Goal: Task Accomplishment & Management: Complete application form

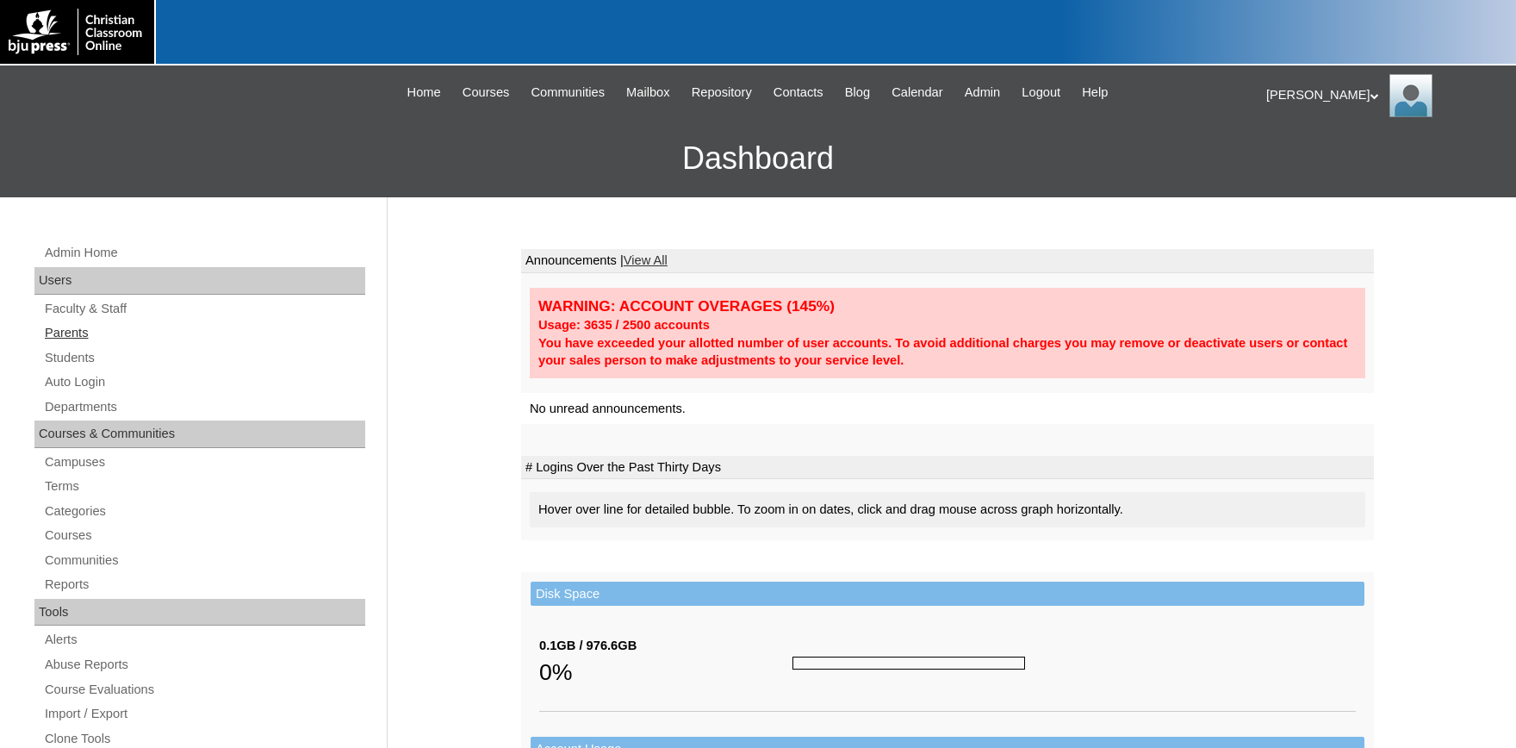
click at [62, 332] on link "Parents" at bounding box center [204, 333] width 322 height 22
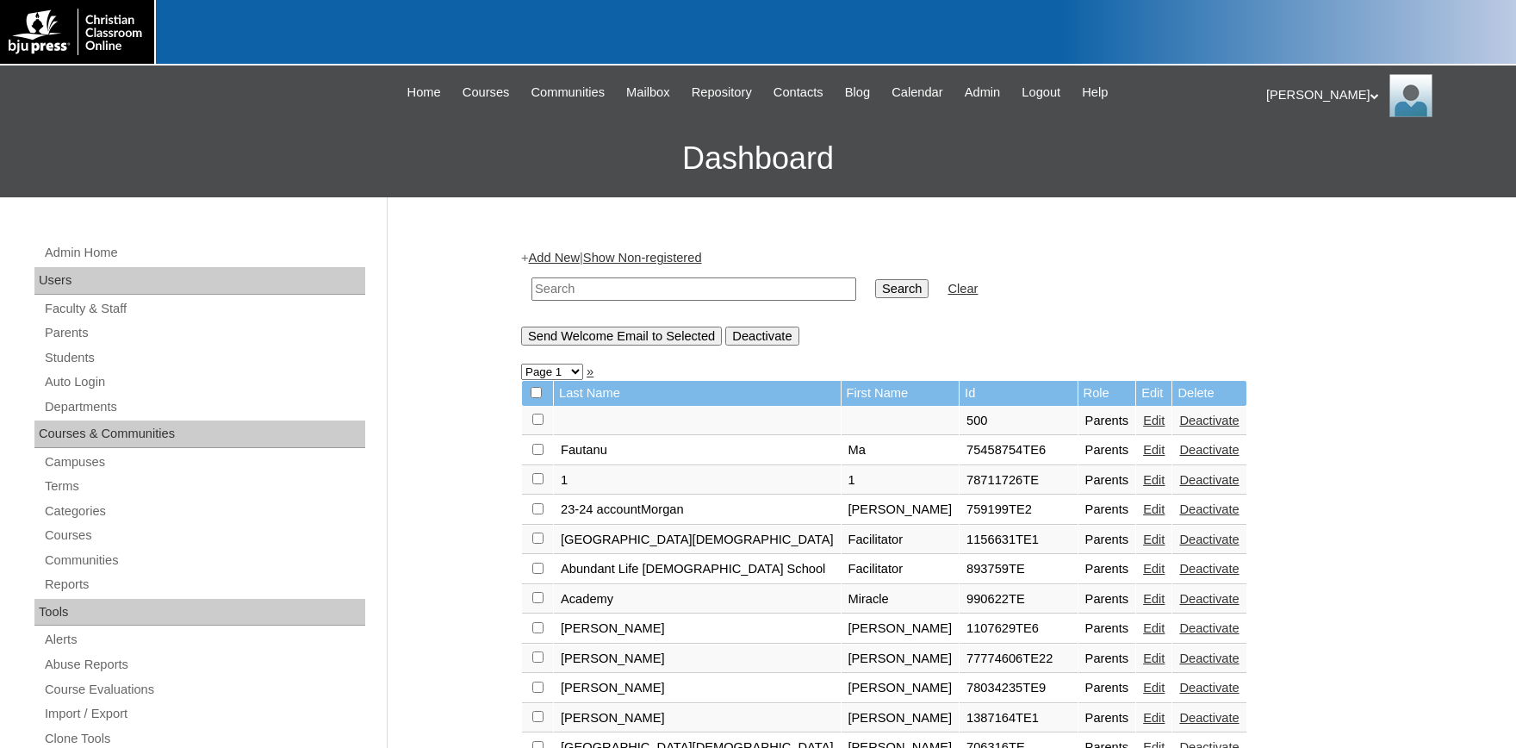
click at [612, 290] on input "text" at bounding box center [694, 288] width 325 height 23
paste input "500033717"
type input "500033717"
click at [900, 297] on input "Search" at bounding box center [901, 288] width 53 height 19
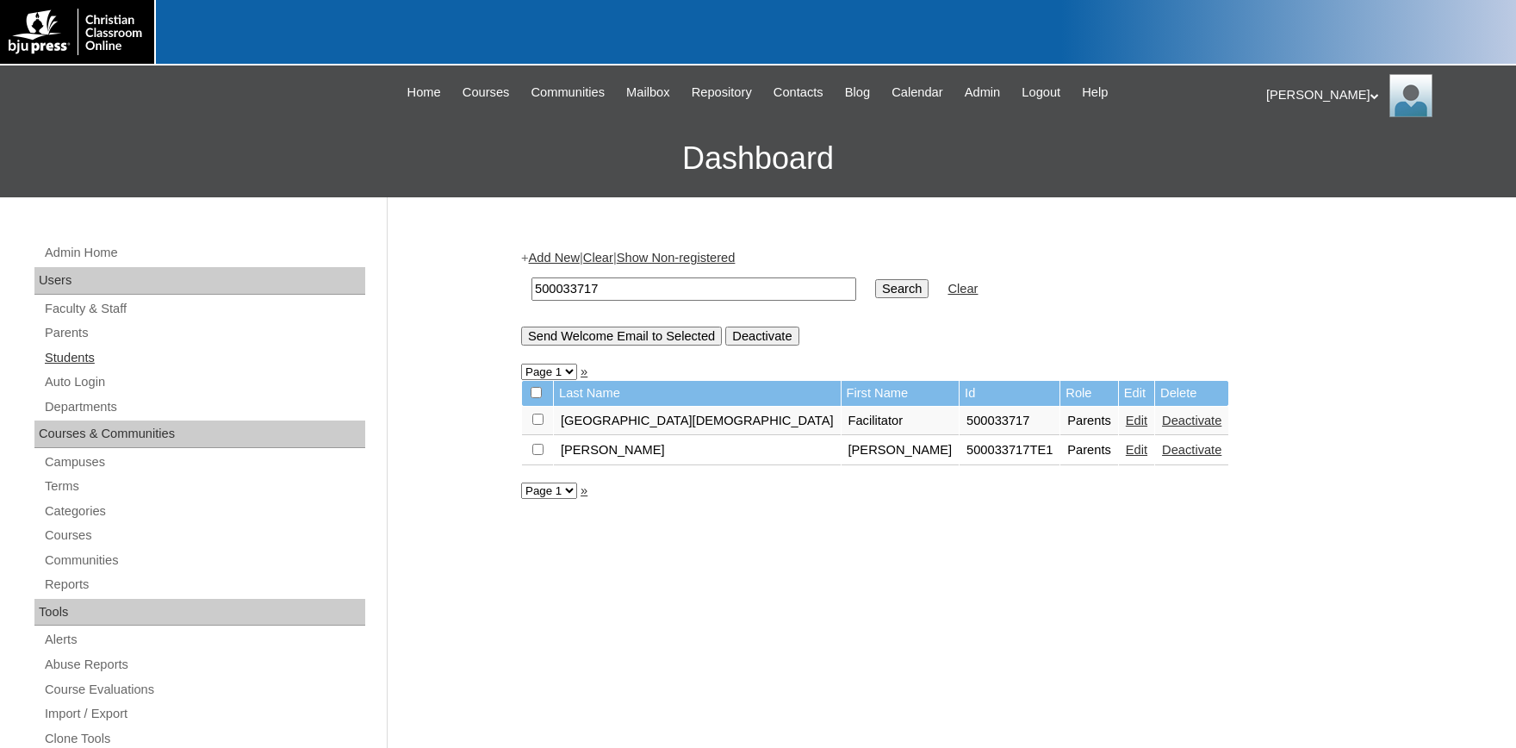
click at [69, 358] on link "Students" at bounding box center [204, 358] width 322 height 22
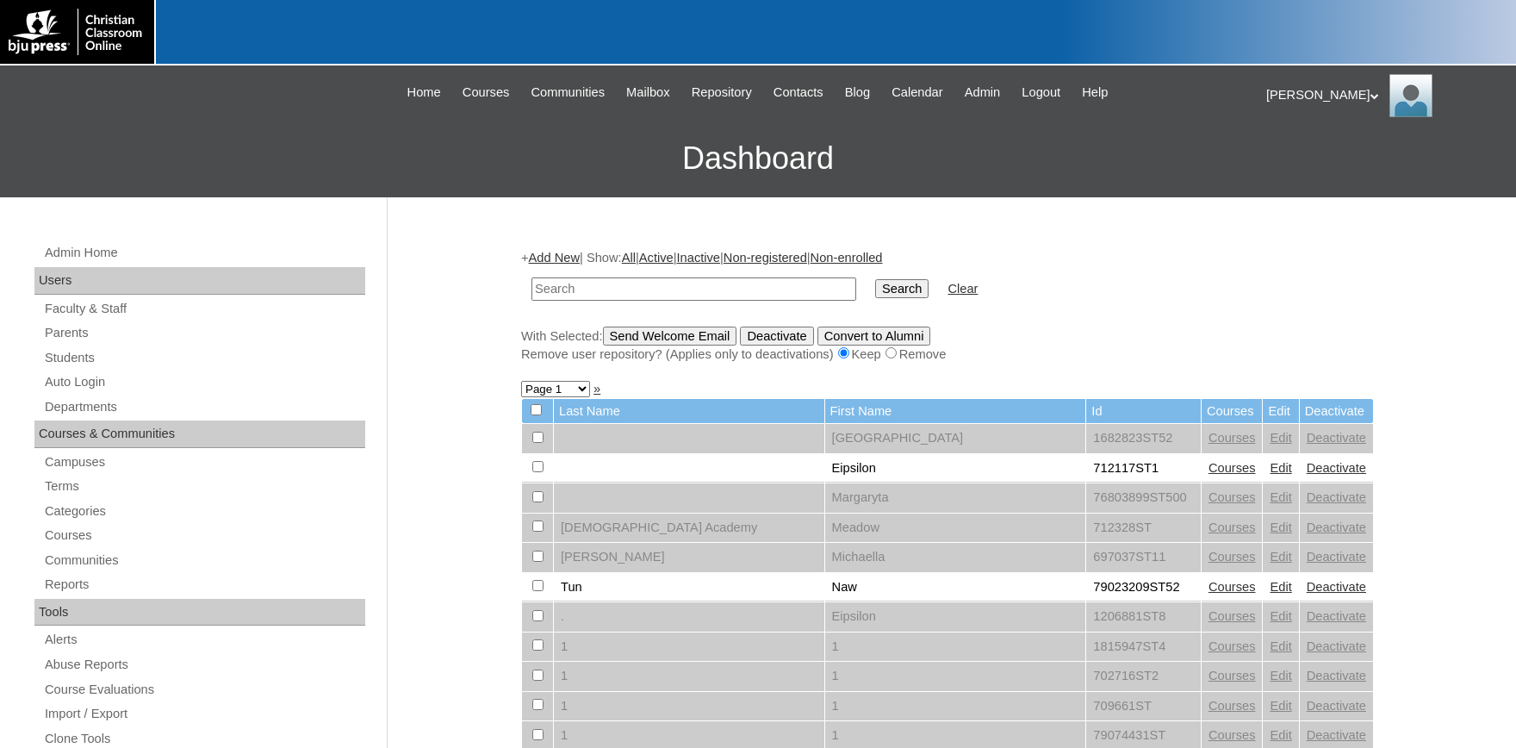
click at [574, 292] on input "text" at bounding box center [694, 288] width 325 height 23
type input "500033717"
click at [875, 279] on input "Search" at bounding box center [901, 288] width 53 height 19
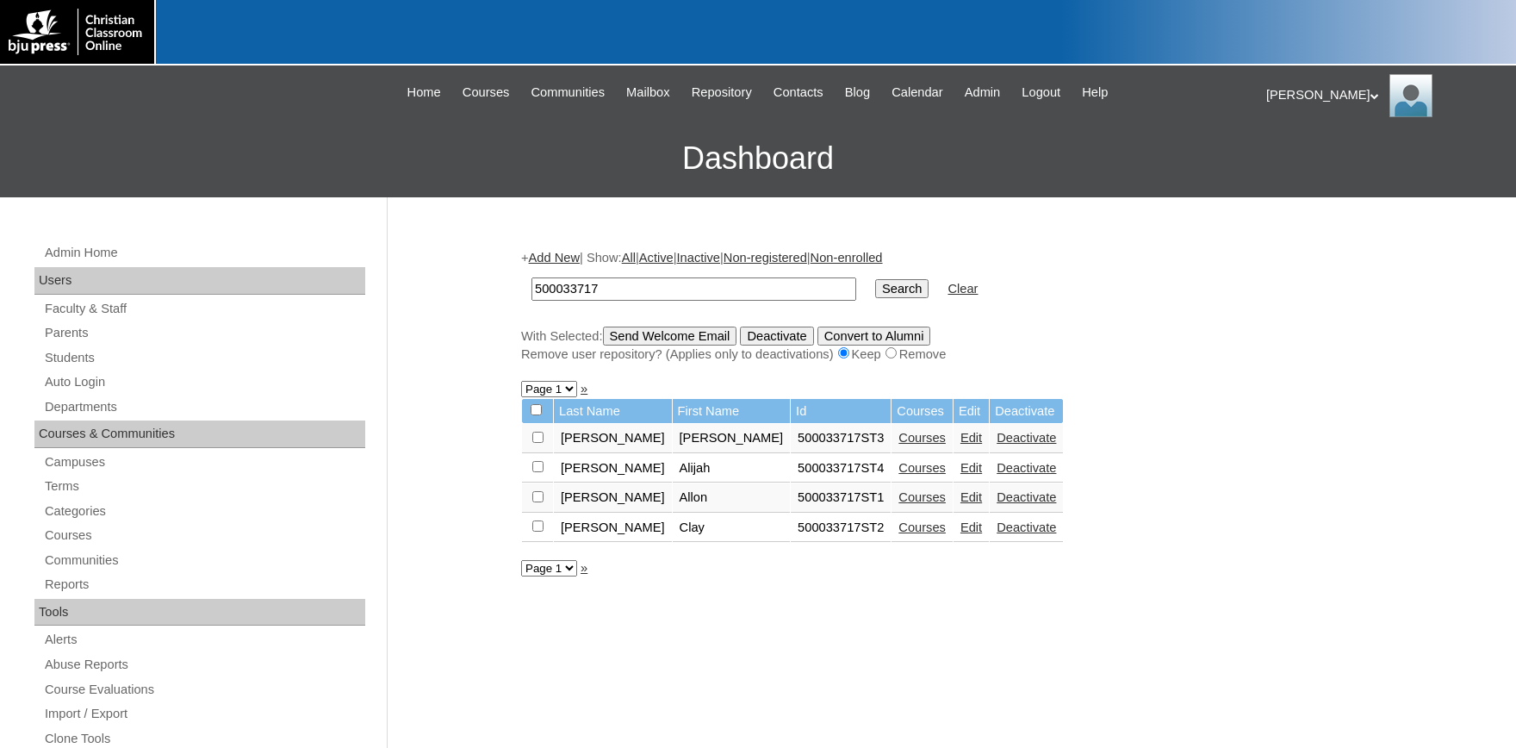
click at [899, 441] on link "Courses" at bounding box center [922, 438] width 47 height 14
click at [961, 445] on link "Edit" at bounding box center [972, 438] width 22 height 14
click at [538, 443] on input "checkbox" at bounding box center [537, 437] width 11 height 11
checkbox input "true"
drag, startPoint x: 539, startPoint y: 471, endPoint x: 531, endPoint y: 503, distance: 33.0
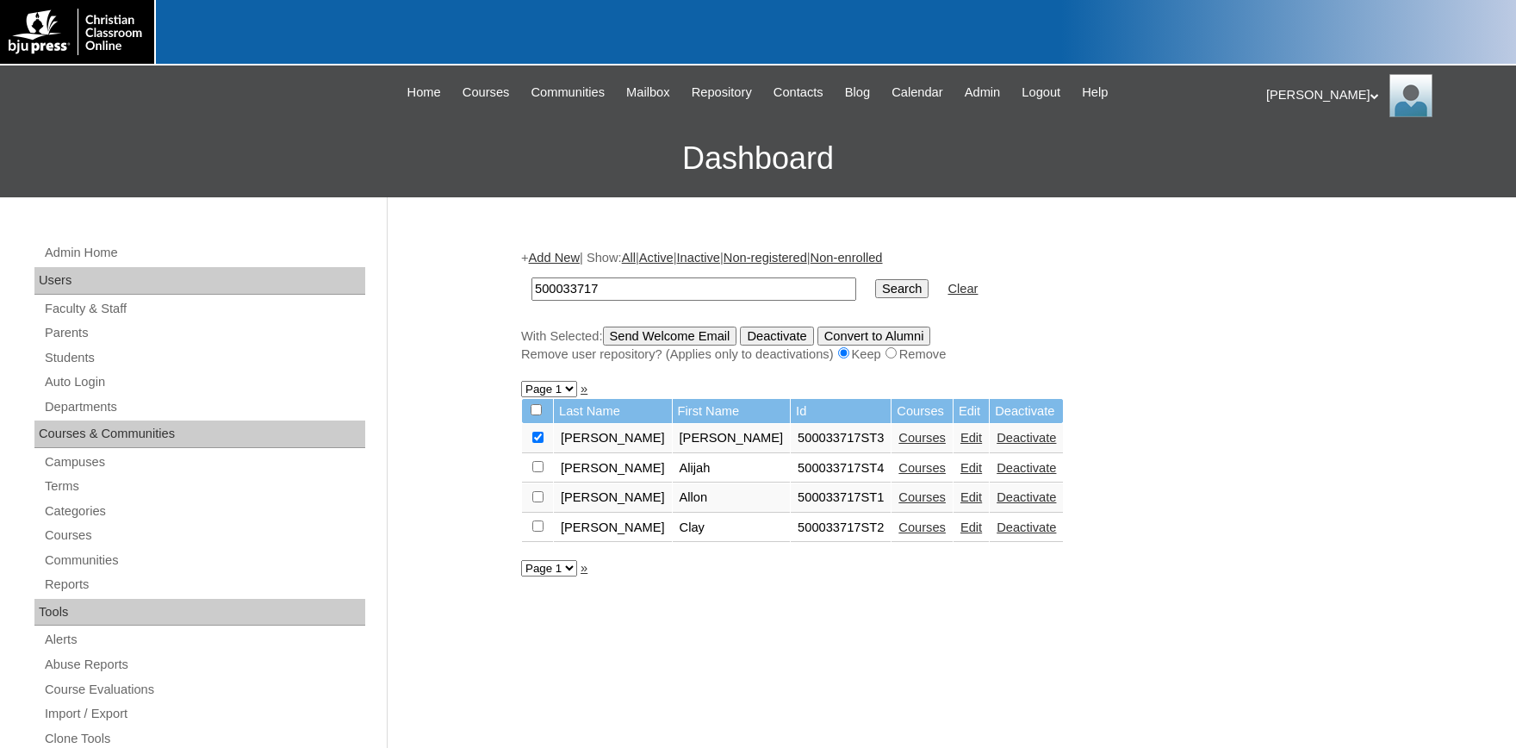
click at [539, 443] on input "checkbox" at bounding box center [537, 437] width 11 height 11
checkbox input "true"
click at [539, 443] on input "checkbox" at bounding box center [537, 437] width 11 height 11
checkbox input "true"
click at [540, 443] on input "checkbox" at bounding box center [537, 437] width 11 height 11
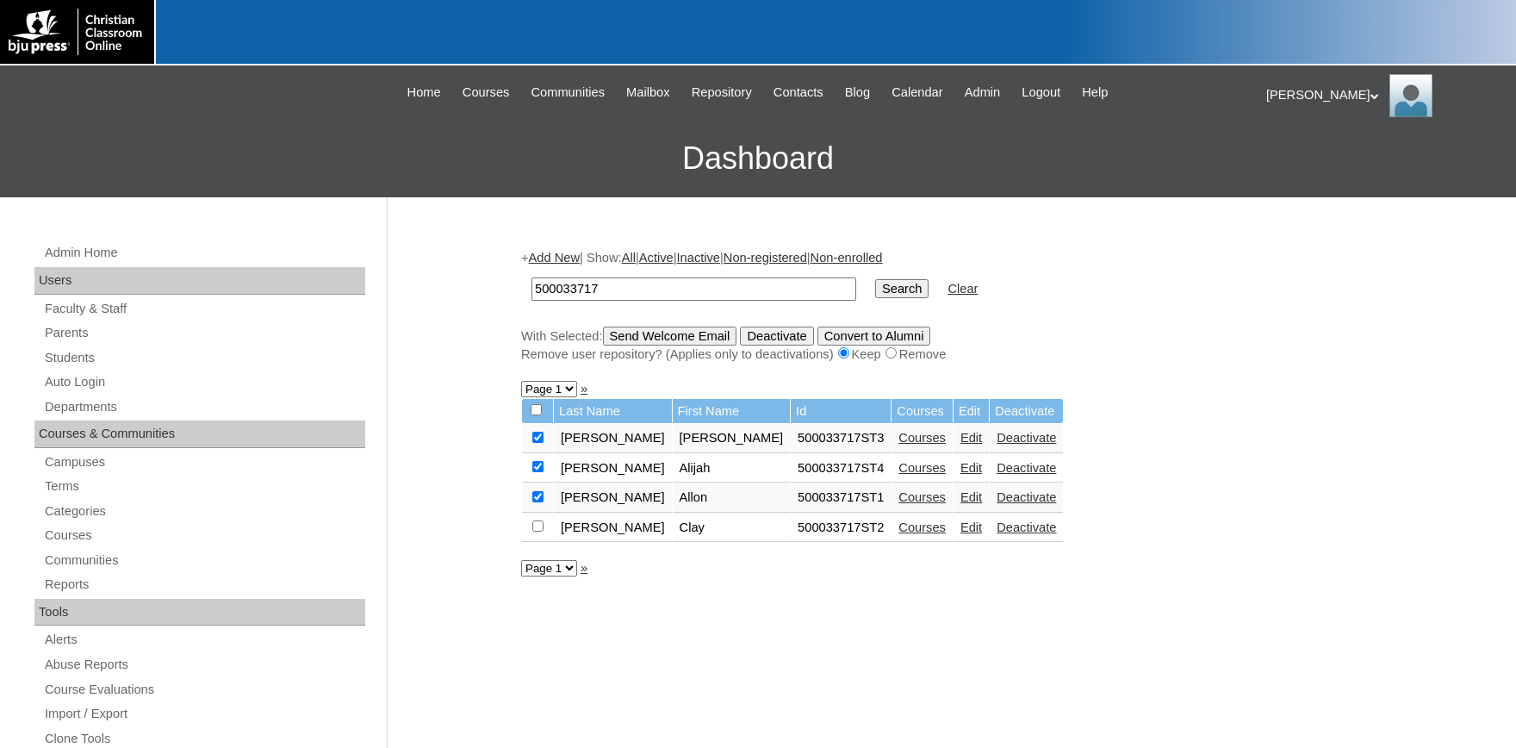
checkbox input "true"
click at [687, 336] on input "Send Welcome Email" at bounding box center [670, 336] width 134 height 19
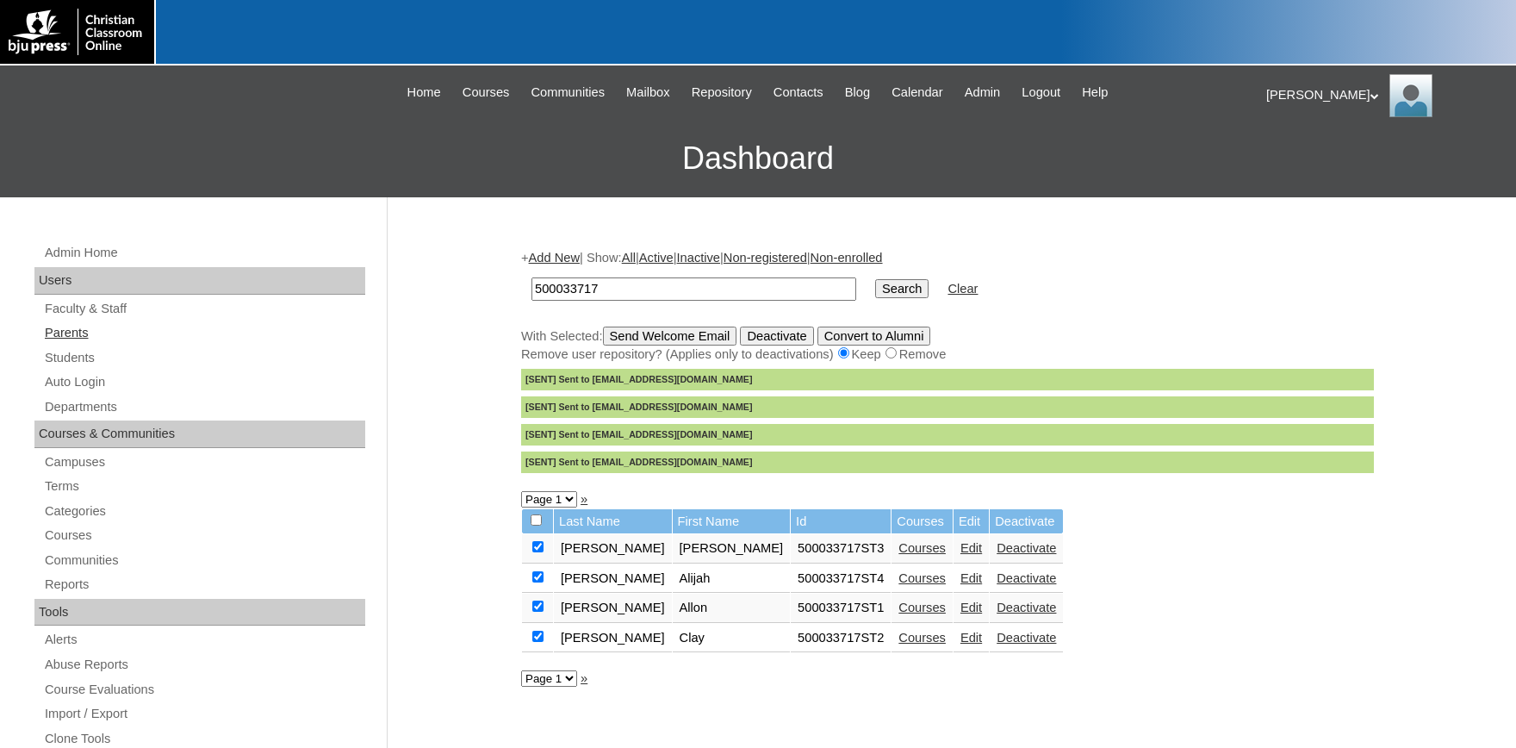
click at [75, 334] on link "Parents" at bounding box center [204, 333] width 322 height 22
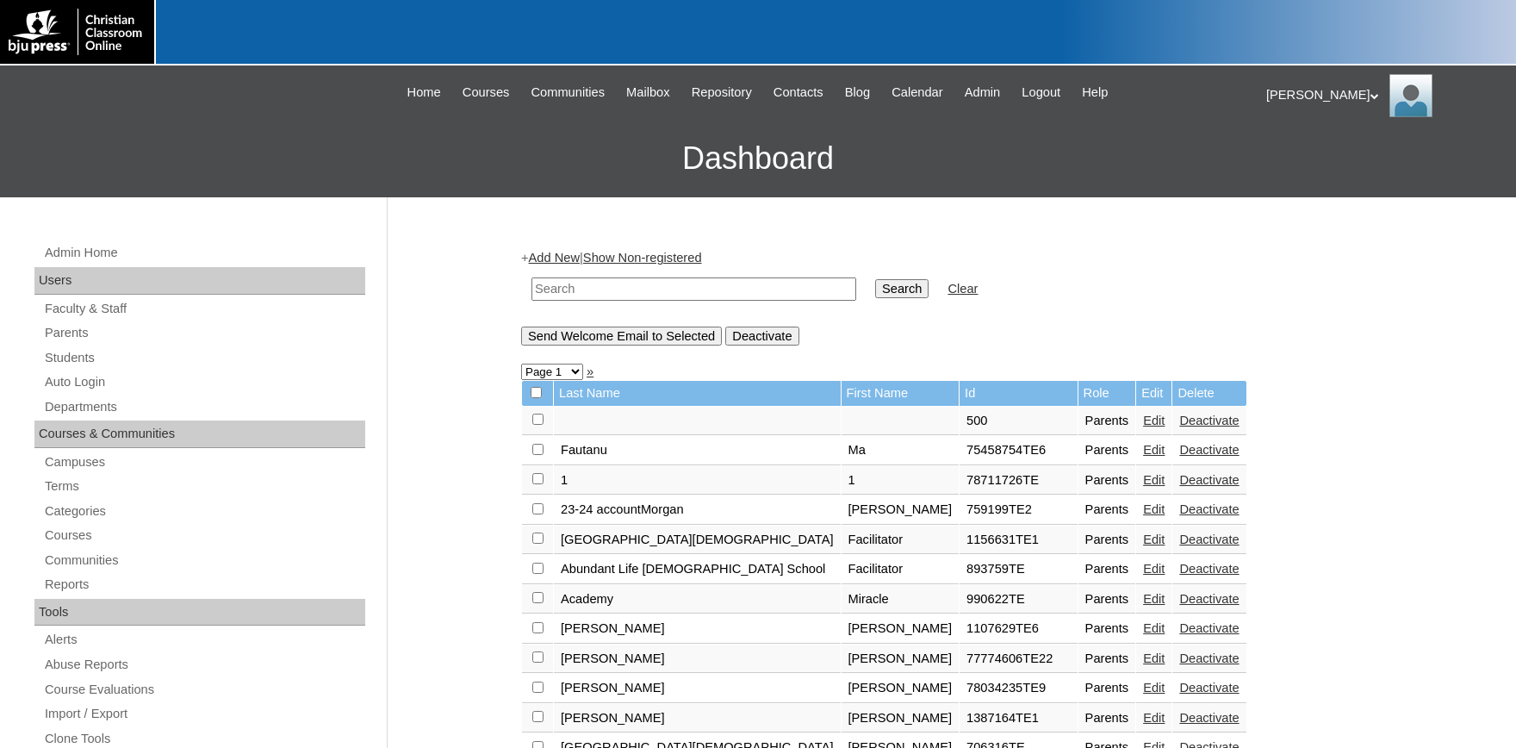
click at [632, 290] on input "text" at bounding box center [694, 288] width 325 height 23
type input "500033717"
click at [875, 279] on input "Search" at bounding box center [901, 288] width 53 height 19
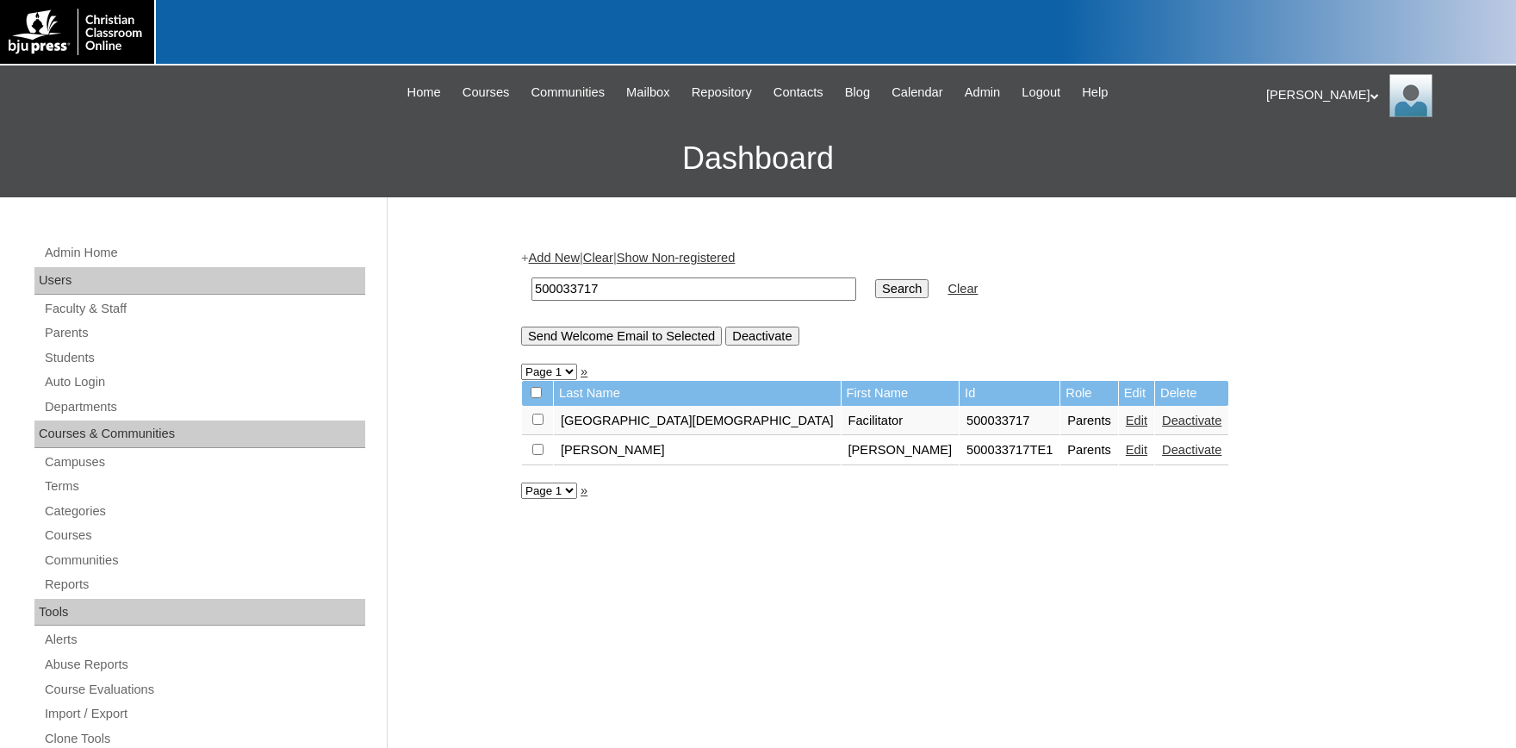
click at [542, 425] on input "checkbox" at bounding box center [537, 419] width 11 height 11
checkbox input "true"
click at [677, 339] on input "Send Welcome Email to Selected" at bounding box center [621, 336] width 201 height 19
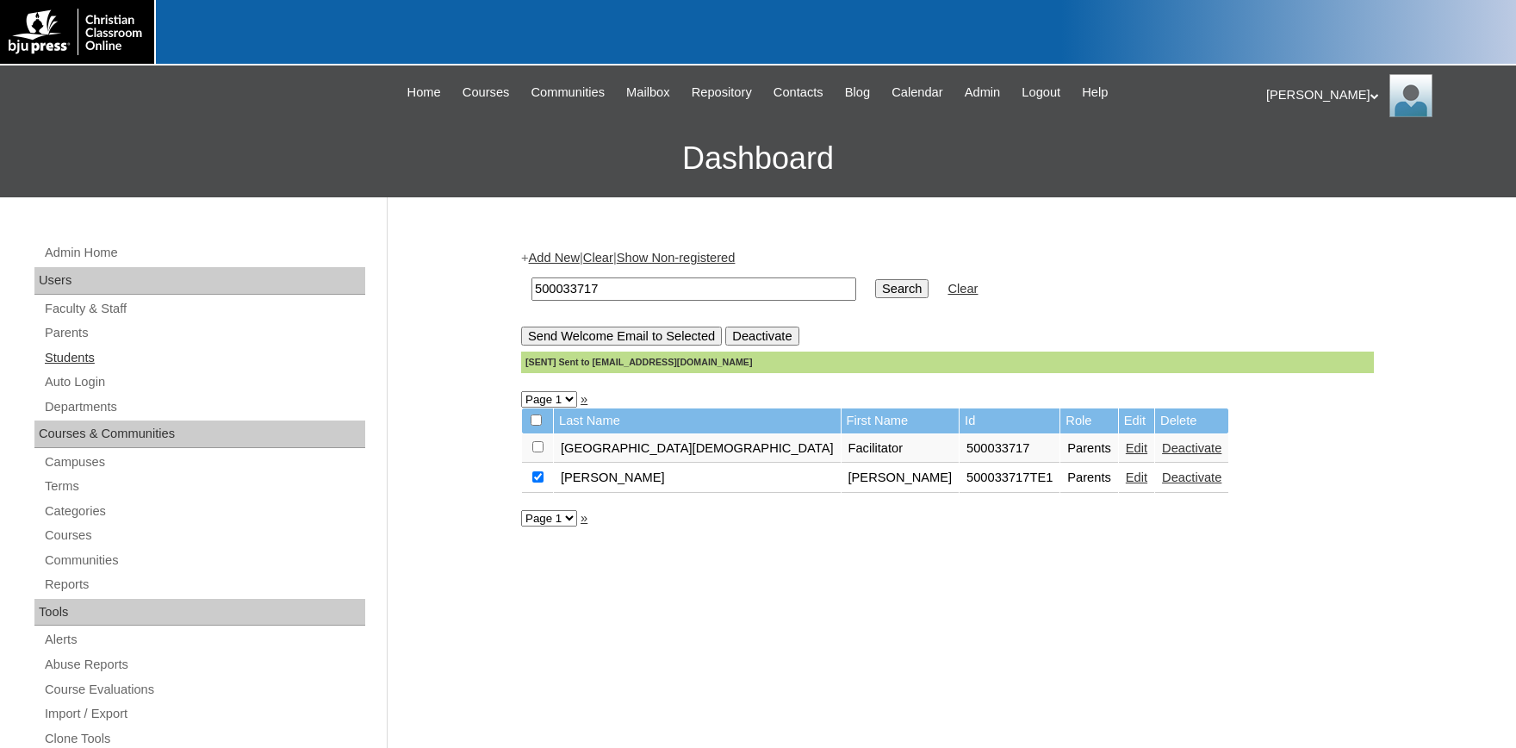
click at [75, 356] on link "Students" at bounding box center [204, 358] width 322 height 22
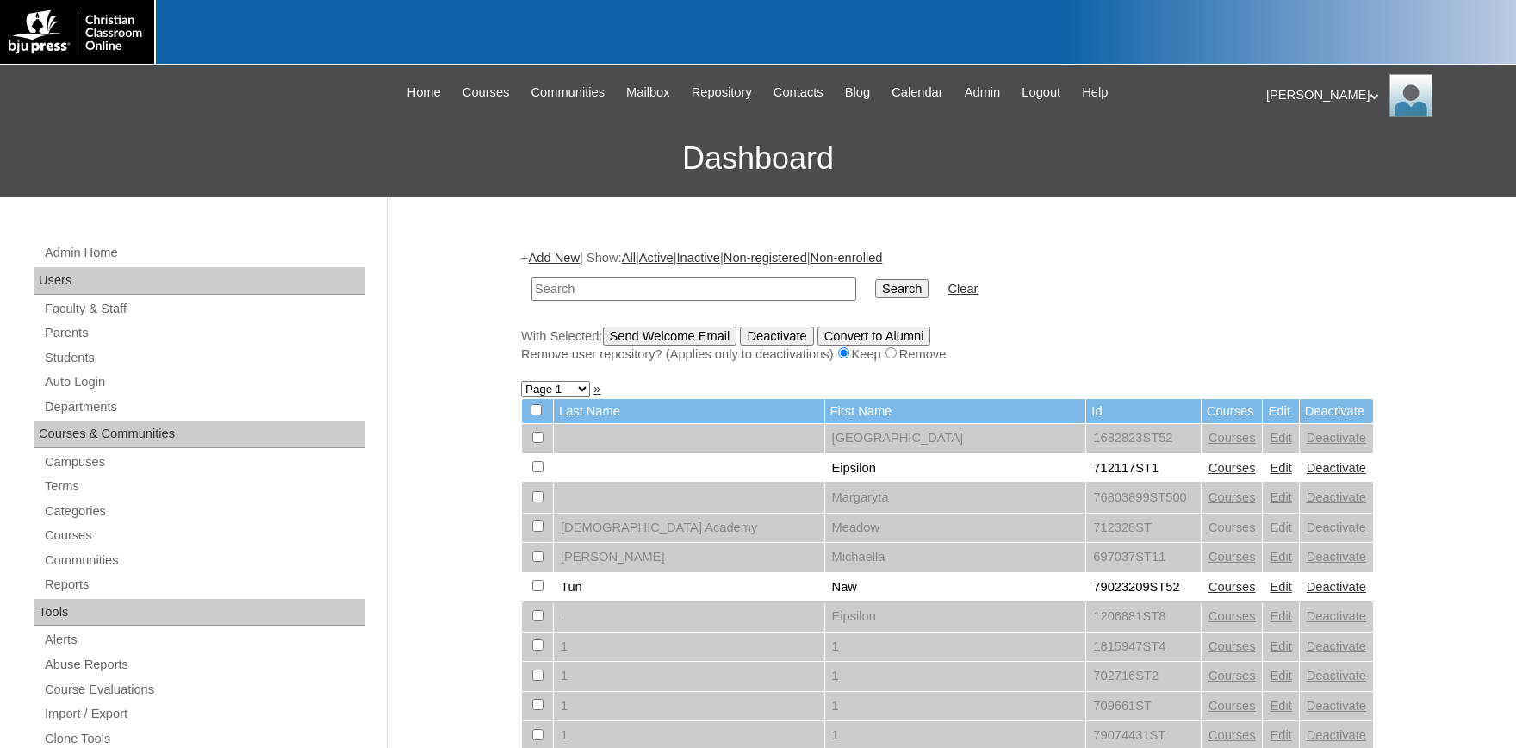
click at [590, 292] on input "text" at bounding box center [694, 288] width 325 height 23
type input "500033717"
click at [875, 279] on input "Search" at bounding box center [901, 288] width 53 height 19
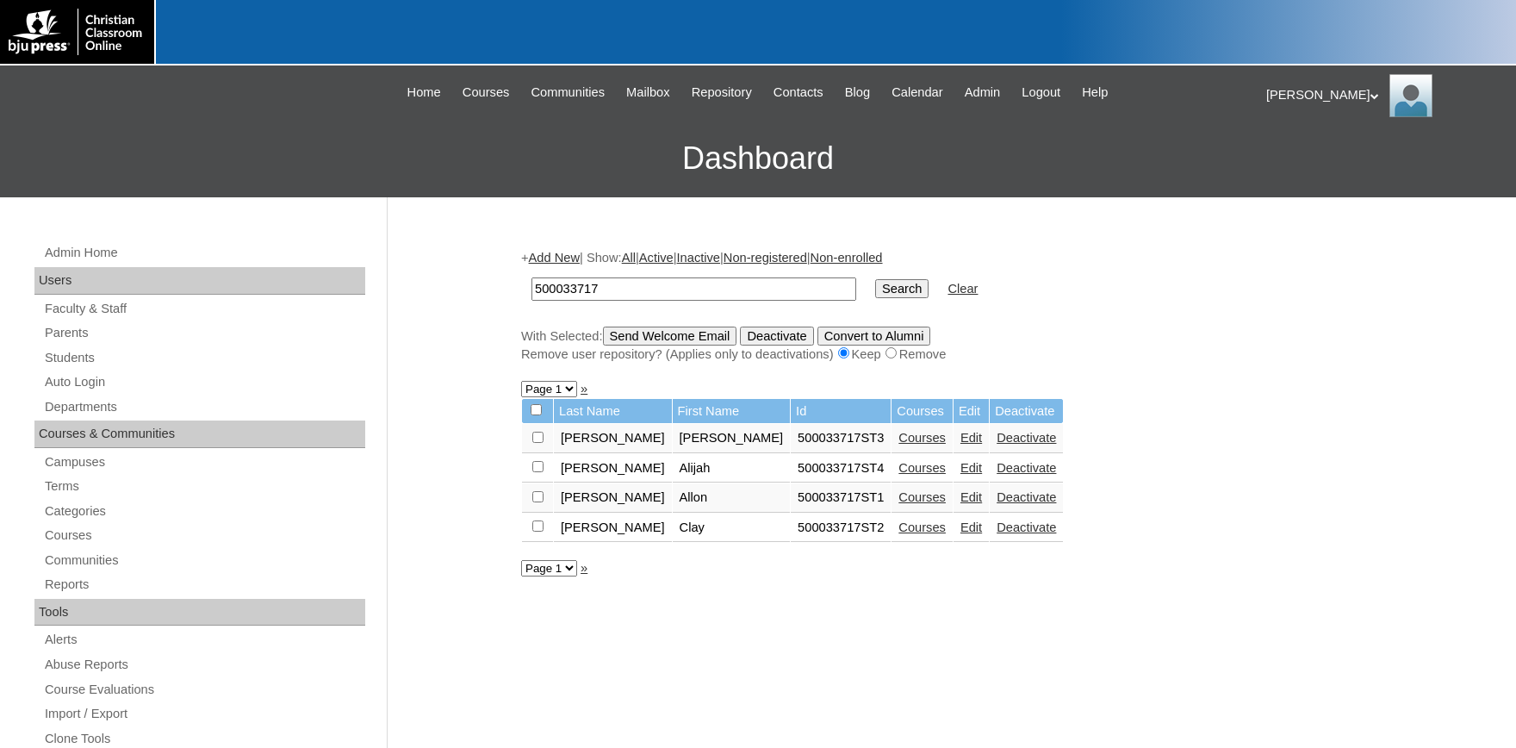
click at [961, 470] on link "Edit" at bounding box center [972, 468] width 22 height 14
click at [961, 502] on link "Edit" at bounding box center [972, 497] width 22 height 14
click at [623, 280] on input "500033717" at bounding box center [694, 288] width 325 height 23
drag, startPoint x: 623, startPoint y: 280, endPoint x: 327, endPoint y: 271, distance: 295.7
click at [532, 277] on input "500033717" at bounding box center [694, 288] width 325 height 23
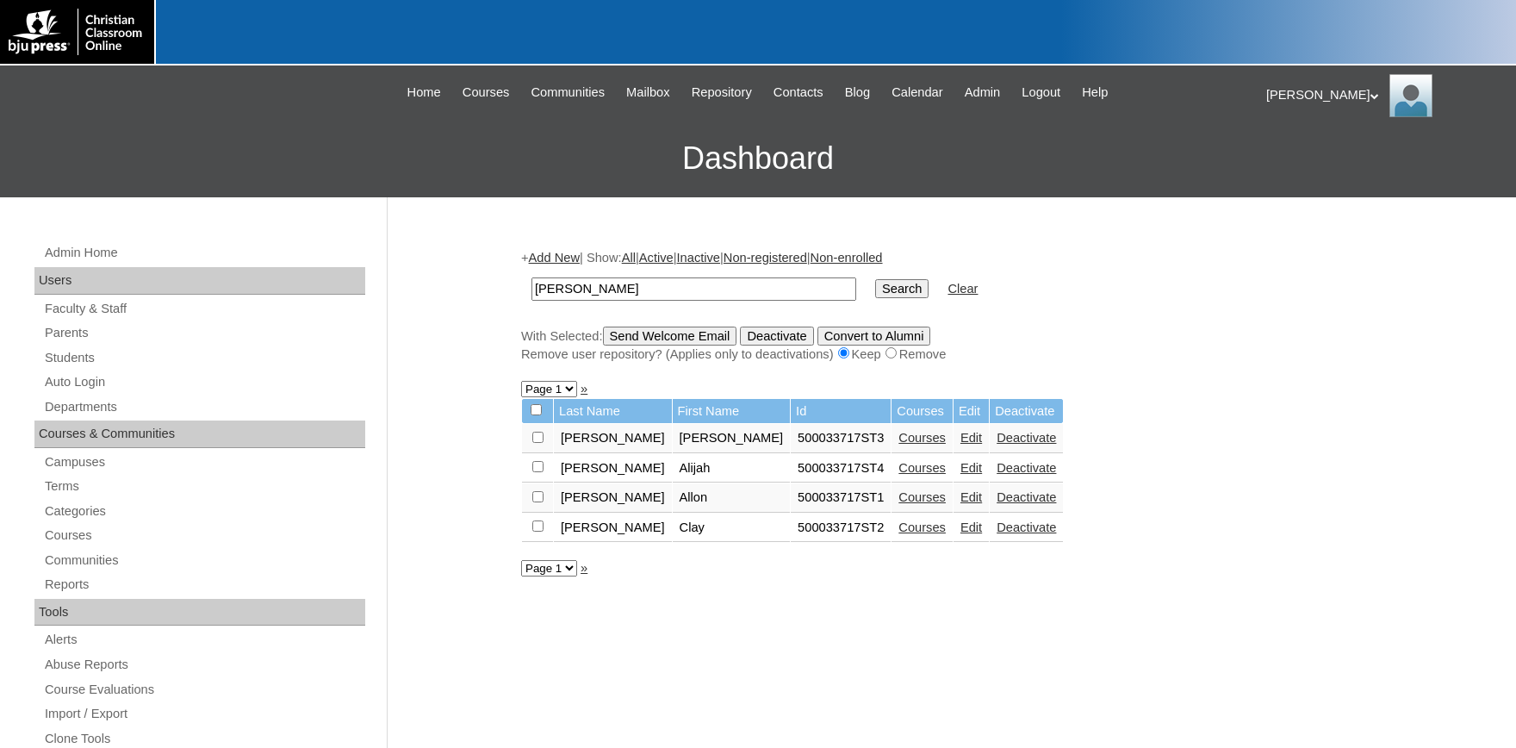
type input "angelena"
click at [875, 279] on input "Search" at bounding box center [901, 288] width 53 height 19
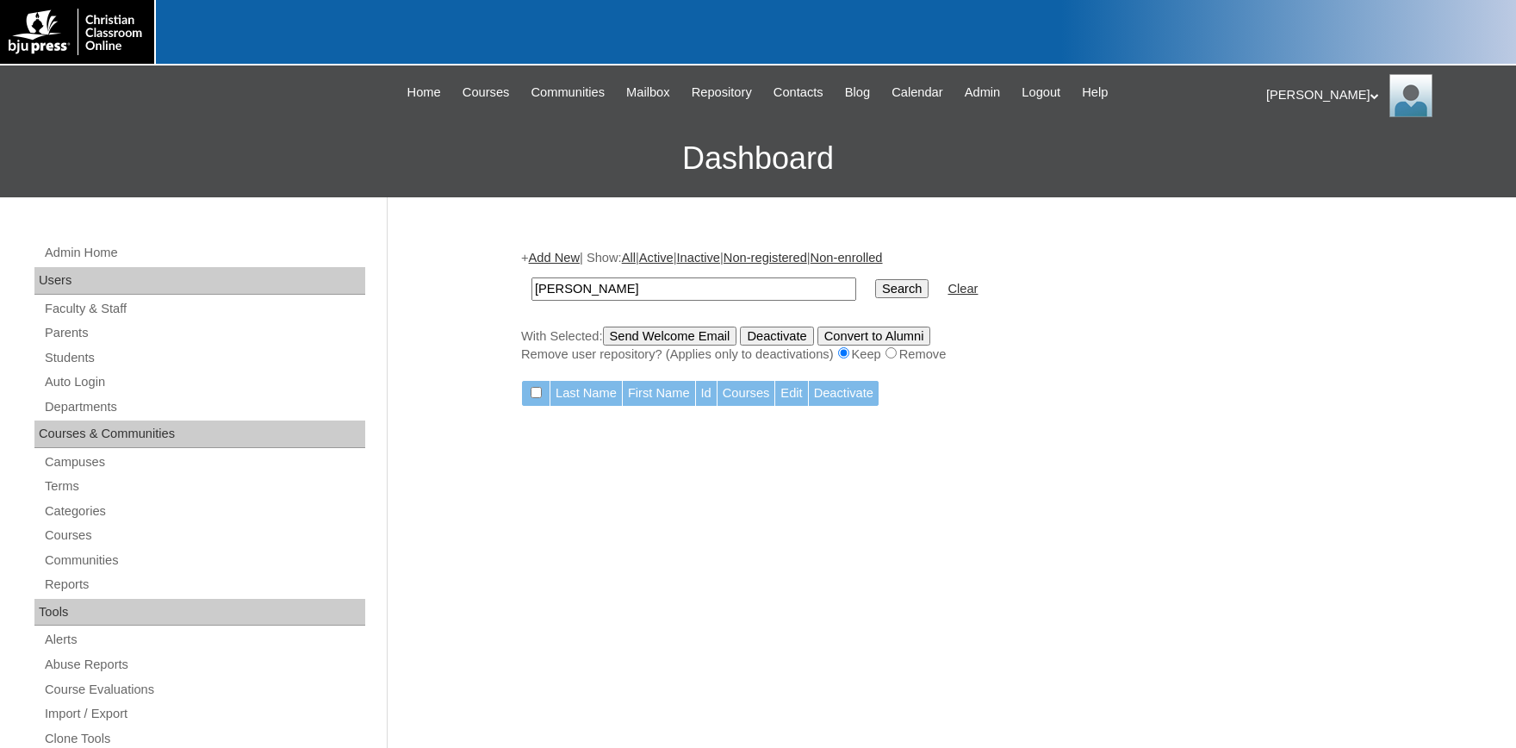
click at [574, 258] on link "Add New" at bounding box center [554, 258] width 51 height 14
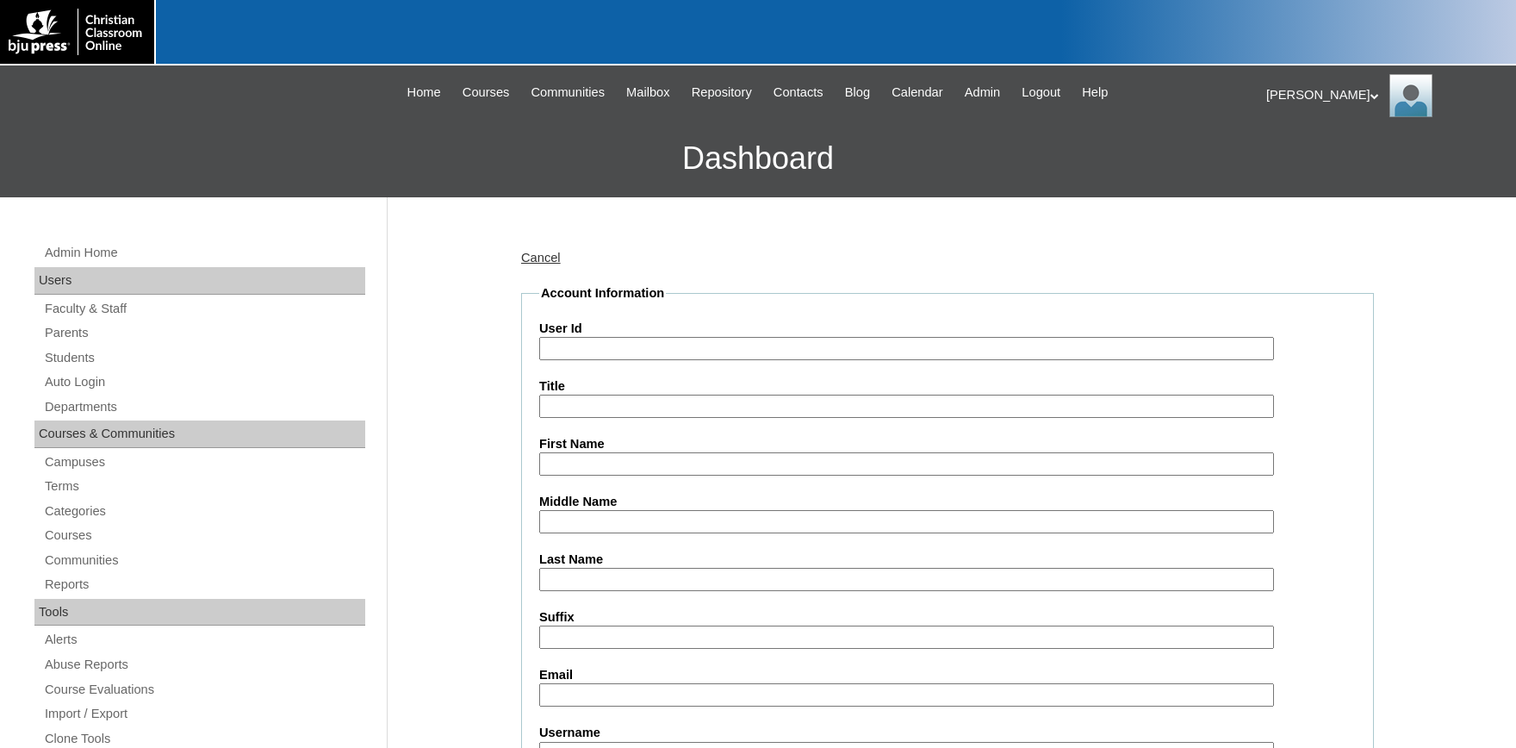
click at [613, 354] on input "User Id" at bounding box center [906, 348] width 735 height 23
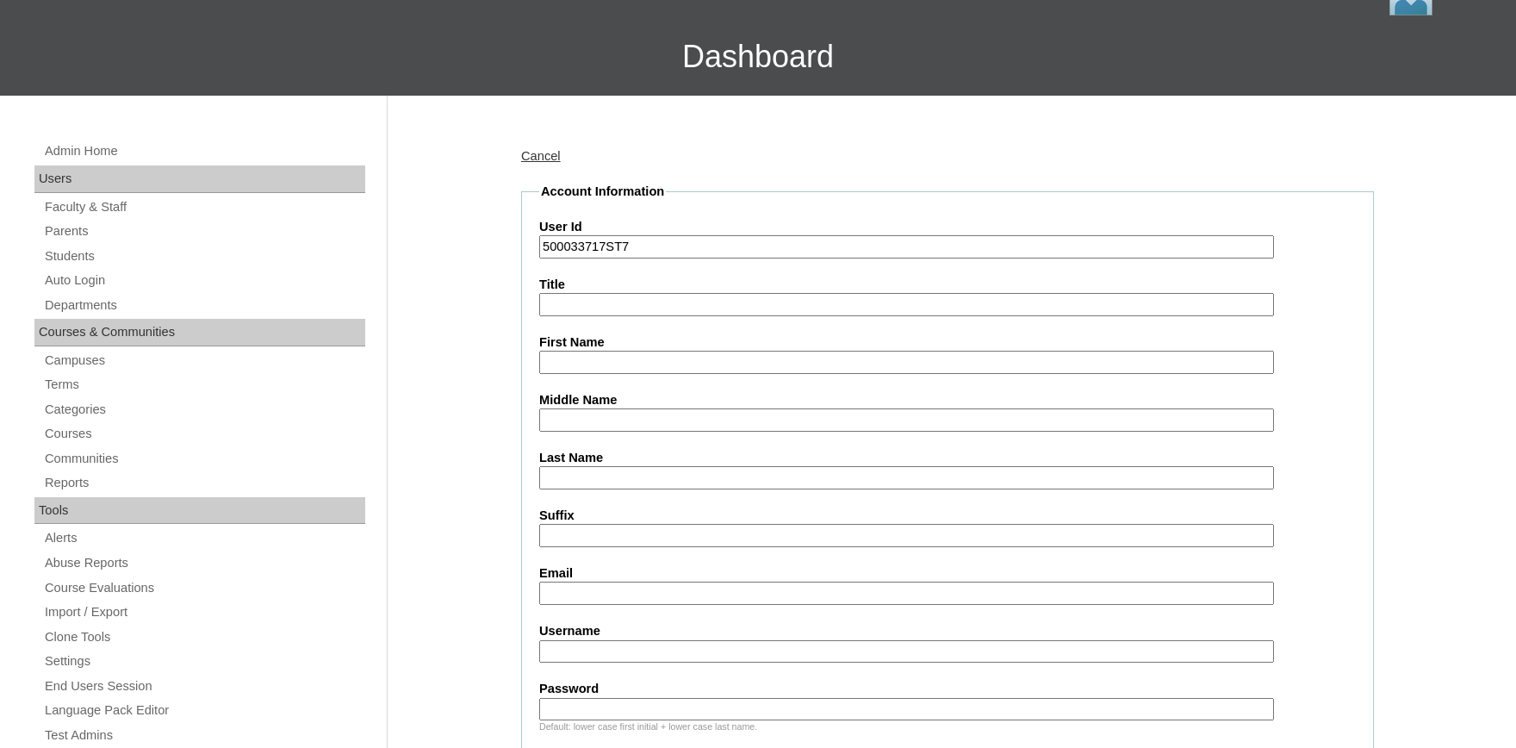
scroll to position [190, 0]
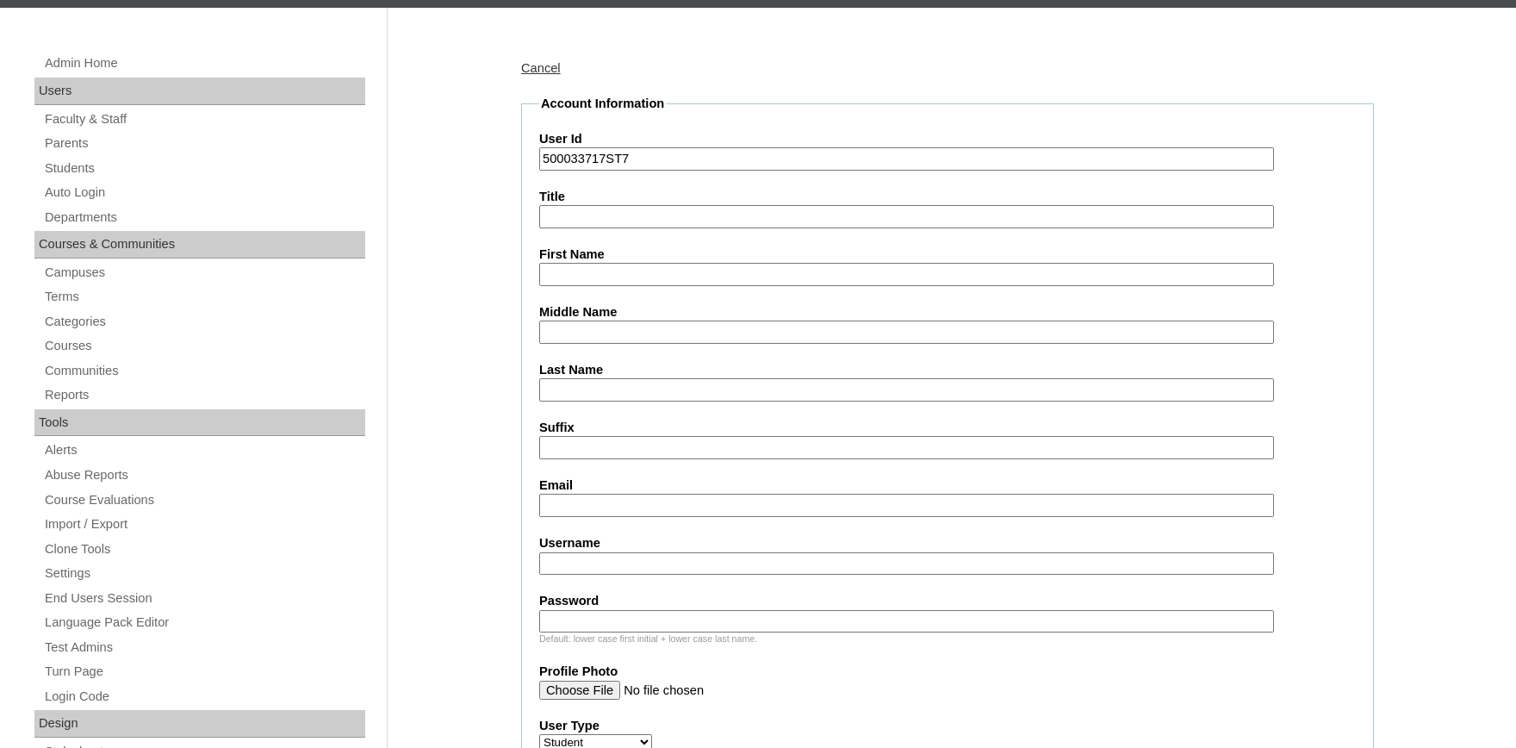
type input "500033717ST7"
click at [646, 272] on input "First Name" at bounding box center [906, 274] width 735 height 23
drag, startPoint x: 573, startPoint y: 281, endPoint x: 451, endPoint y: 266, distance: 123.2
click at [539, 266] on input "aN" at bounding box center [906, 274] width 735 height 23
type input "Angelena"
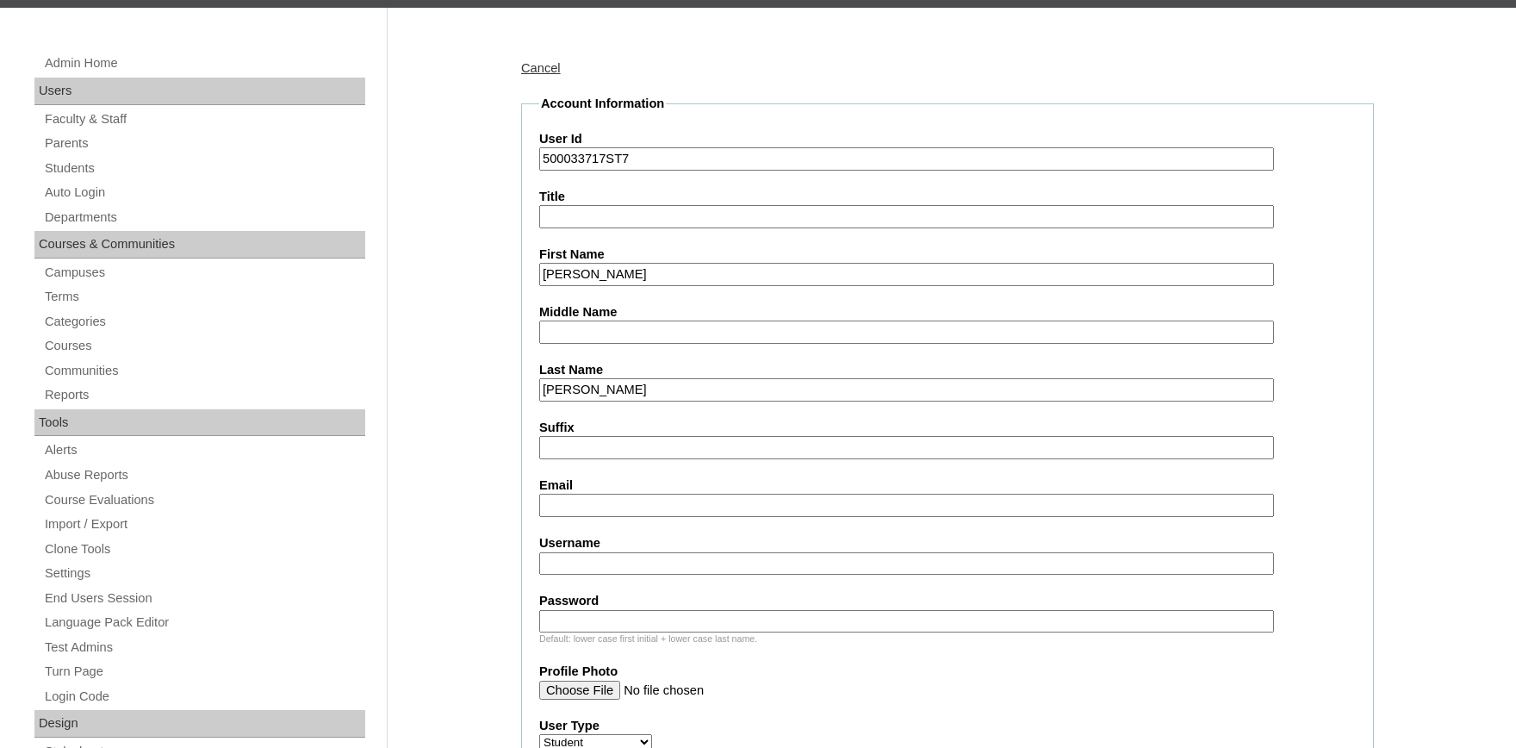
type input "Lapp"
click at [641, 514] on input "Email" at bounding box center [906, 505] width 735 height 23
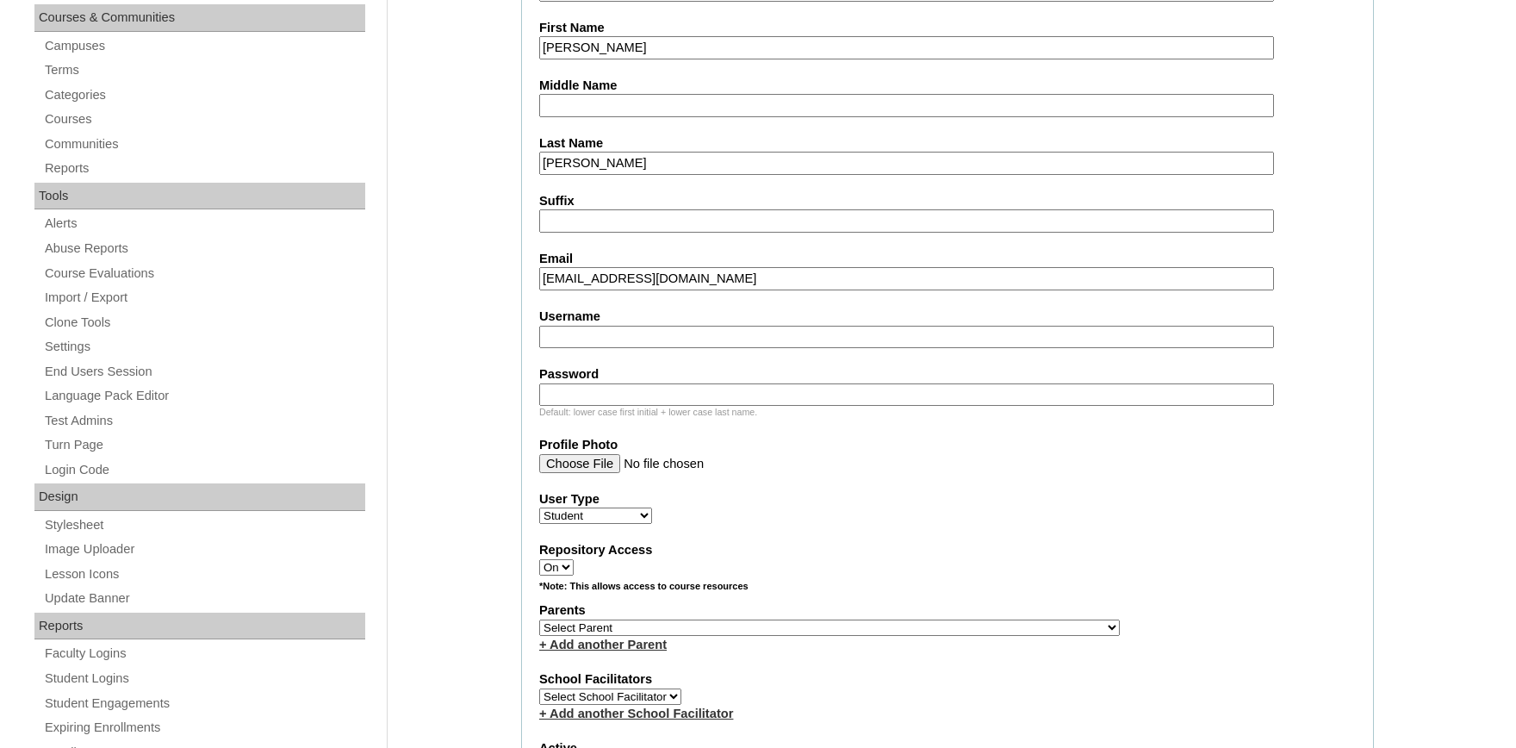
scroll to position [474, 0]
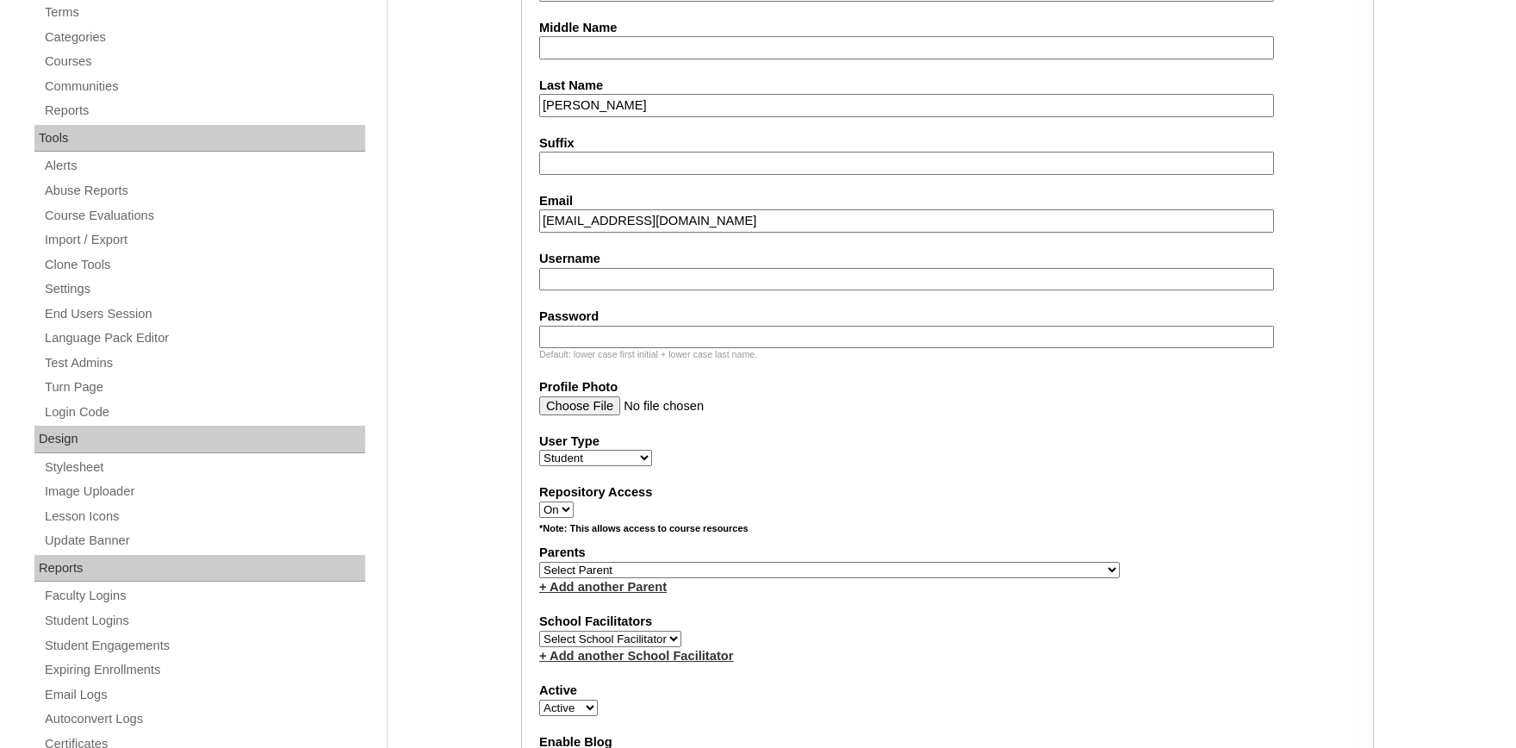
type input "angelenalapp@gmail.com"
select select "36990"
click option "Quackenboss, Robert" at bounding box center [0, 0] width 0 height 0
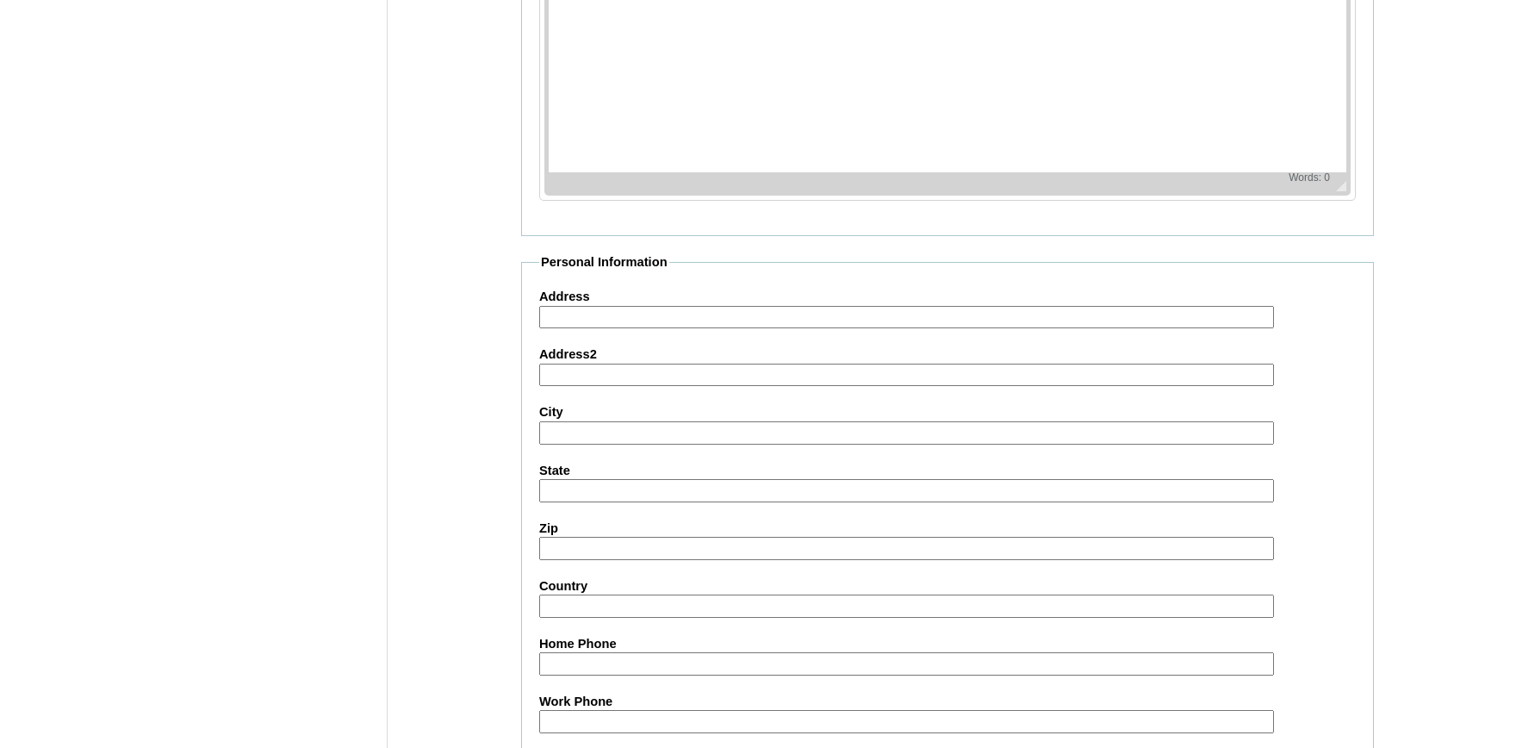
scroll to position [1893, 0]
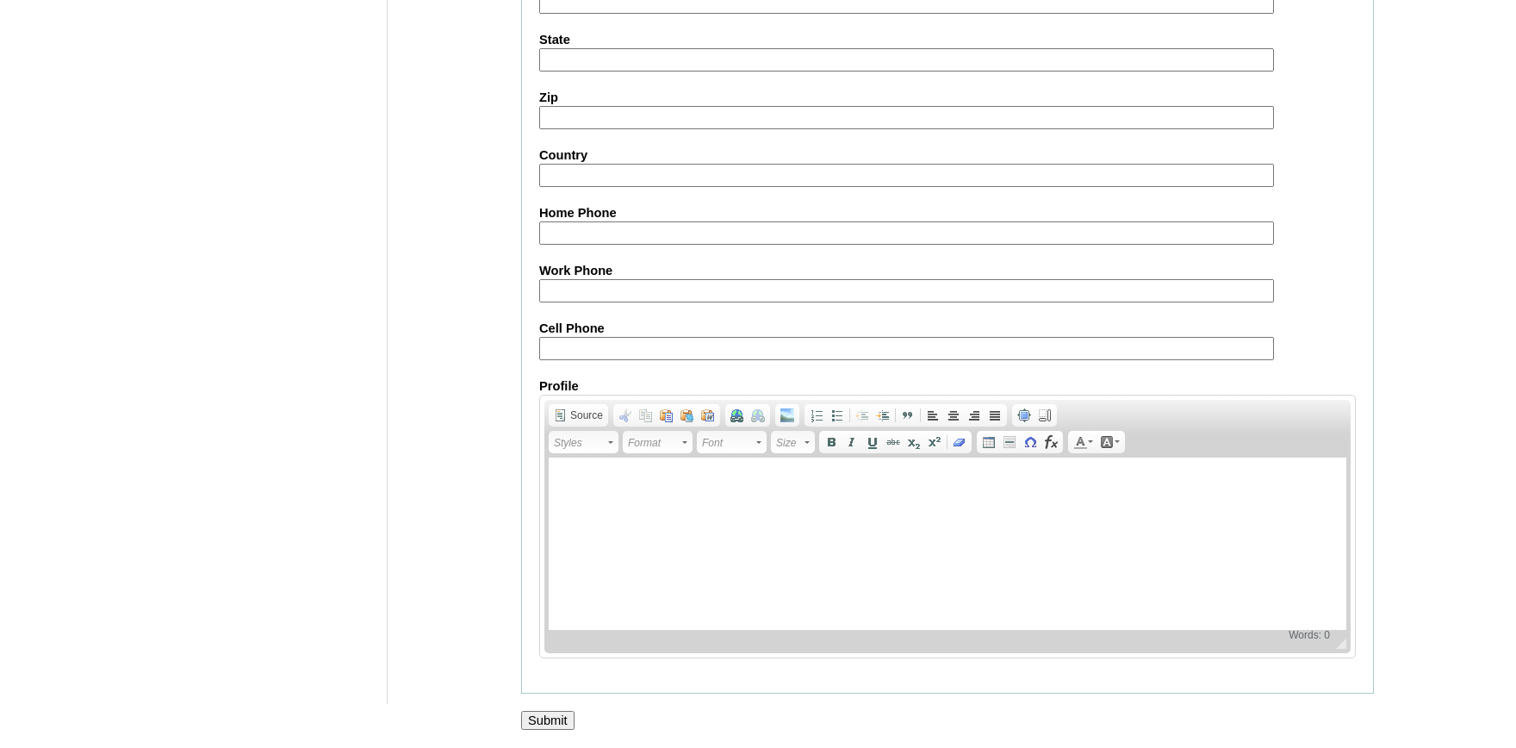
click at [539, 720] on input "Submit" at bounding box center [547, 720] width 53 height 19
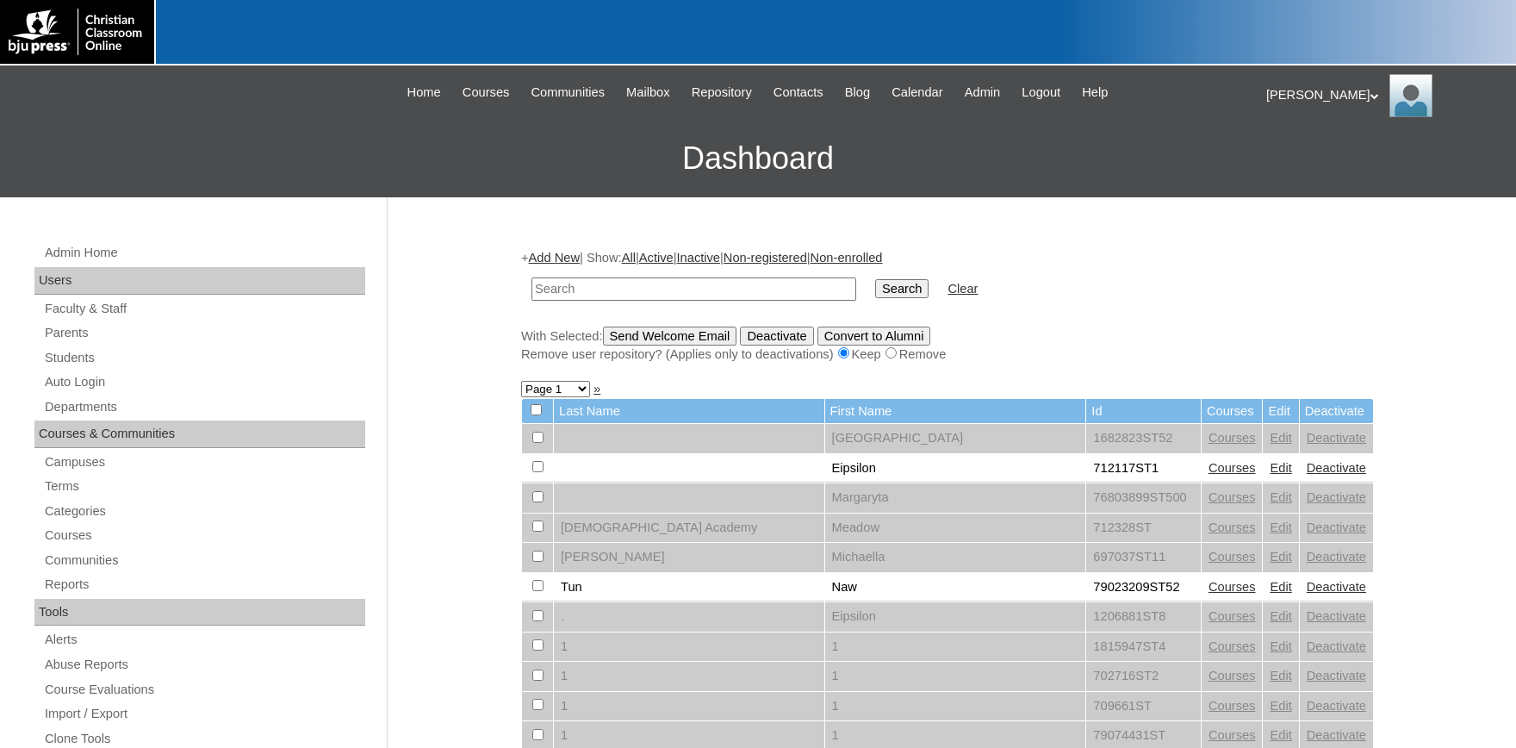
click at [586, 288] on input "text" at bounding box center [694, 288] width 325 height 23
type input "[PERSON_NAME]"
click at [875, 279] on input "Search" at bounding box center [901, 288] width 53 height 19
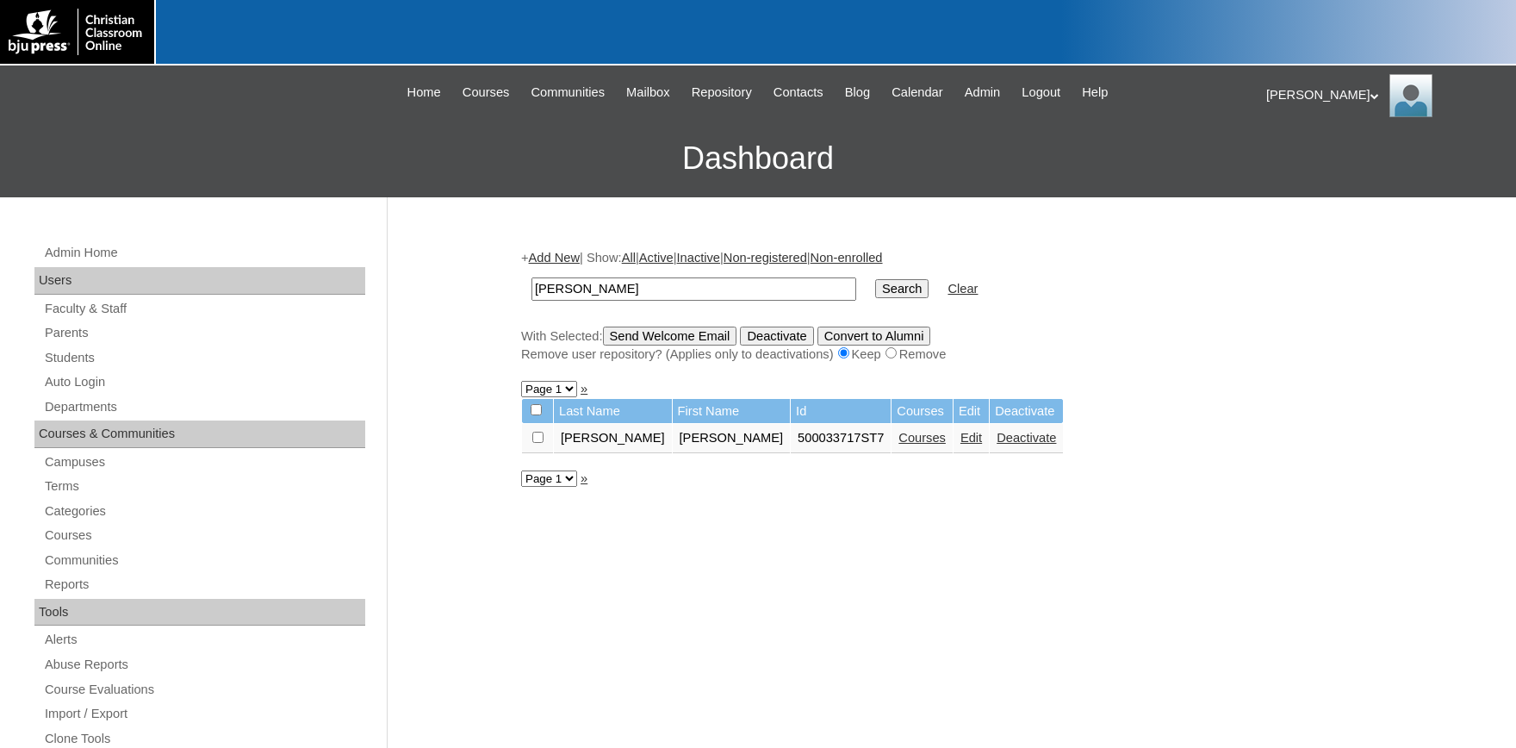
click at [534, 438] on input "checkbox" at bounding box center [537, 437] width 11 height 11
checkbox input "true"
click at [686, 339] on input "Send Welcome Email" at bounding box center [670, 336] width 134 height 19
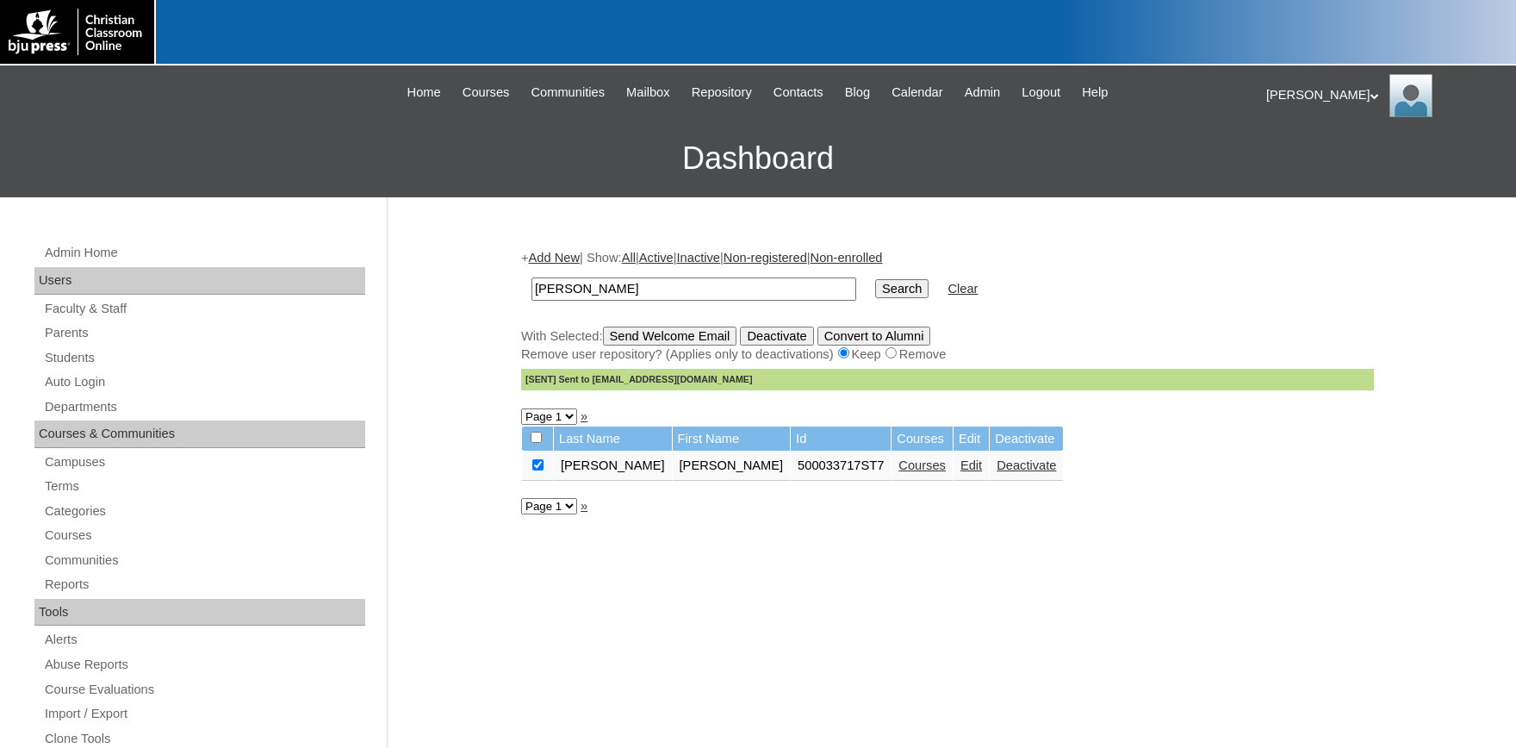
click at [899, 472] on link "Courses" at bounding box center [922, 465] width 47 height 14
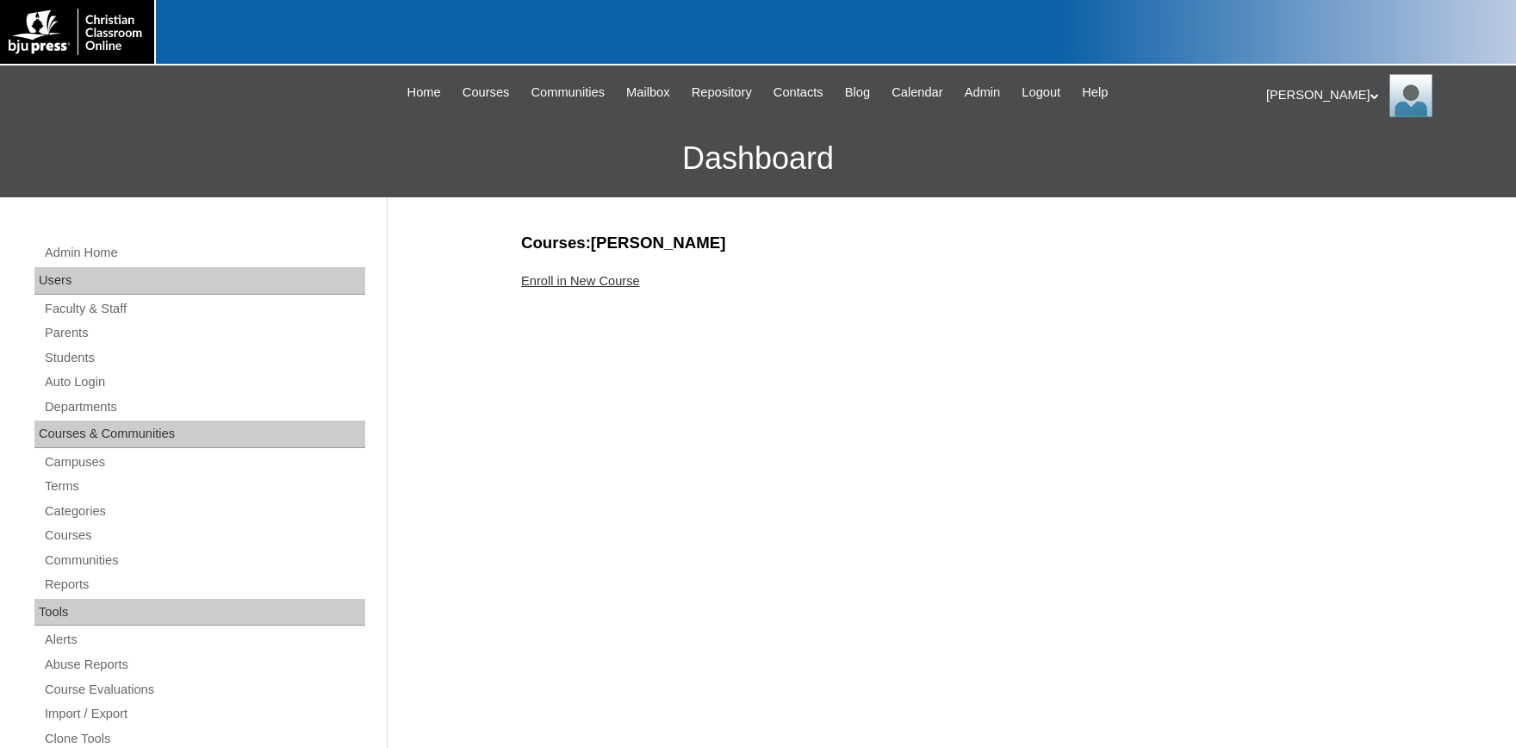
click at [567, 276] on link "Enroll in New Course" at bounding box center [580, 281] width 119 height 14
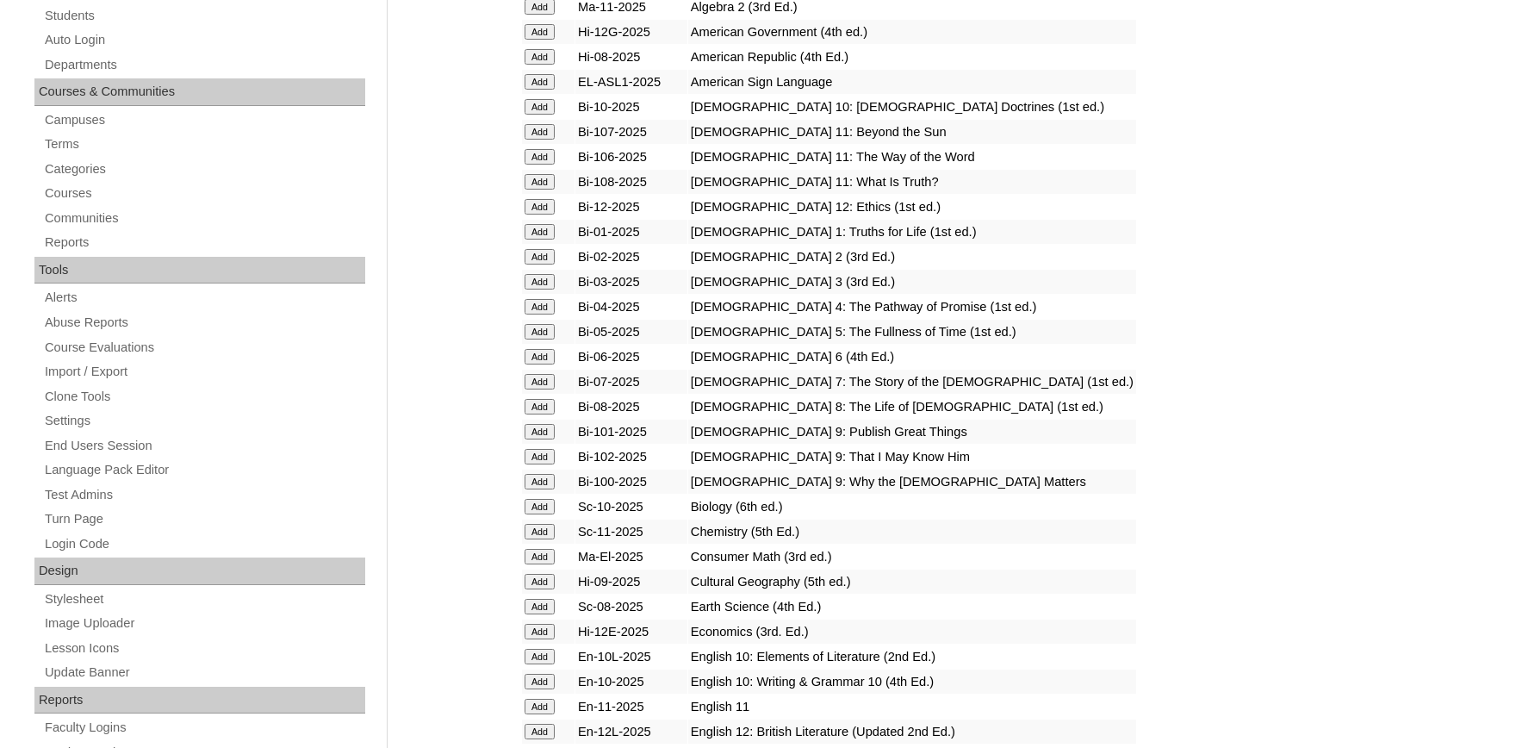
scroll to position [379, 0]
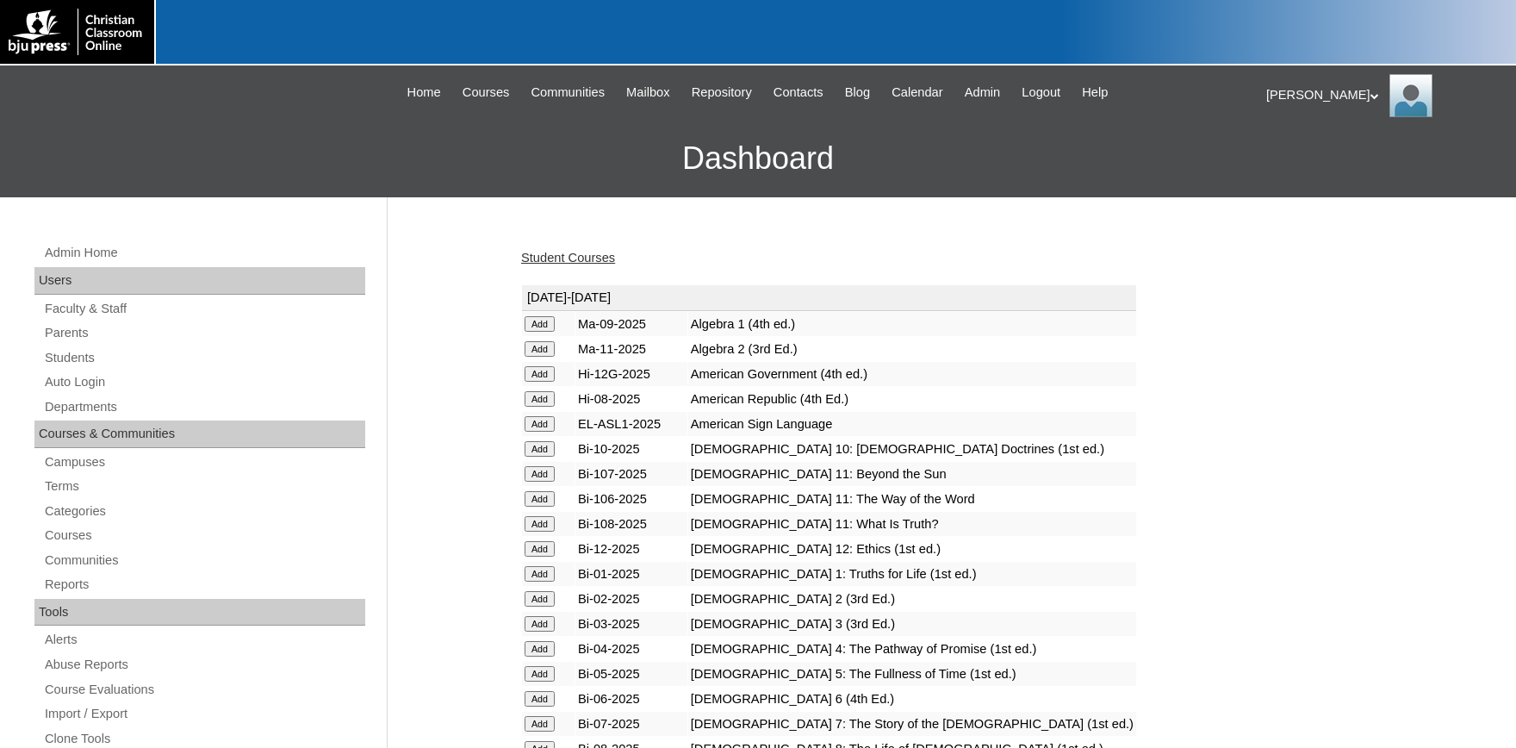
click at [539, 324] on input "Add" at bounding box center [540, 324] width 30 height 16
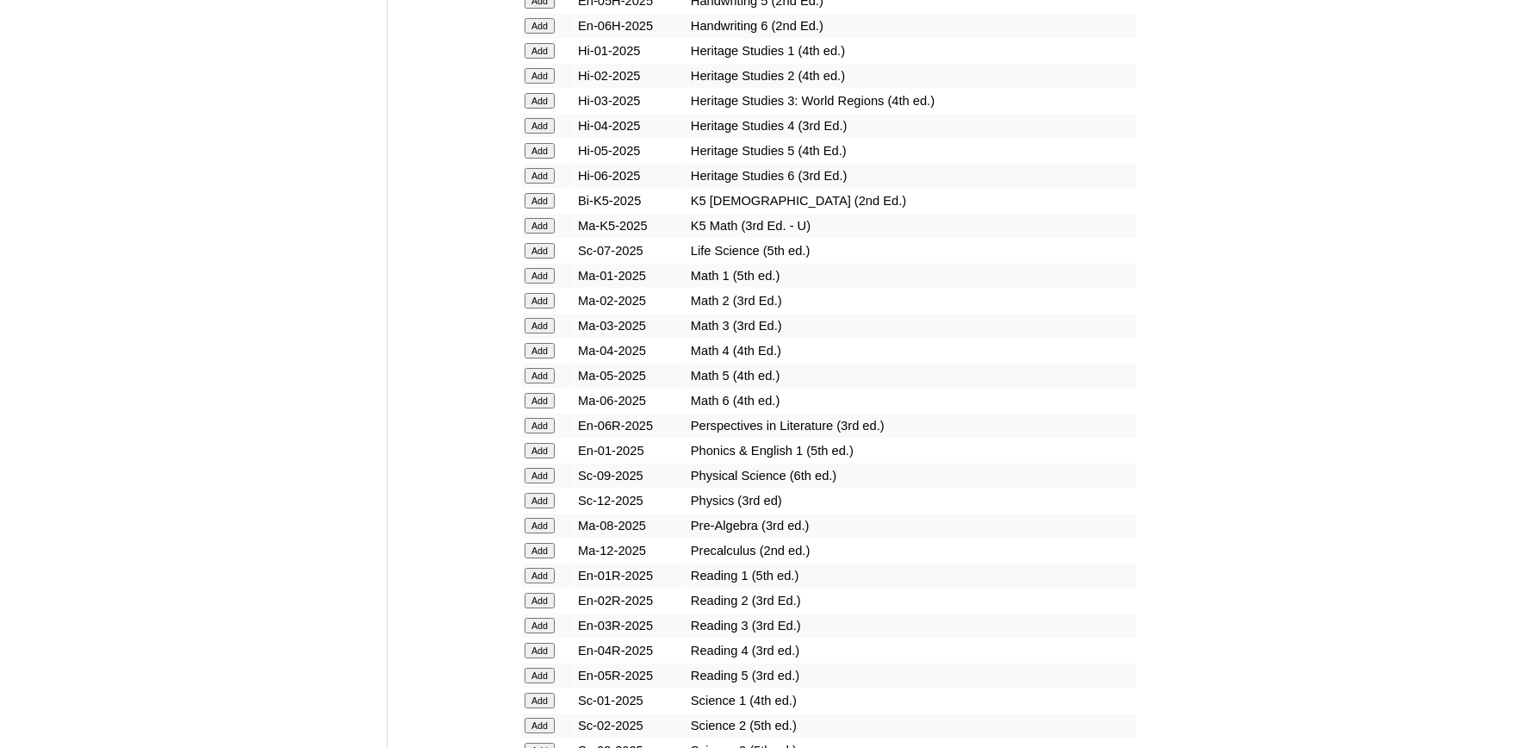
scroll to position [1706, 0]
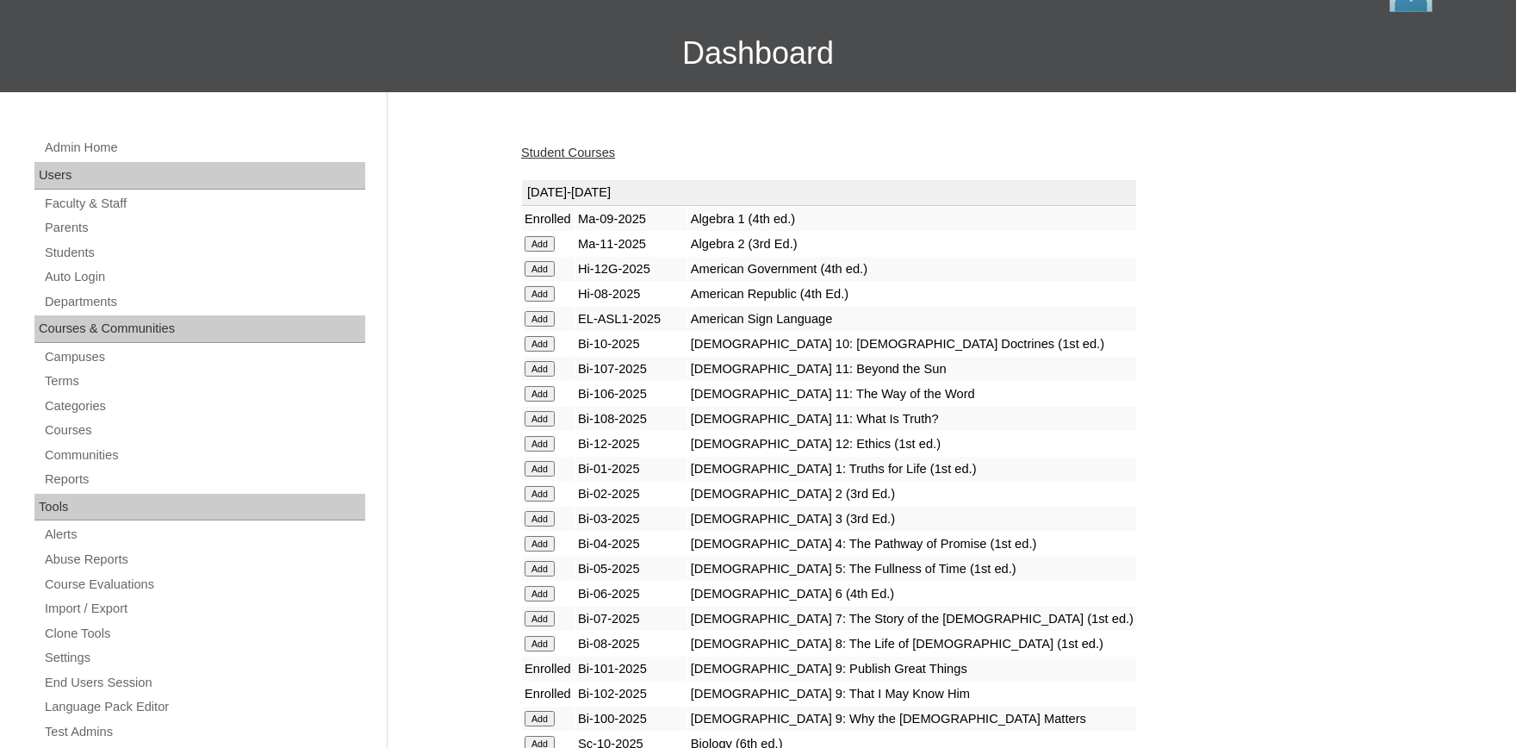
scroll to position [379, 0]
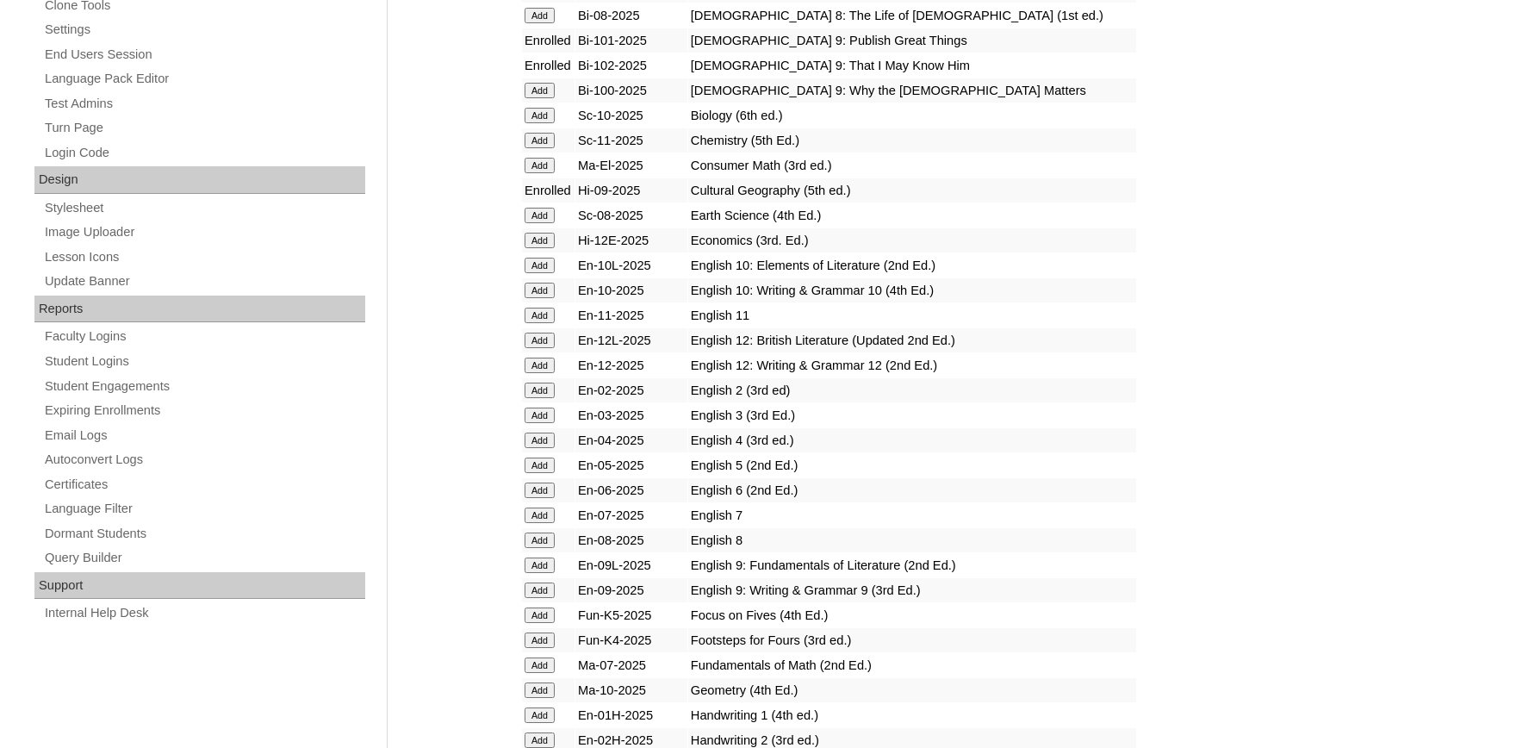
scroll to position [758, 0]
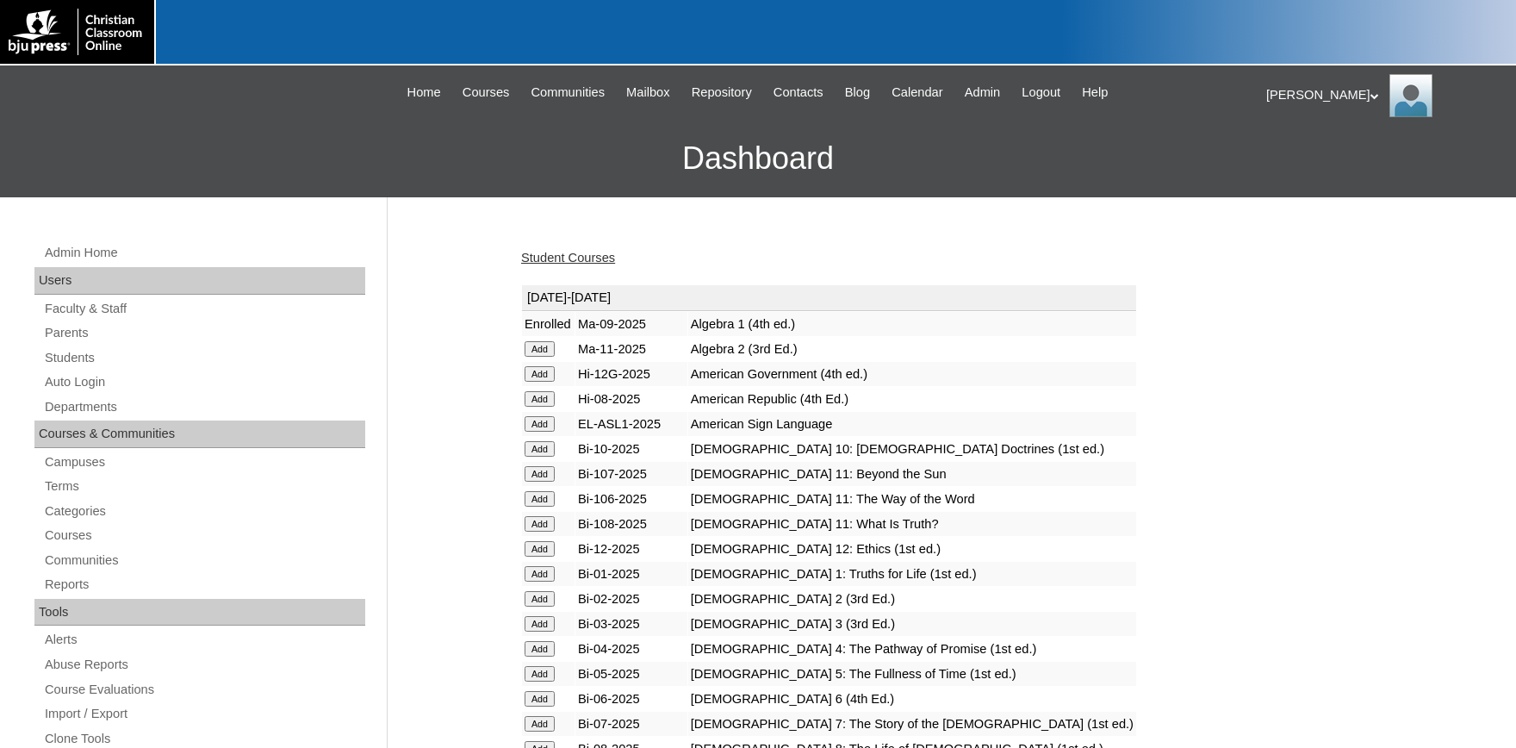
click at [580, 251] on link "Student Courses" at bounding box center [568, 258] width 94 height 14
drag, startPoint x: 75, startPoint y: 335, endPoint x: 167, endPoint y: 367, distance: 97.6
click at [78, 336] on link "Parents" at bounding box center [204, 333] width 322 height 22
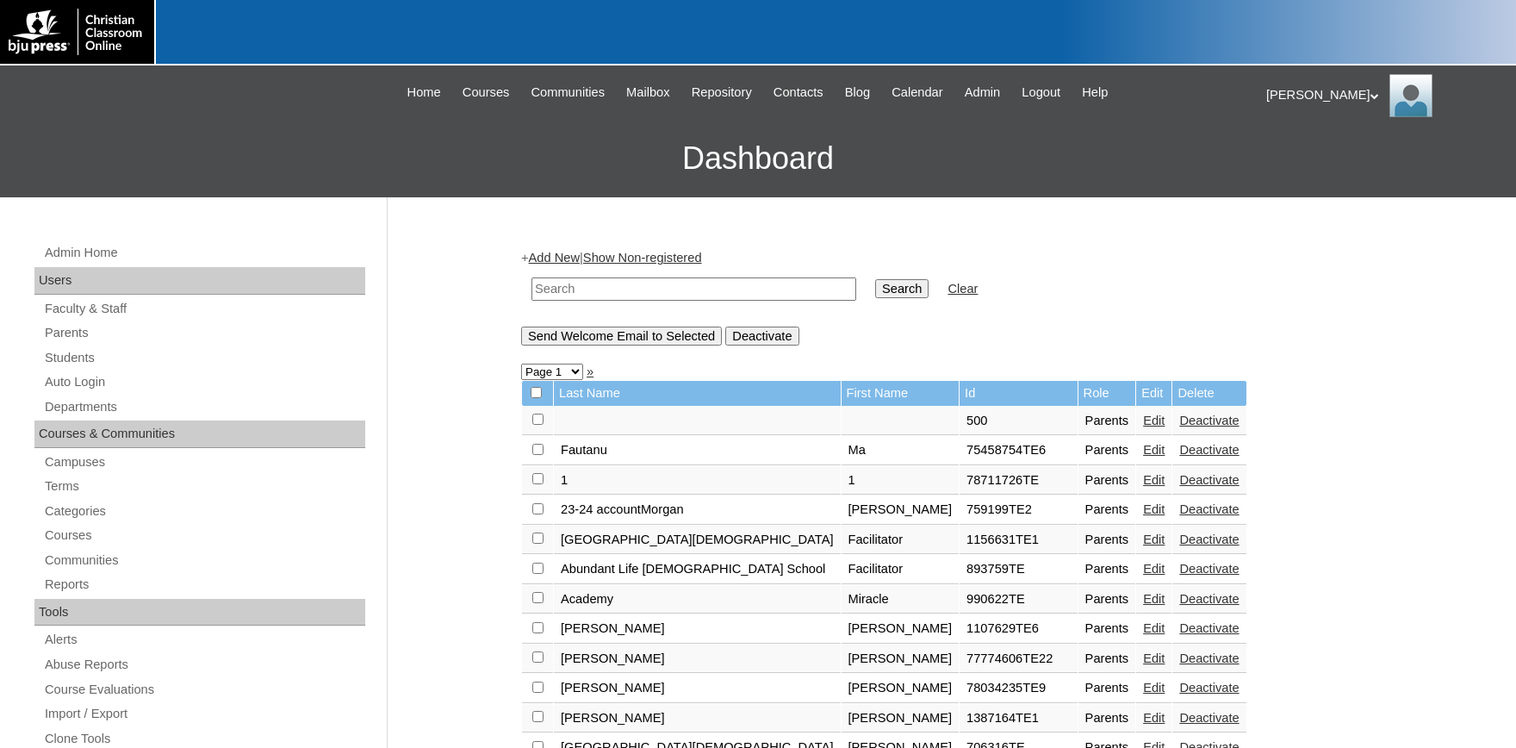
click at [578, 258] on link "Add New" at bounding box center [554, 258] width 51 height 14
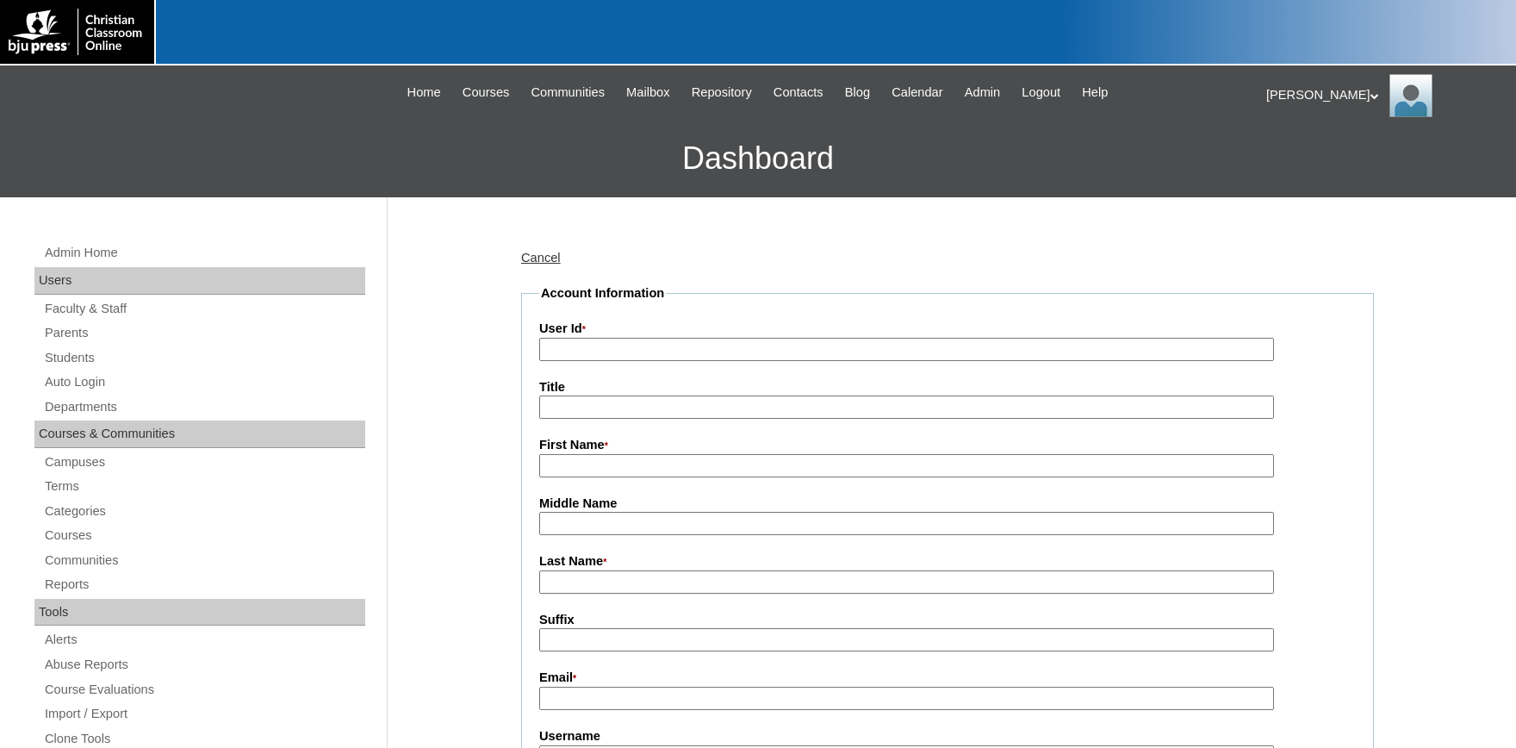
drag, startPoint x: 611, startPoint y: 346, endPoint x: 637, endPoint y: 363, distance: 30.6
click at [614, 351] on input "User Id *" at bounding box center [906, 349] width 735 height 23
type input "500033717TE3"
click at [713, 470] on input "First Name *" at bounding box center [906, 465] width 735 height 23
type input "j"
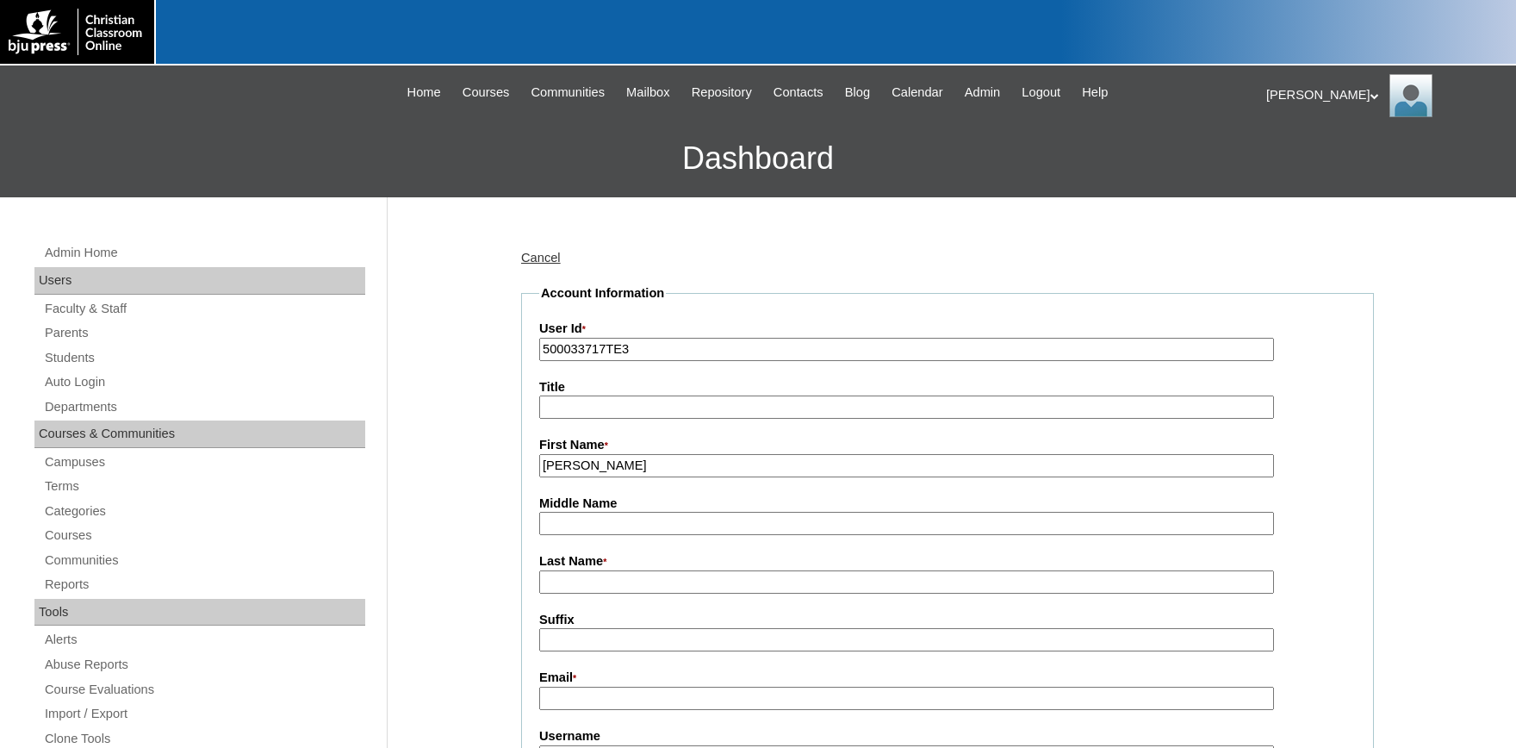
type input "Jonas"
type input "Lapp"
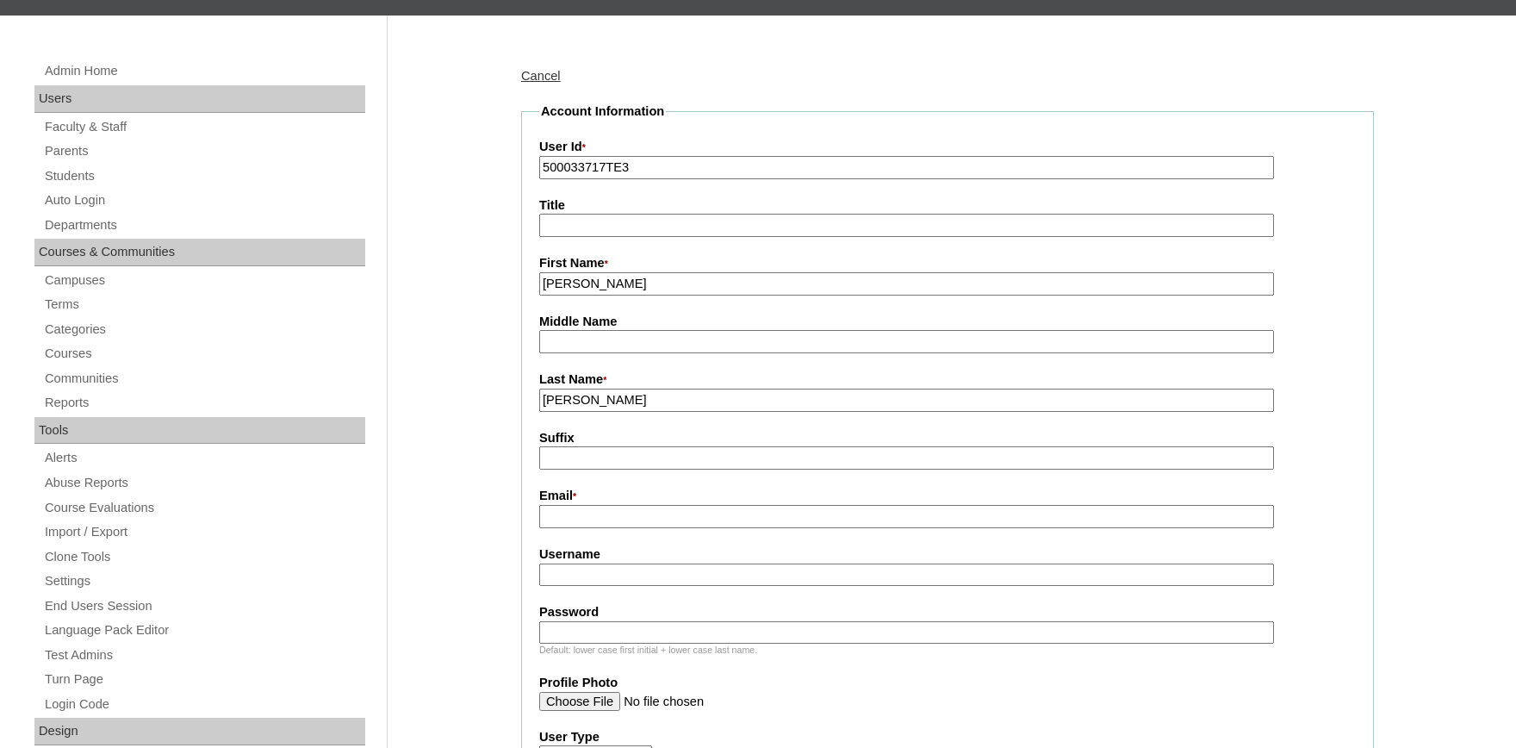
scroll to position [190, 0]
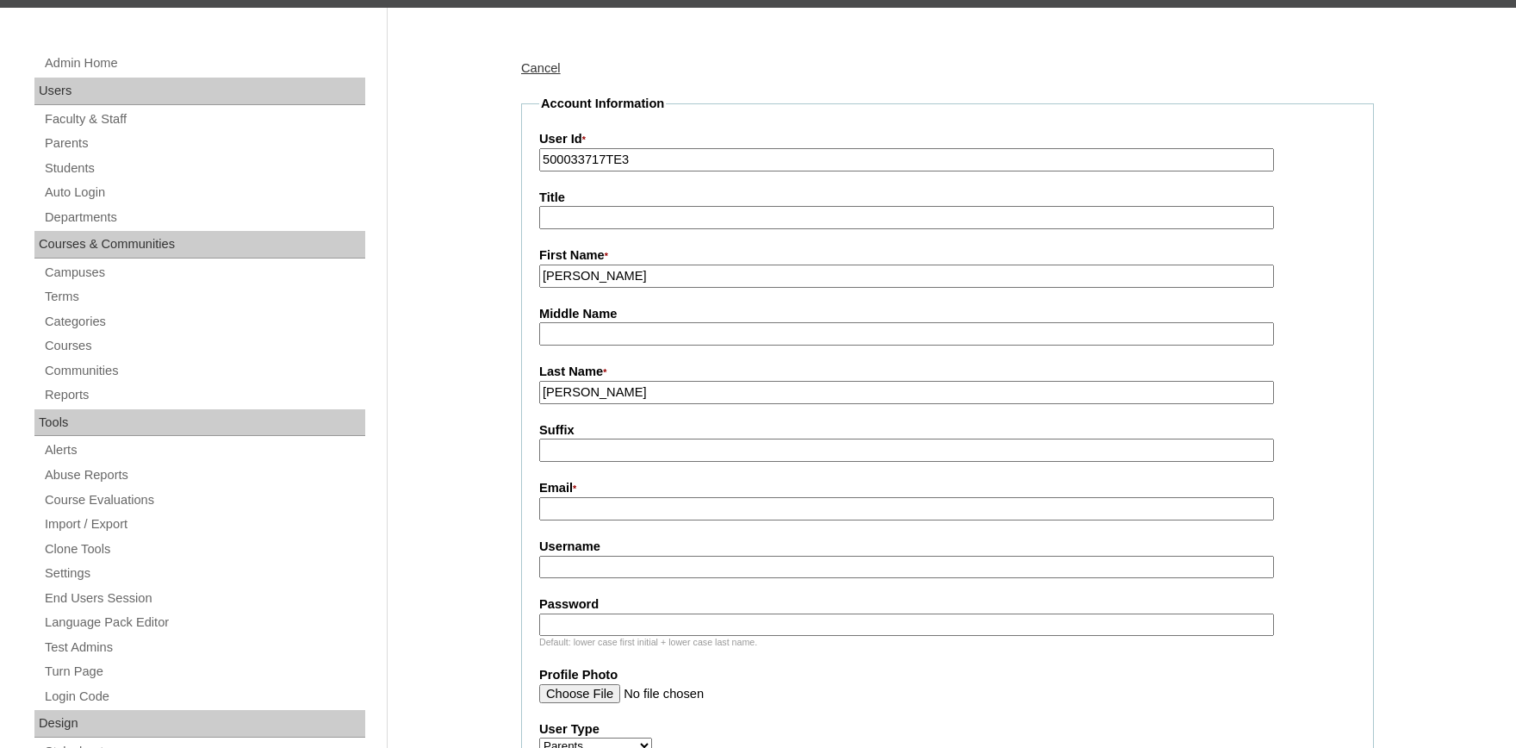
click at [609, 516] on input "Email *" at bounding box center [906, 508] width 735 height 23
click at [651, 514] on input "lappfamily" at bounding box center [906, 508] width 735 height 23
type input "lappfamily01@gmail.com"
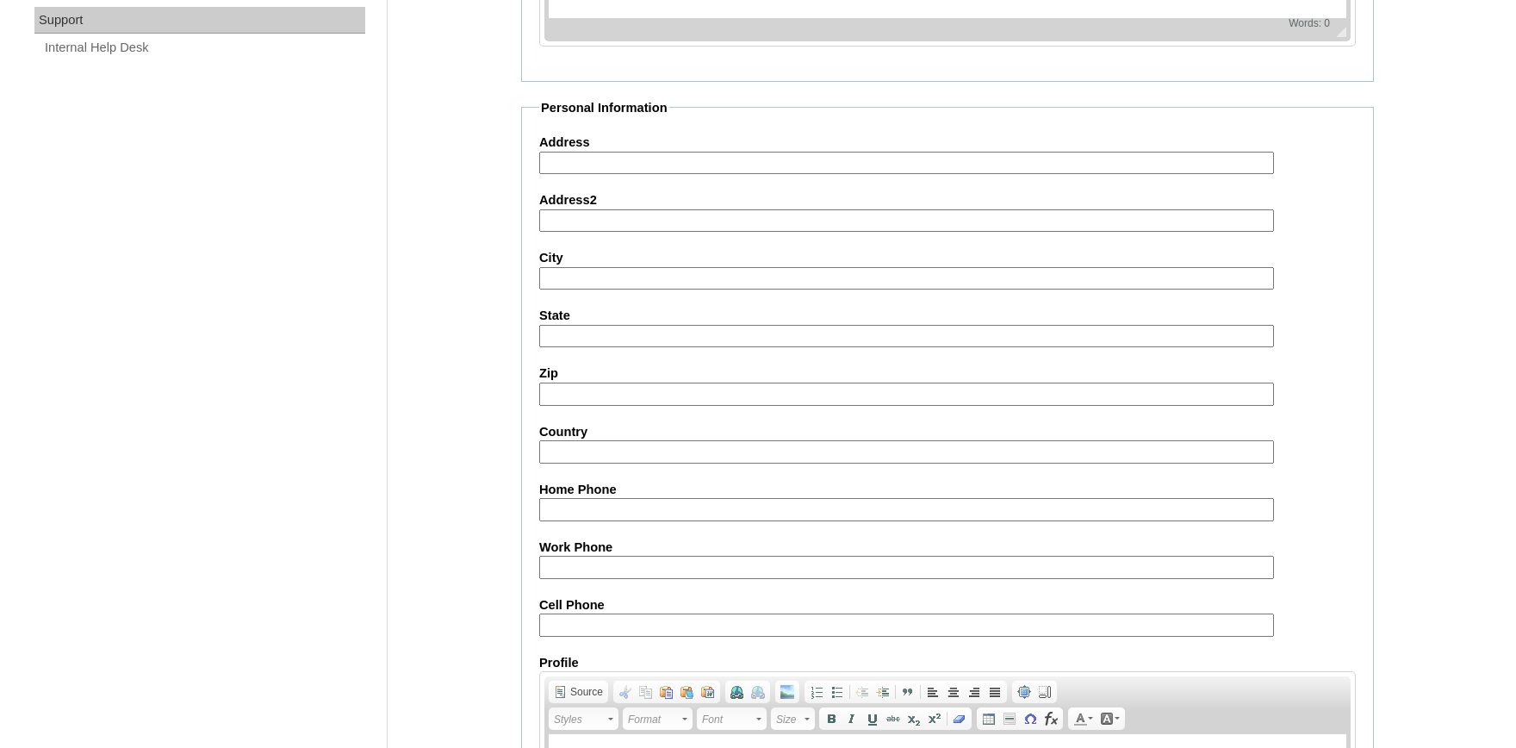
scroll to position [1583, 0]
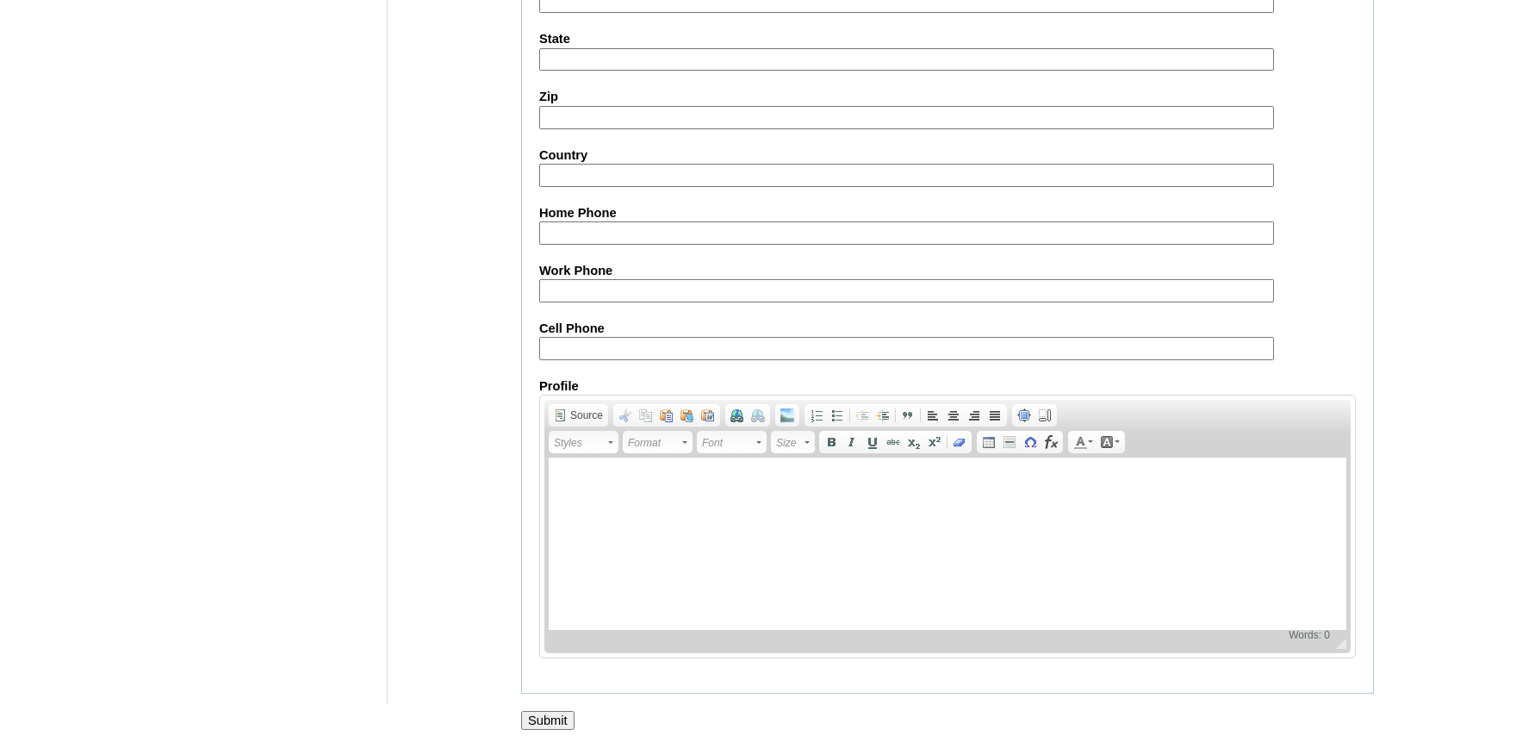
click at [561, 711] on input "Submit" at bounding box center [547, 720] width 53 height 19
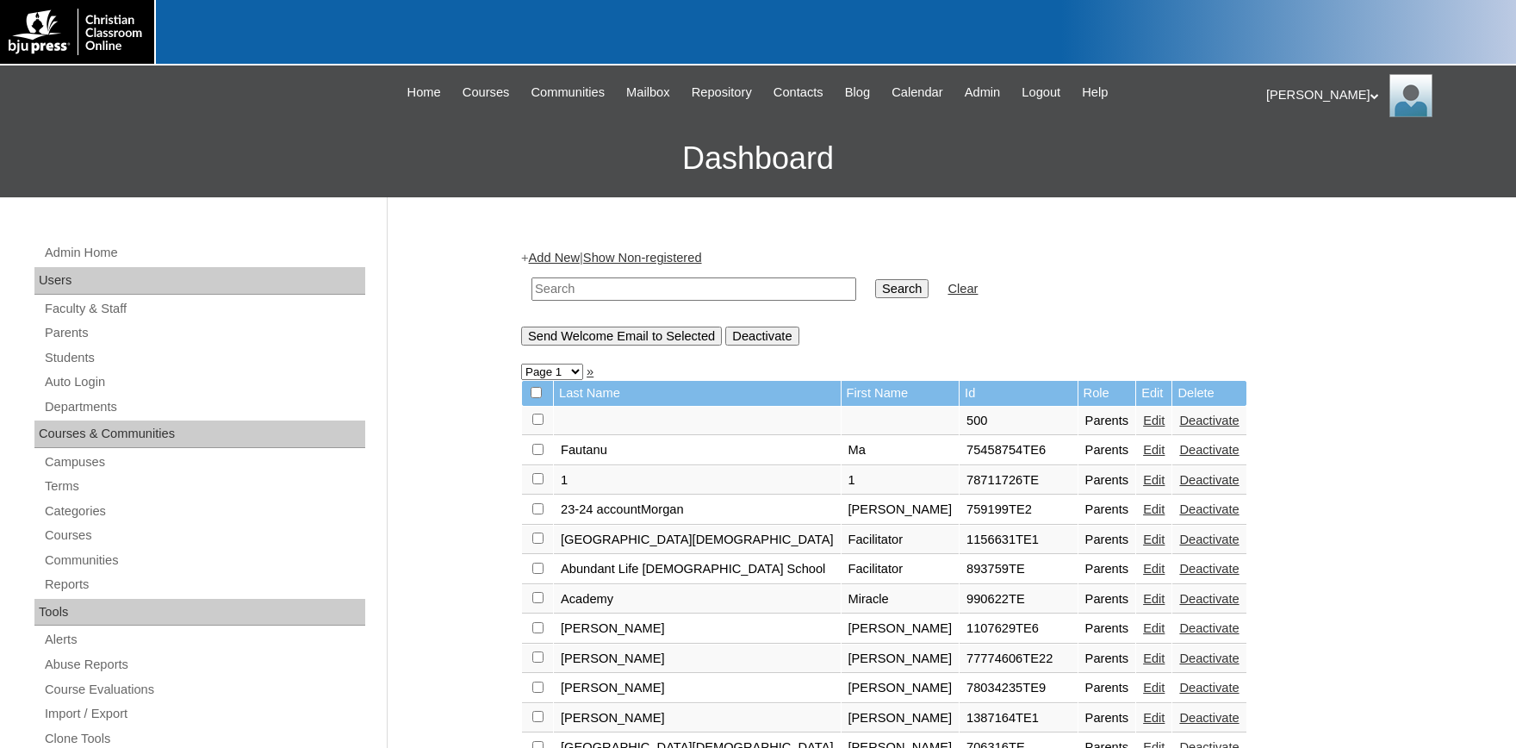
click at [600, 290] on input "text" at bounding box center [694, 288] width 325 height 23
type input "5000"
click at [59, 331] on link "Parents" at bounding box center [204, 333] width 322 height 22
click at [587, 296] on input "text" at bounding box center [694, 288] width 325 height 23
type input "[PERSON_NAME]"
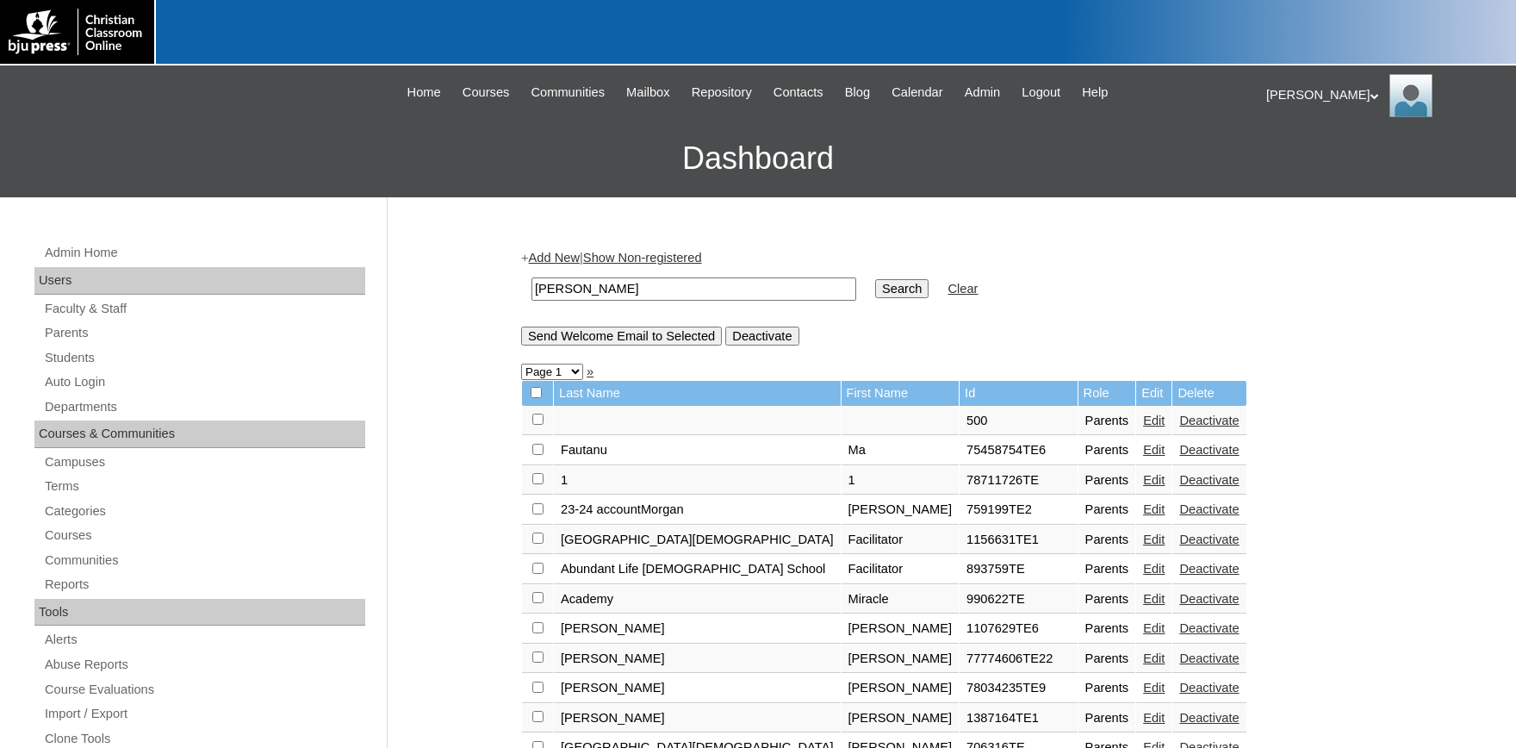
click at [875, 279] on input "Search" at bounding box center [901, 288] width 53 height 19
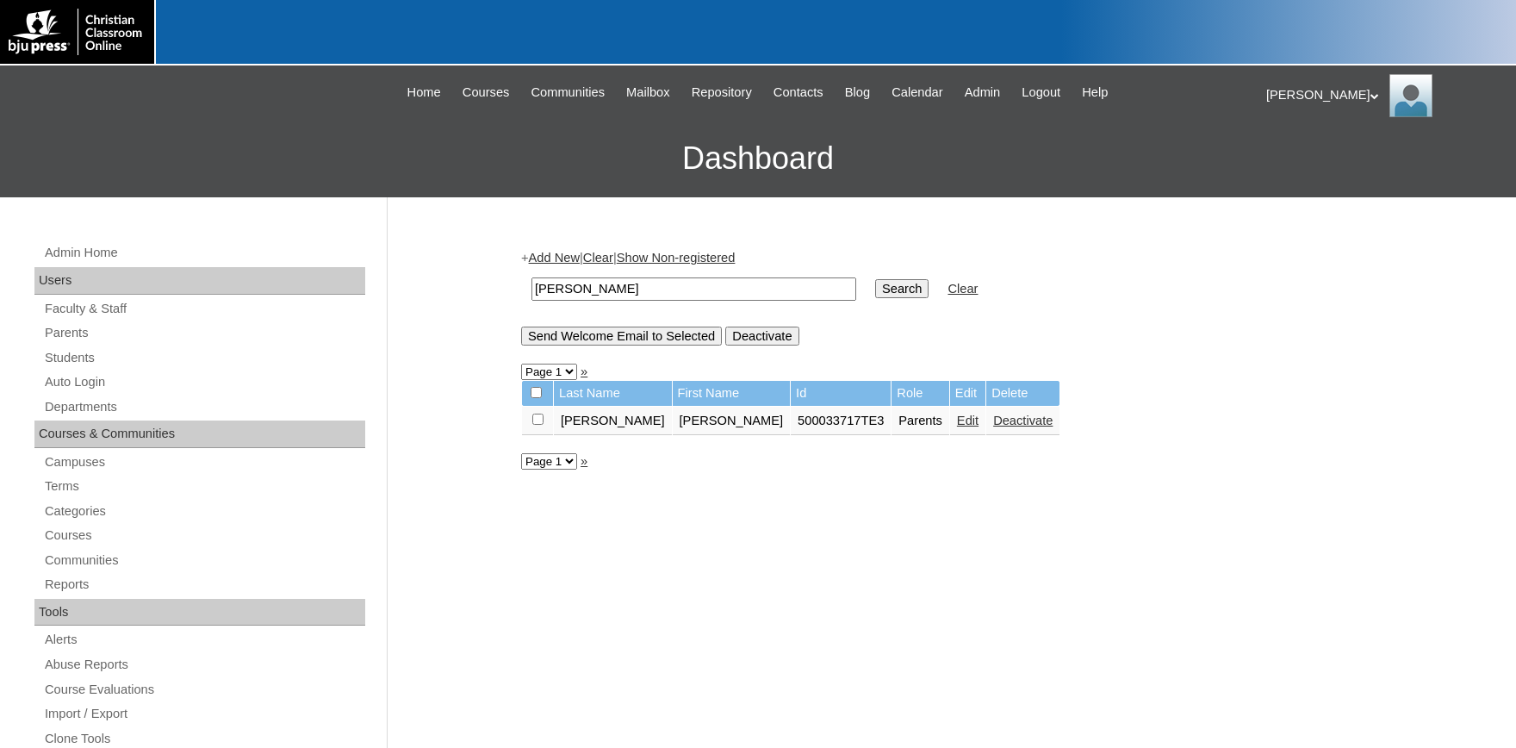
click at [535, 420] on input "checkbox" at bounding box center [537, 419] width 11 height 11
checkbox input "true"
click at [620, 339] on input "Send Welcome Email to Selected" at bounding box center [621, 336] width 201 height 19
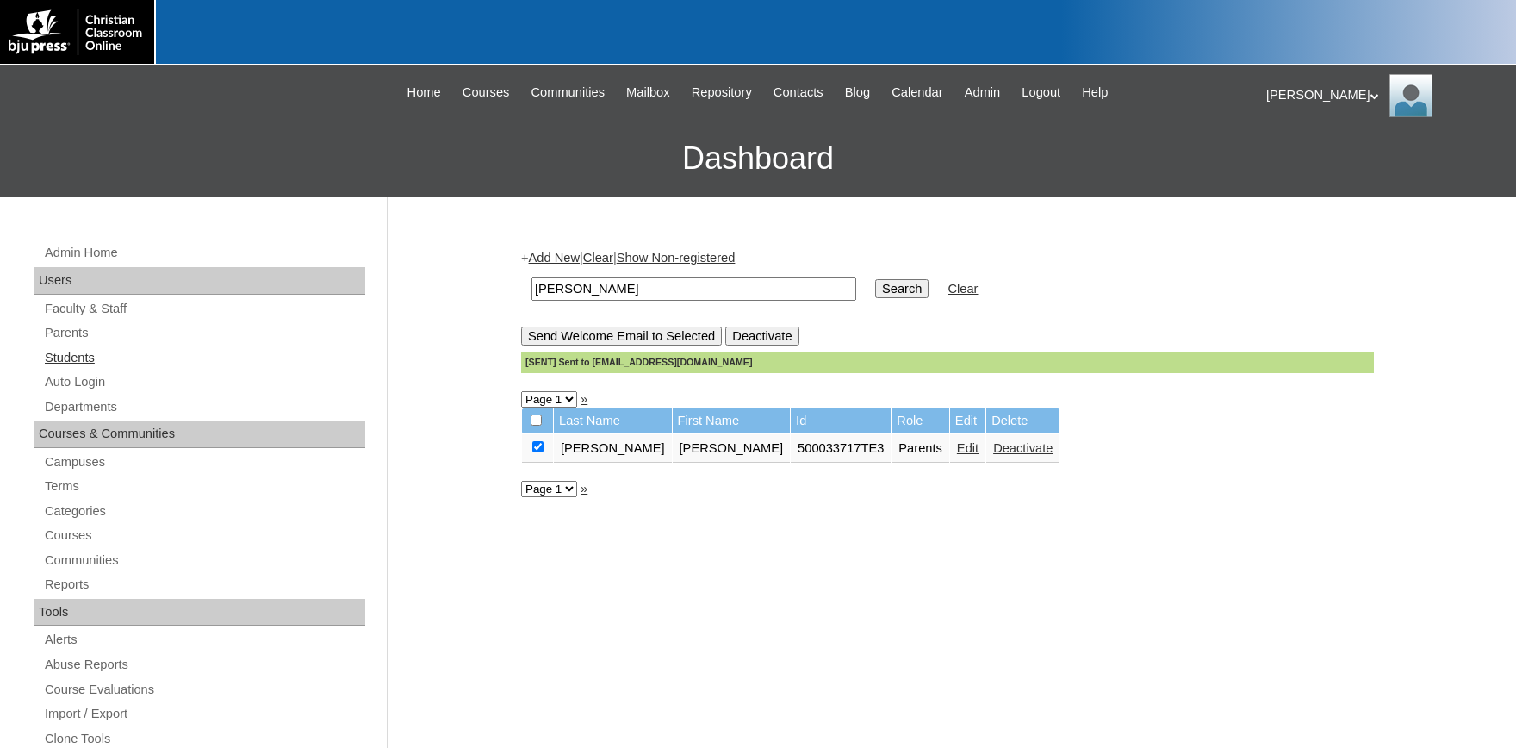
click at [65, 362] on link "Students" at bounding box center [204, 358] width 322 height 22
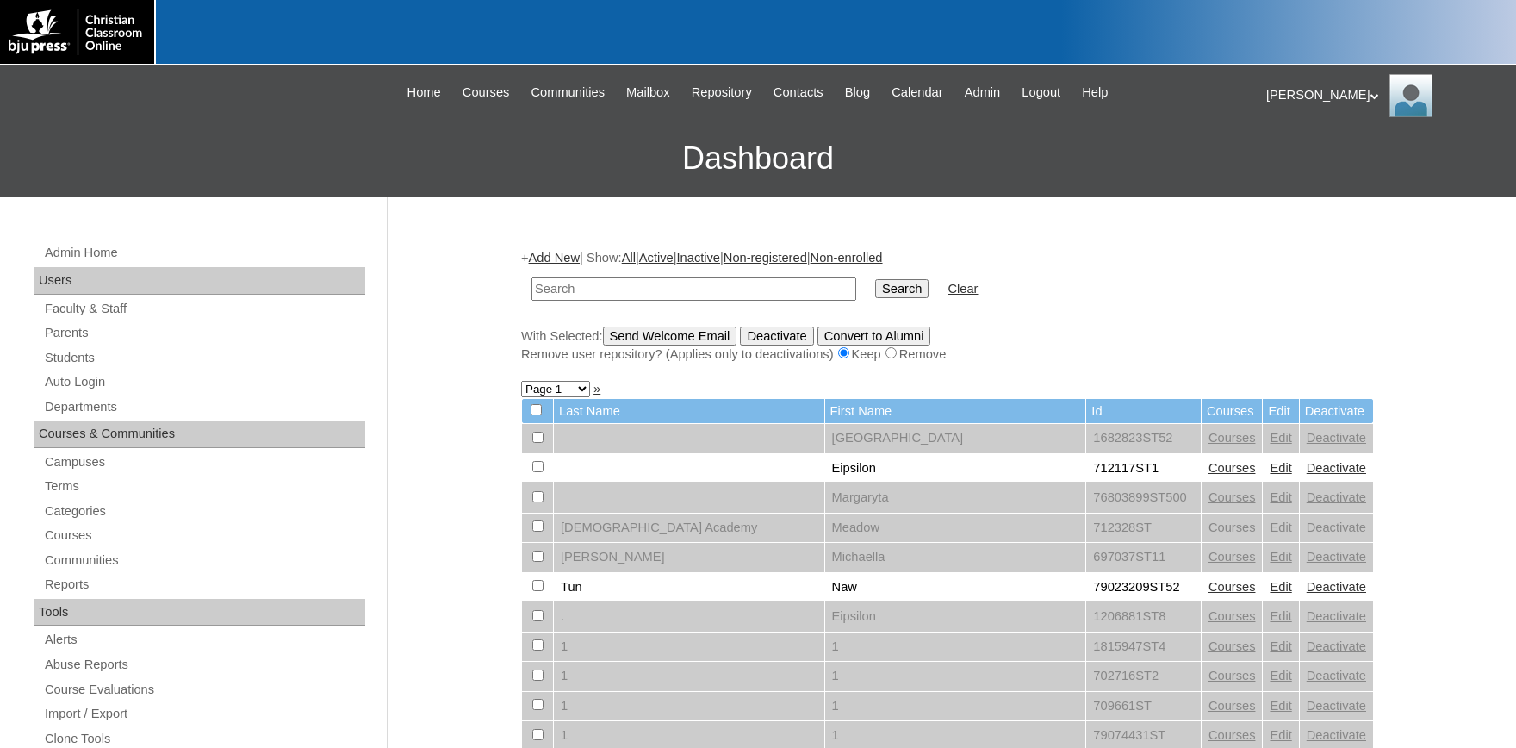
click at [577, 292] on input "text" at bounding box center [694, 288] width 325 height 23
type input "500033717"
click at [875, 279] on input "Search" at bounding box center [901, 288] width 53 height 19
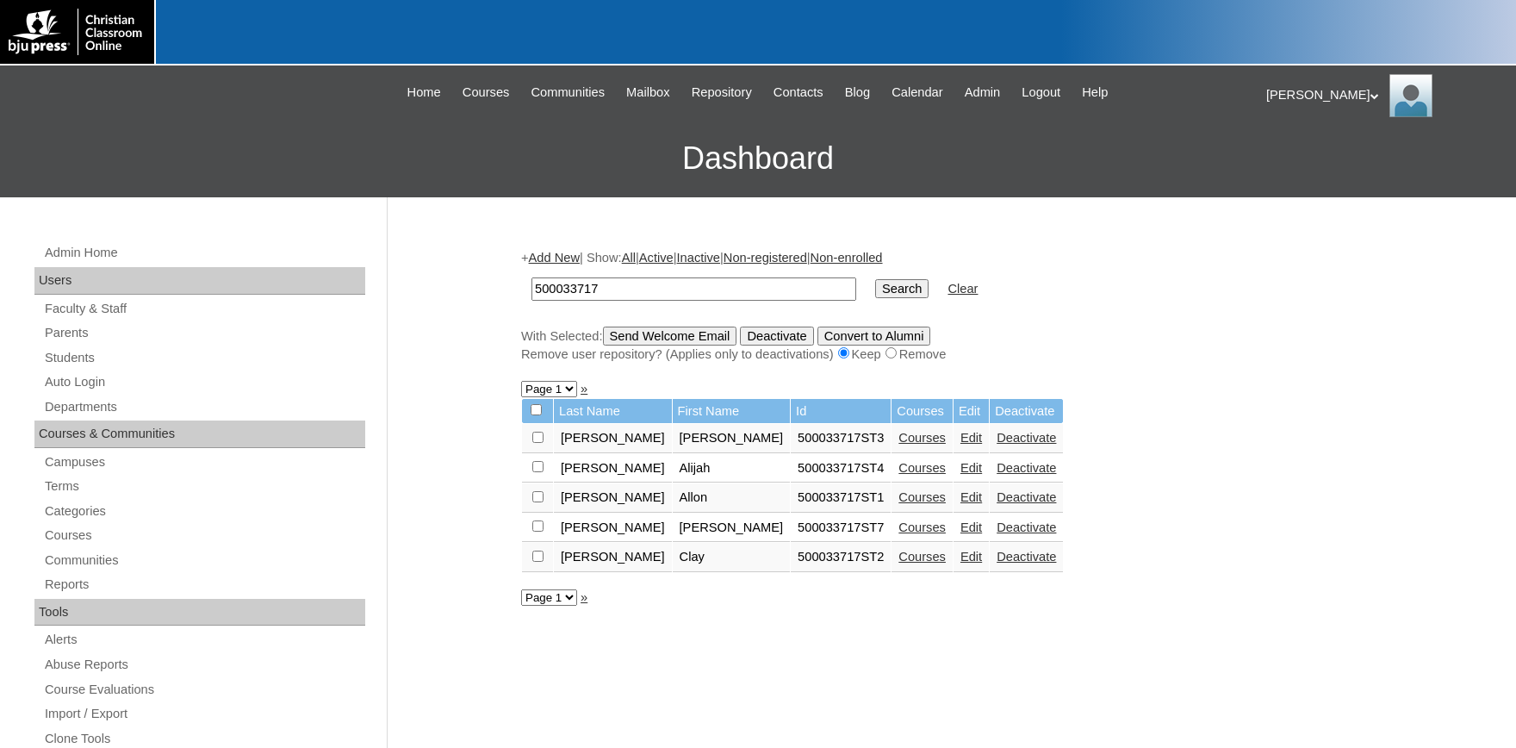
click at [961, 445] on link "Edit" at bounding box center [972, 438] width 22 height 14
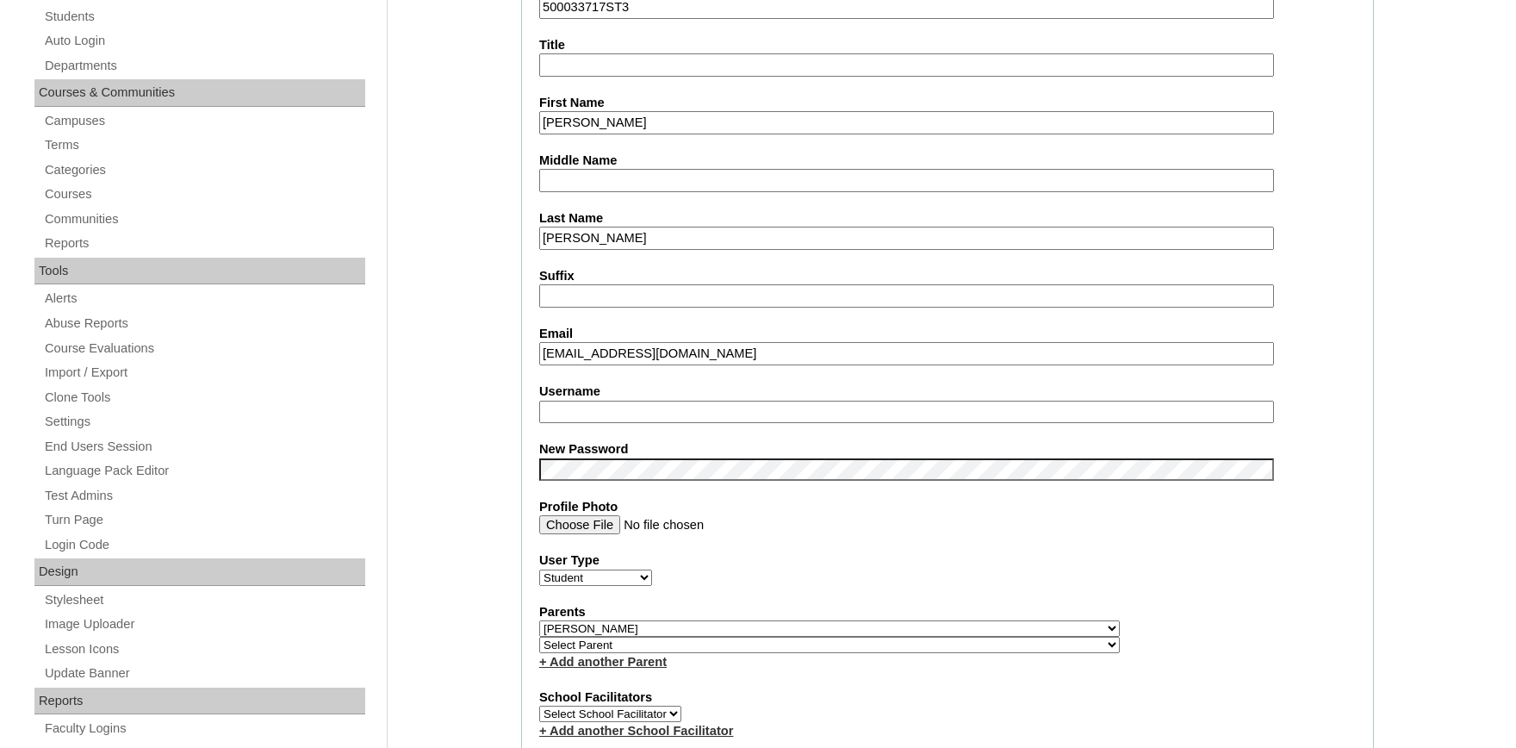
scroll to position [379, 0]
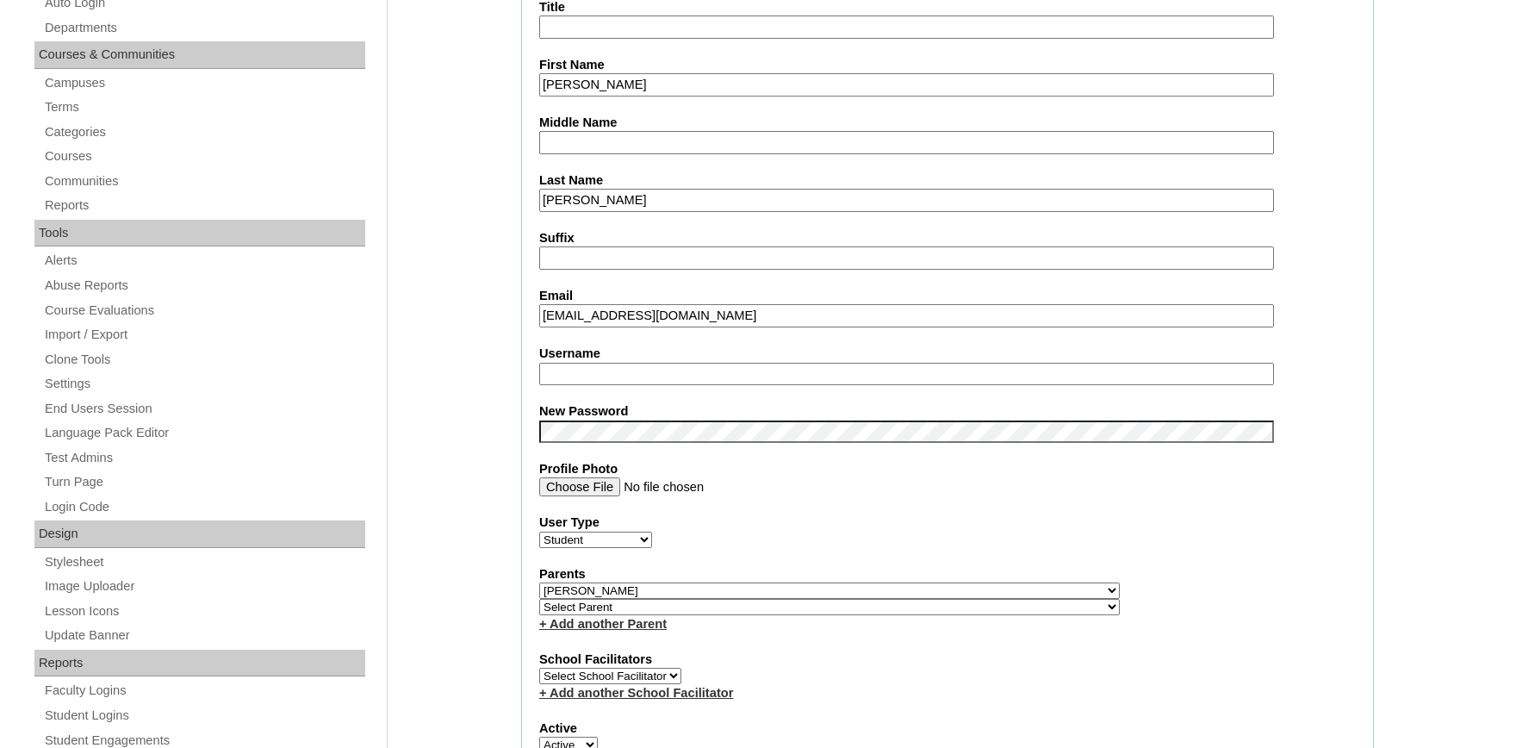
select select "37066"
click option "Lapp, Jonas" at bounding box center [0, 0] width 0 height 0
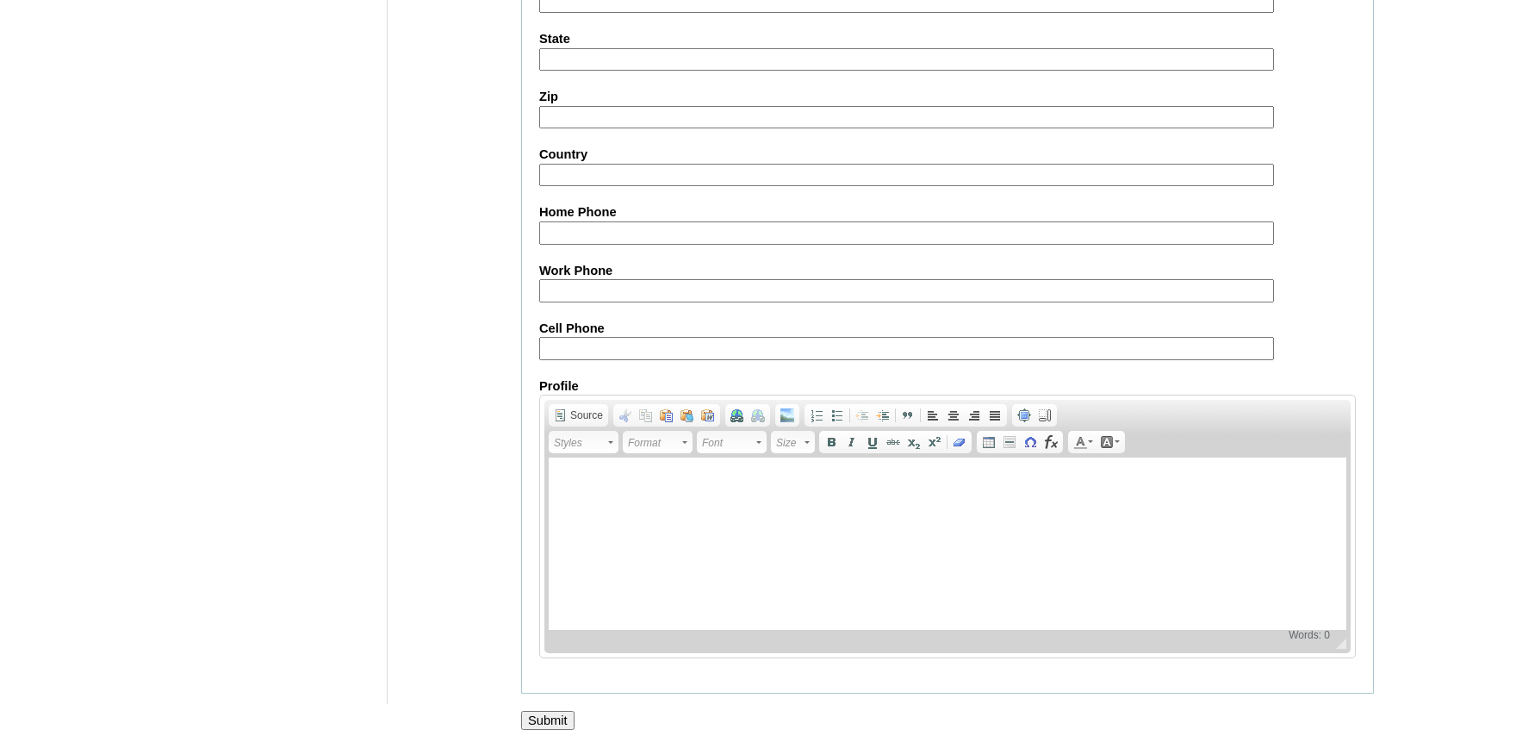
scroll to position [1899, 0]
click at [564, 716] on input "Submit" at bounding box center [547, 720] width 53 height 19
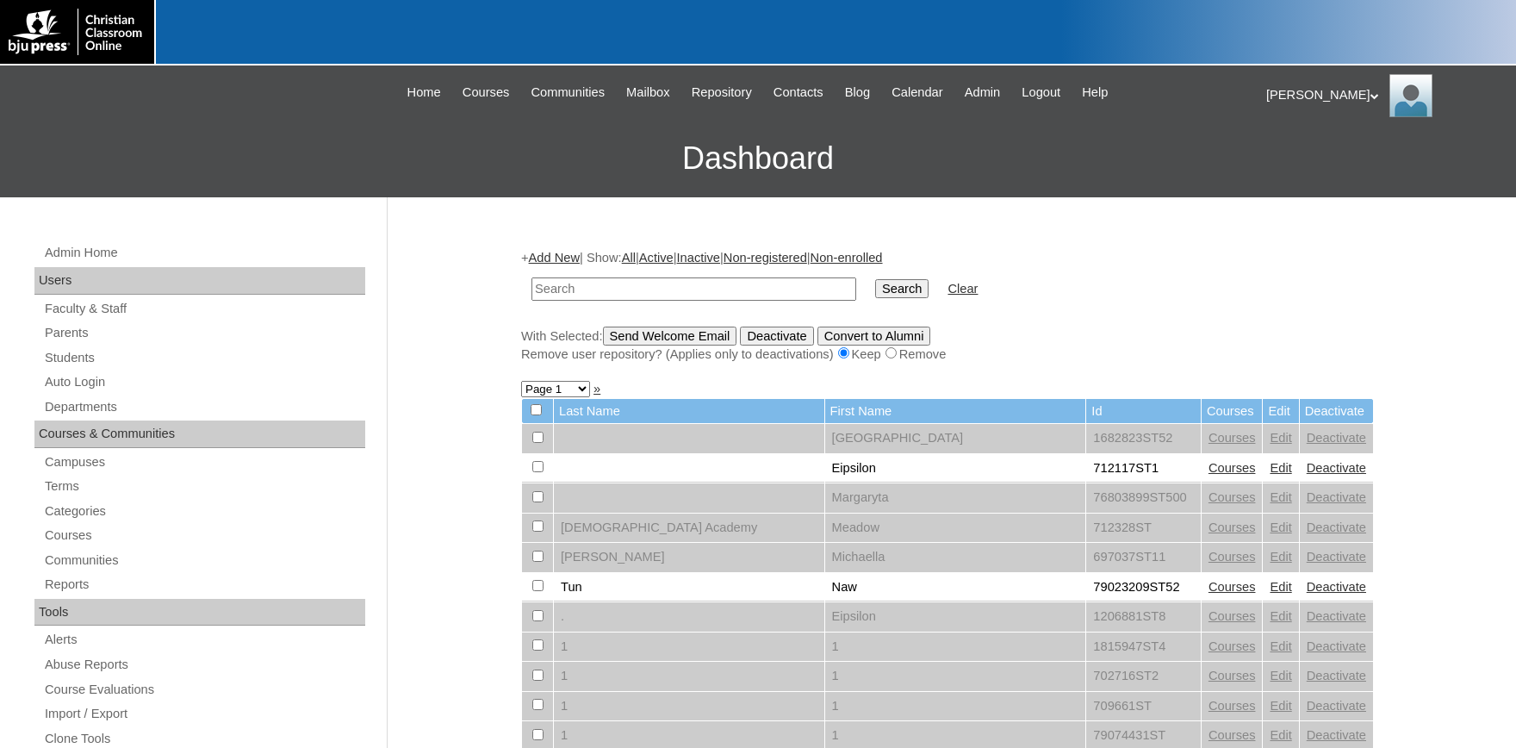
click at [594, 286] on input "text" at bounding box center [694, 288] width 325 height 23
type input "500033717"
click at [875, 279] on input "Search" at bounding box center [901, 288] width 53 height 19
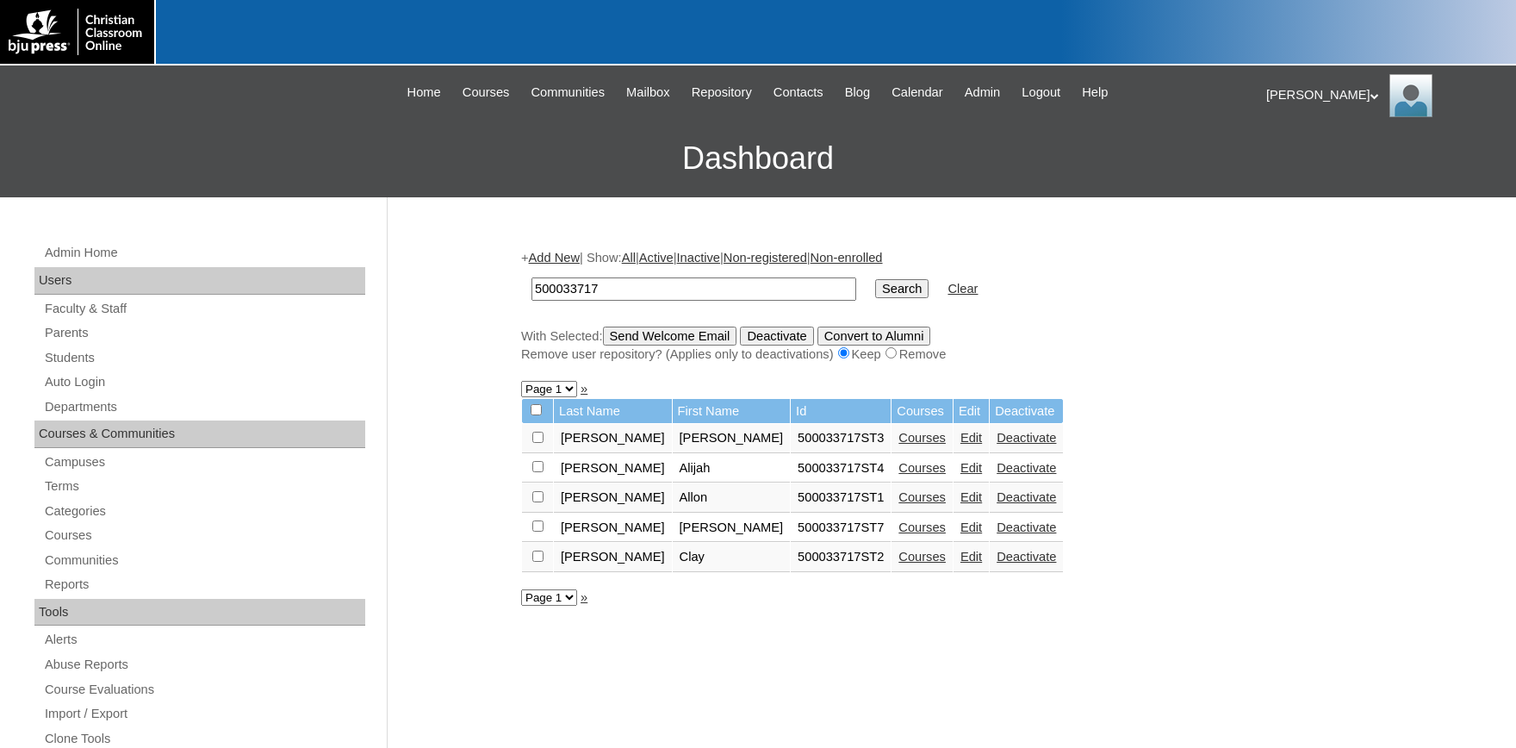
click at [961, 475] on link "Edit" at bounding box center [972, 468] width 22 height 14
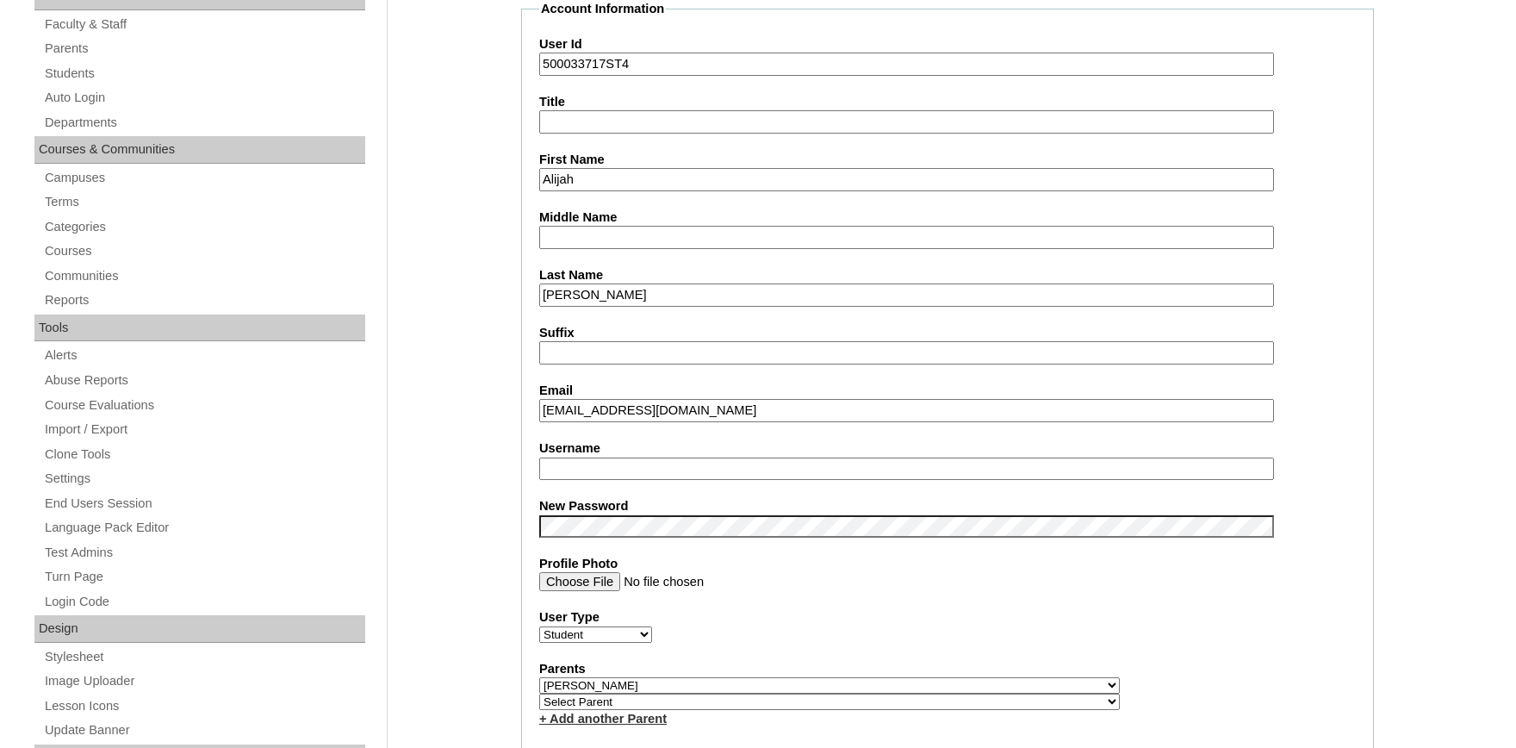
select select "37066"
click option "Lapp, Jonas" at bounding box center [0, 0] width 0 height 0
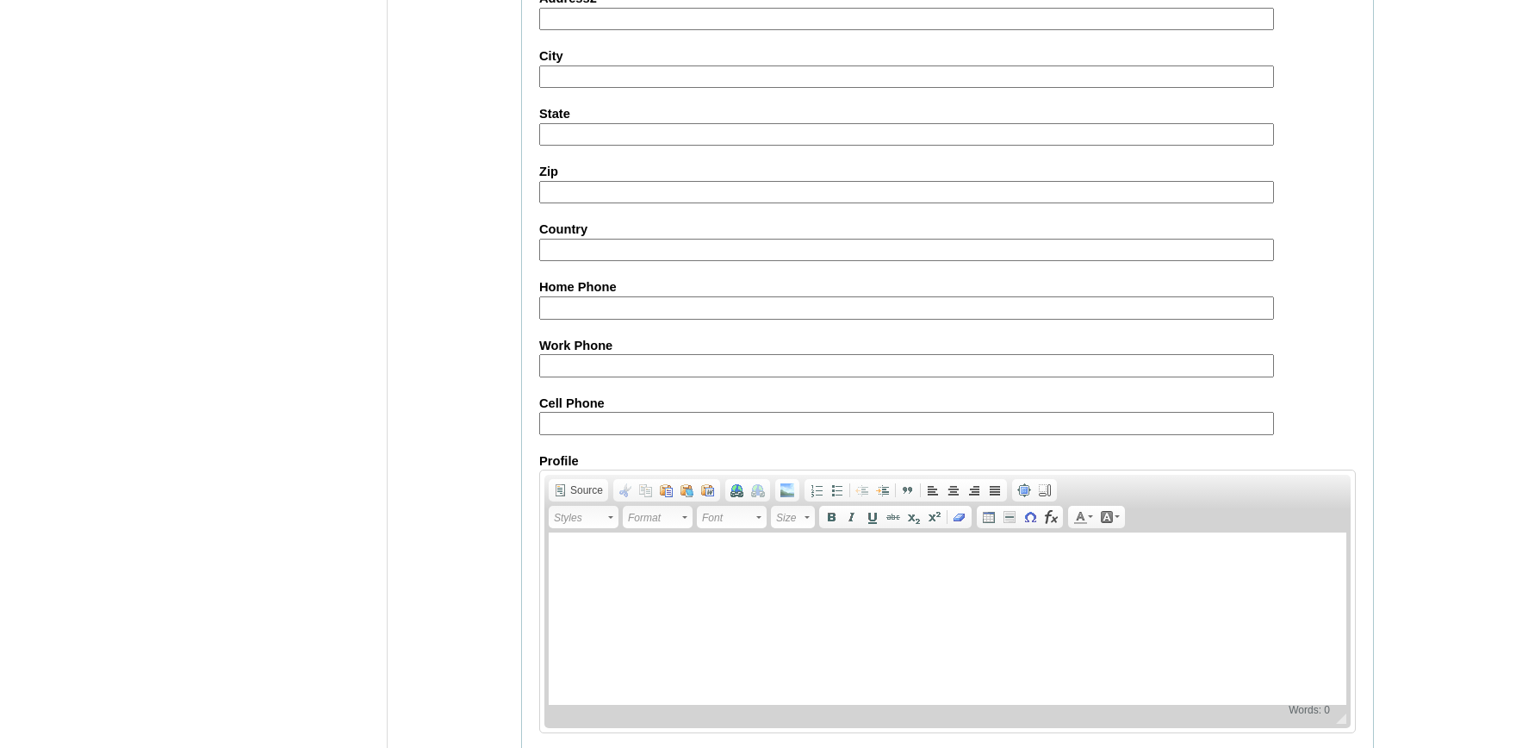
scroll to position [1899, 0]
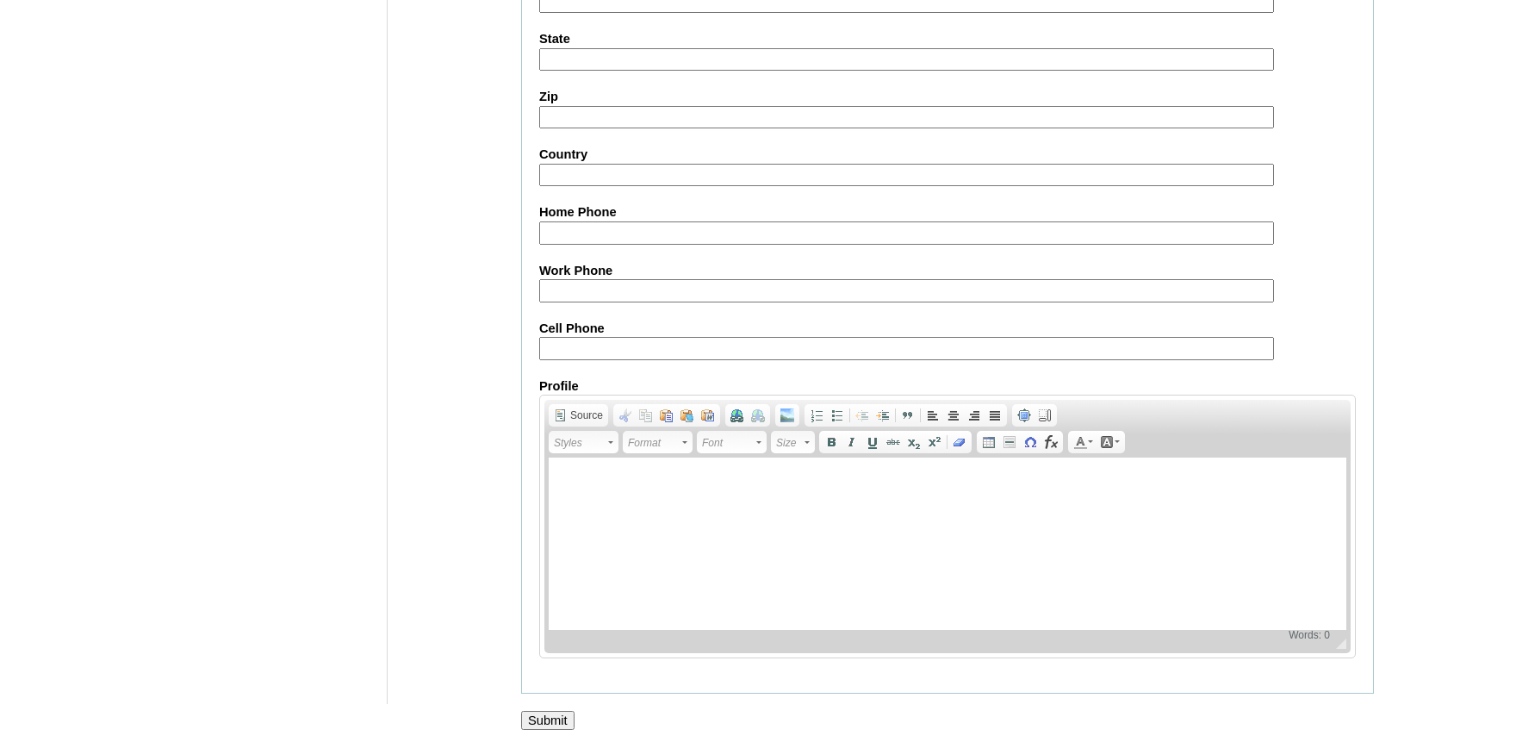
drag, startPoint x: 546, startPoint y: 719, endPoint x: 557, endPoint y: 707, distance: 15.9
click at [548, 718] on input "Submit" at bounding box center [547, 720] width 53 height 19
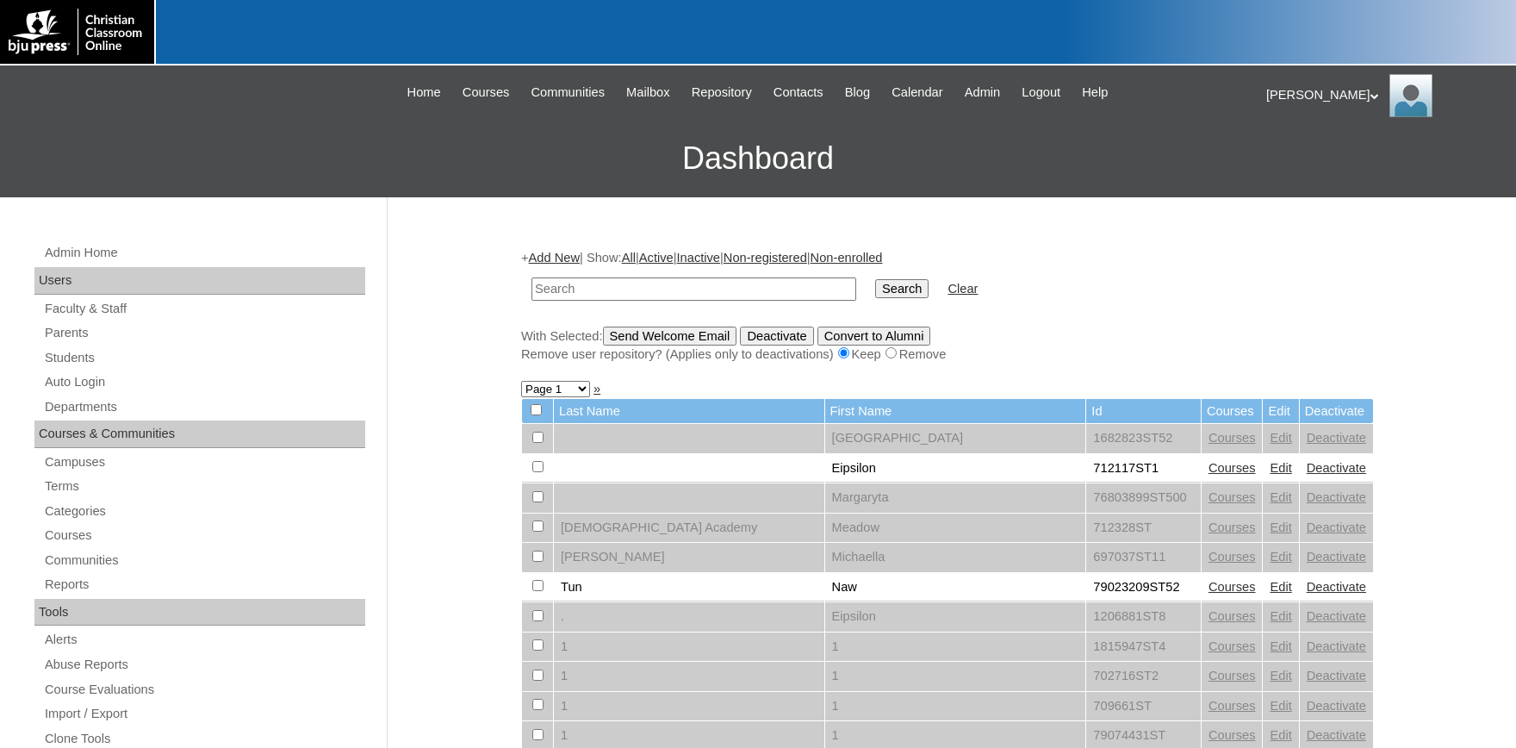
click at [718, 290] on input "text" at bounding box center [694, 288] width 325 height 23
type input "500033717"
click at [886, 296] on input "Search" at bounding box center [901, 288] width 53 height 19
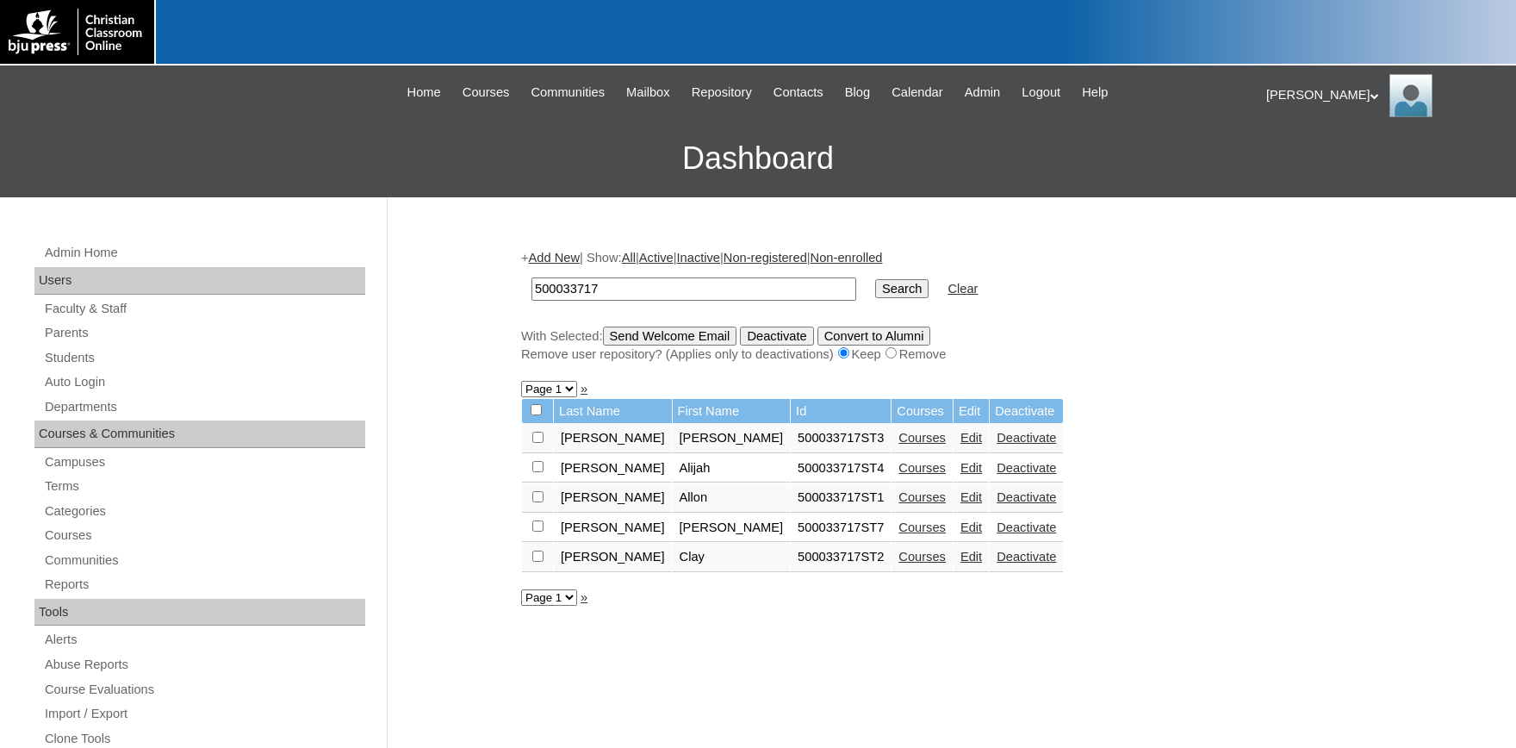
scroll to position [95, 0]
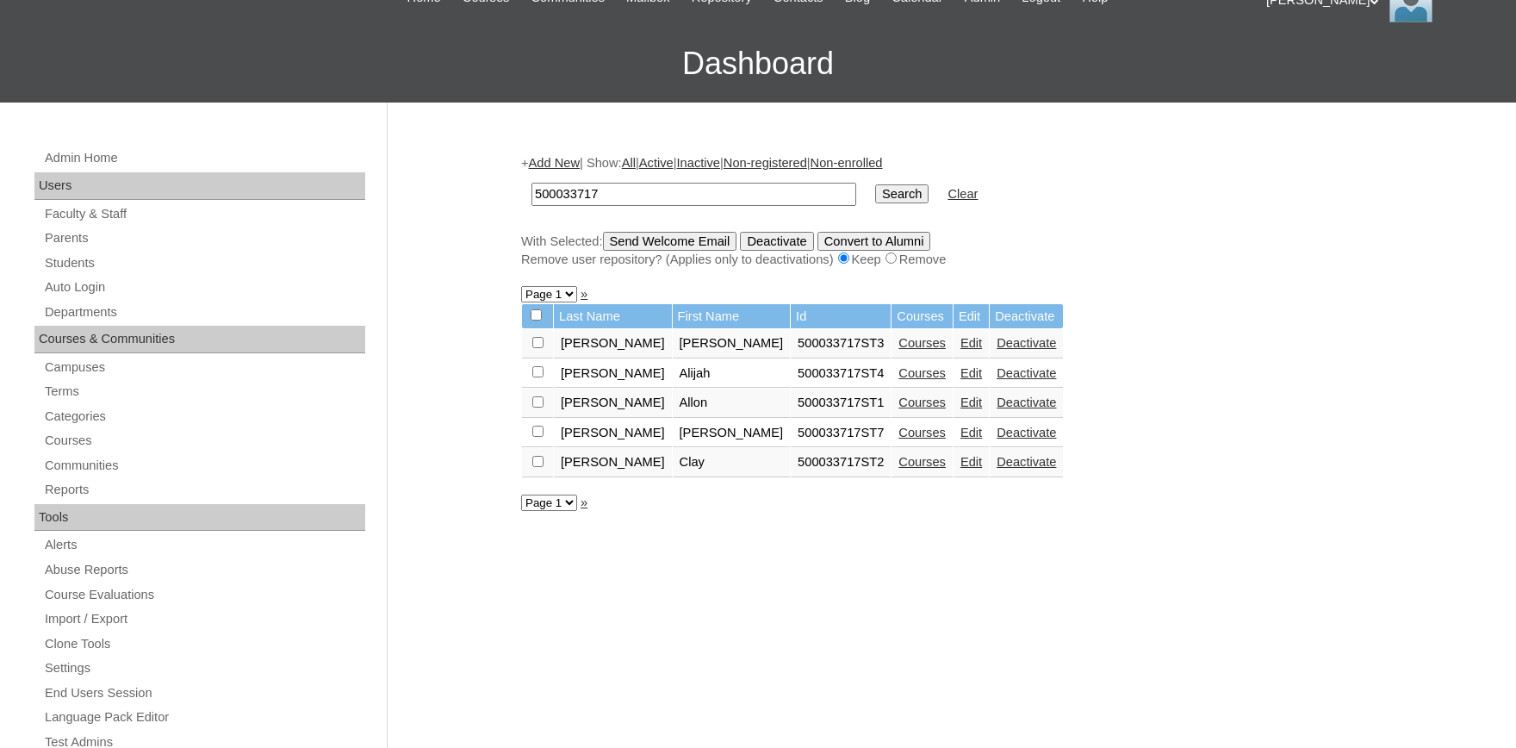
click at [961, 409] on link "Edit" at bounding box center [972, 402] width 22 height 14
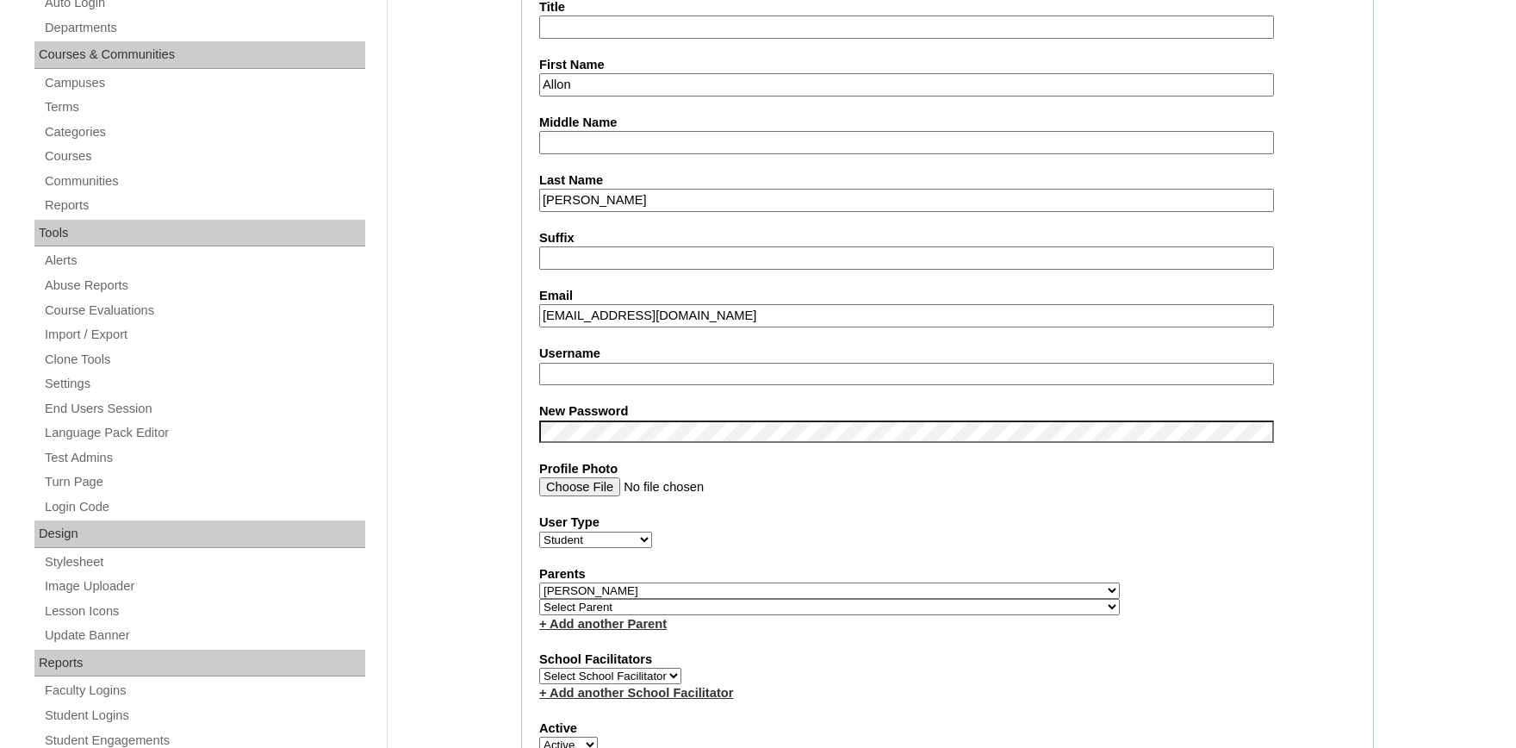
select select "37066"
click option "[PERSON_NAME]" at bounding box center [0, 0] width 0 height 0
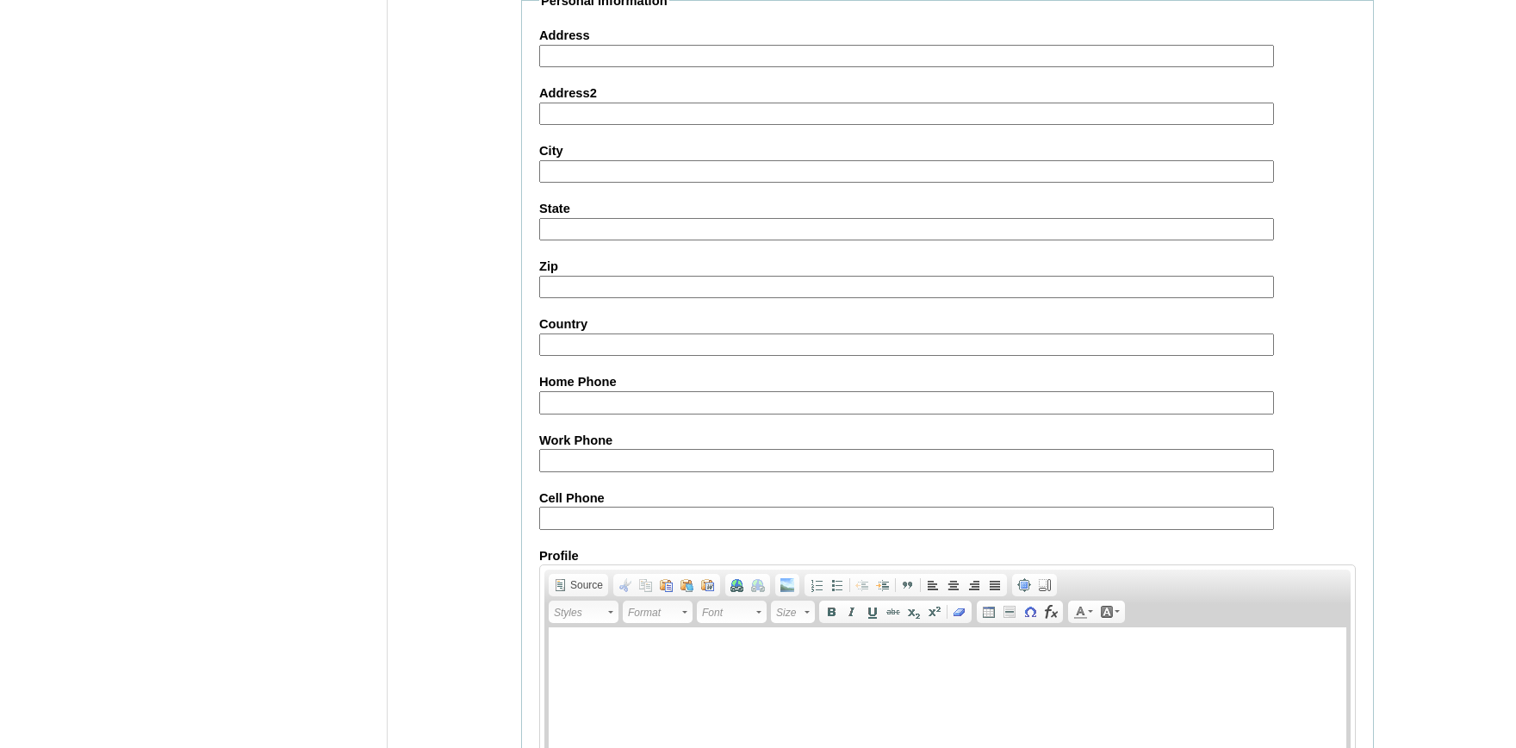
scroll to position [1899, 0]
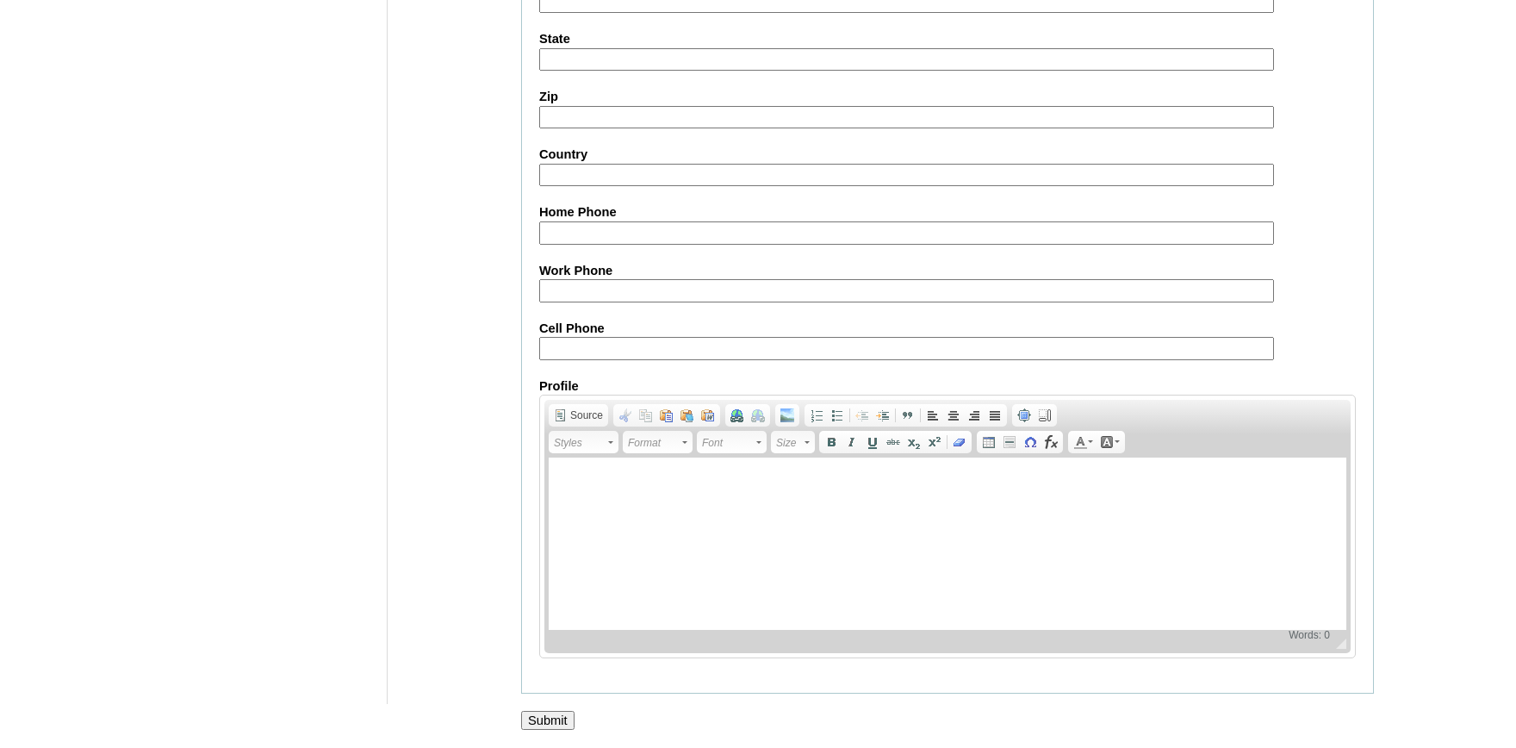
click at [550, 714] on input "Submit" at bounding box center [547, 720] width 53 height 19
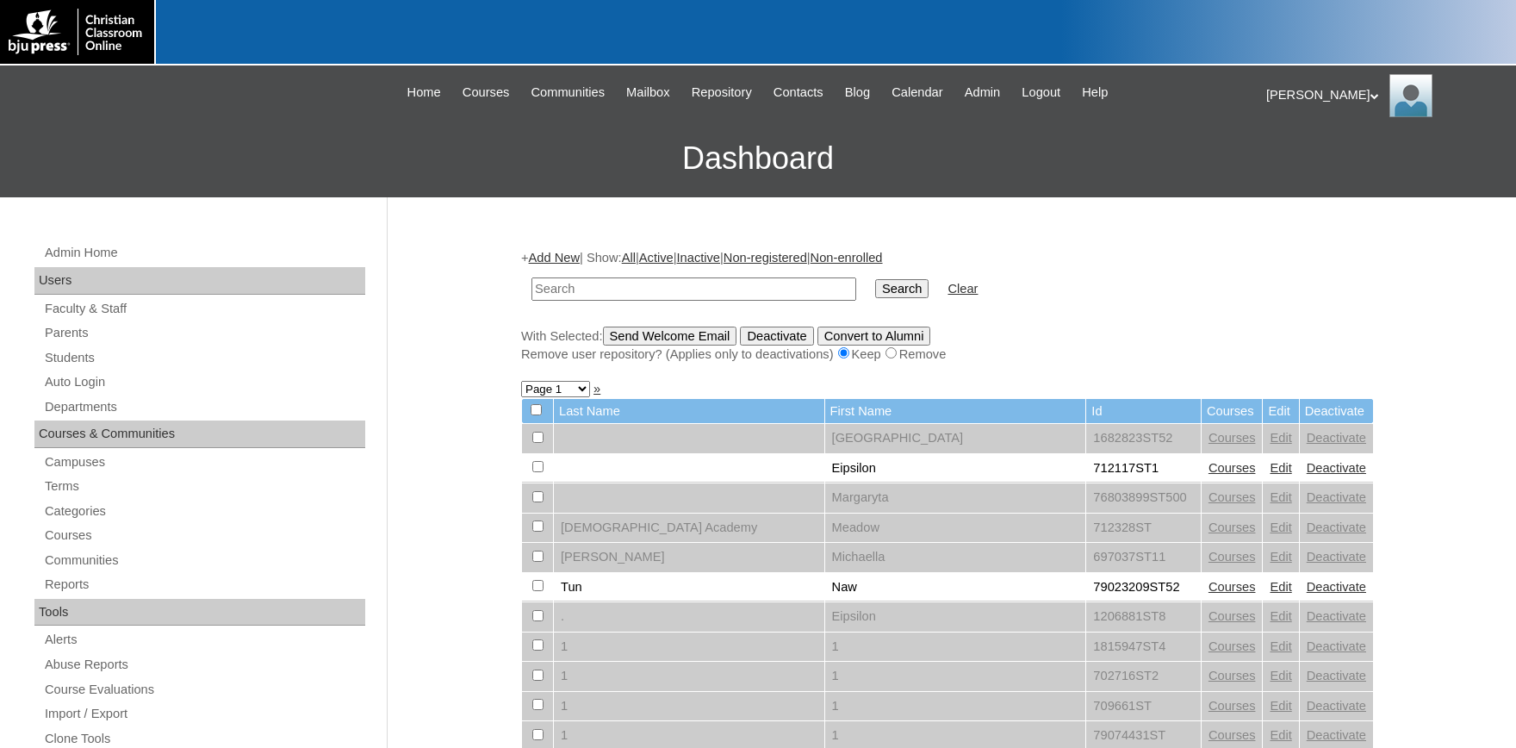
click at [607, 279] on input "text" at bounding box center [694, 288] width 325 height 23
type input "[PERSON_NAME]"
click at [875, 279] on input "Search" at bounding box center [901, 288] width 53 height 19
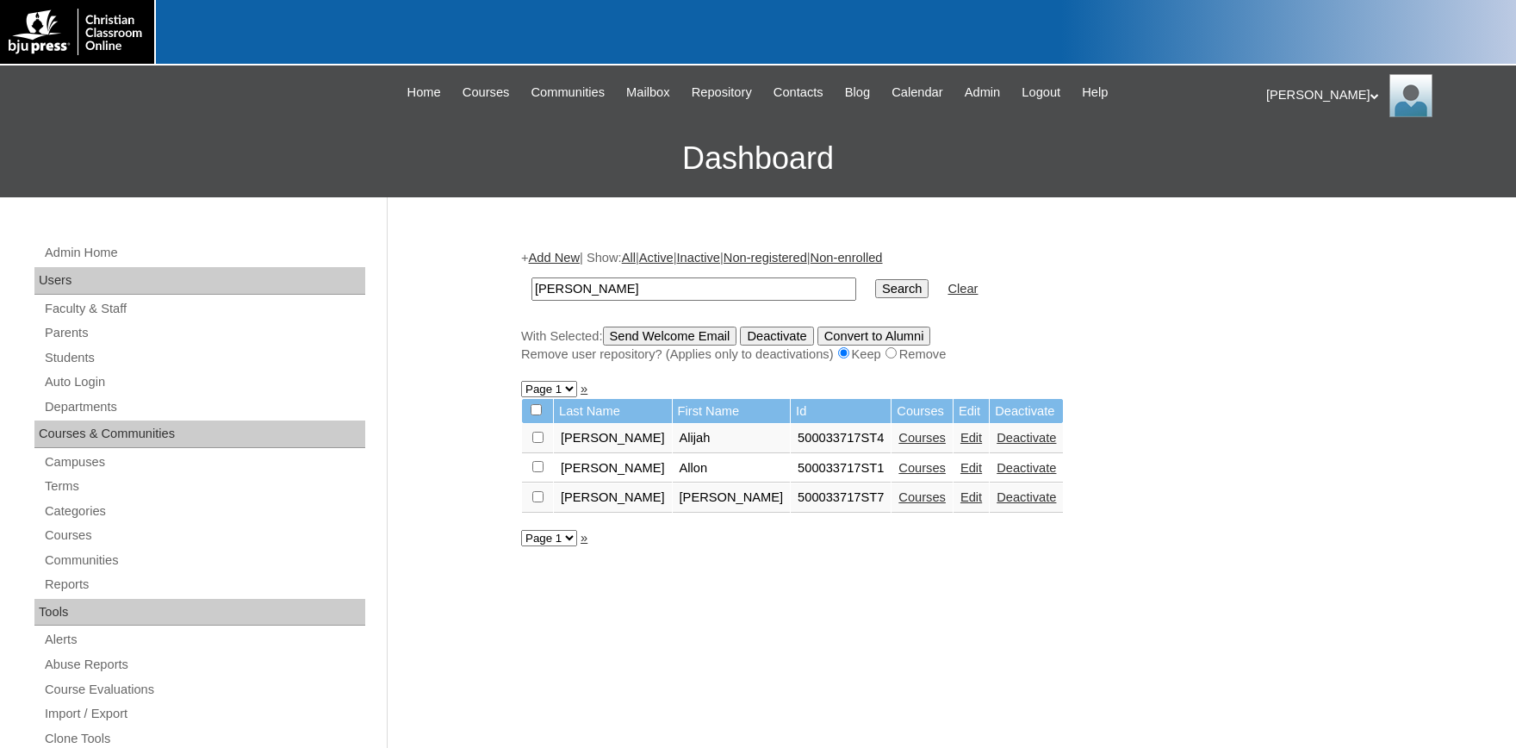
click at [961, 504] on link "Edit" at bounding box center [972, 497] width 22 height 14
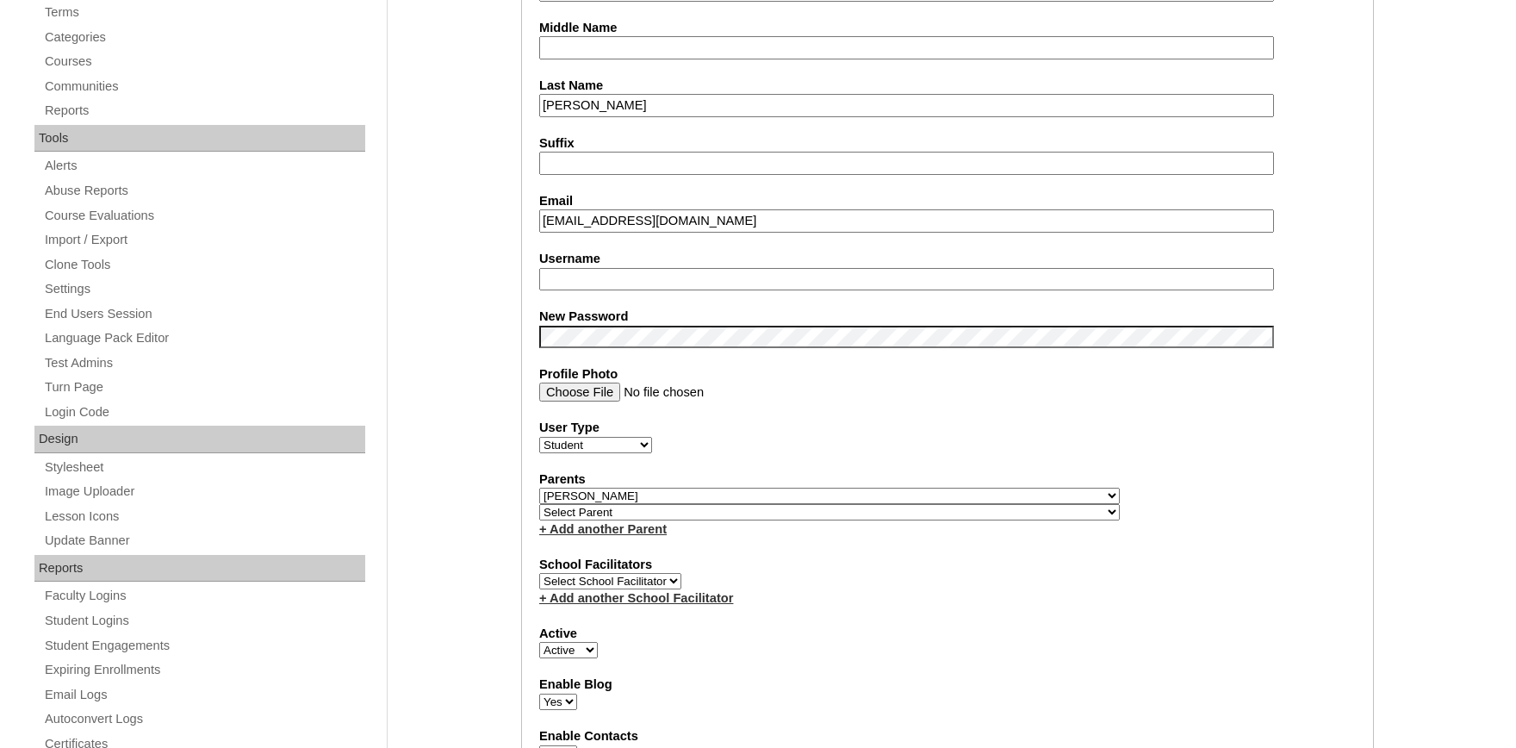
select select "37066"
click option "Lapp, Jonas" at bounding box center [0, 0] width 0 height 0
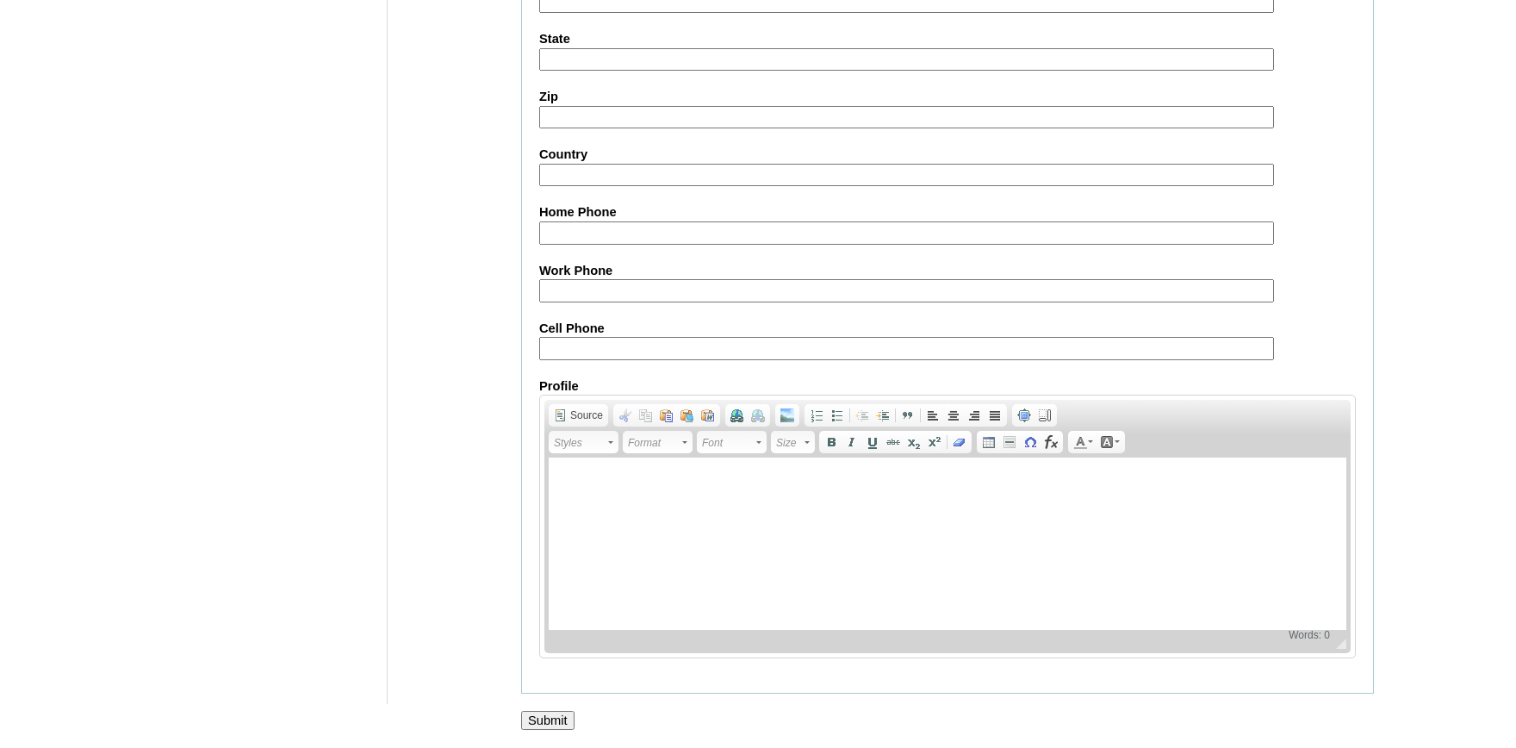
scroll to position [1899, 0]
click at [563, 717] on input "Submit" at bounding box center [547, 720] width 53 height 19
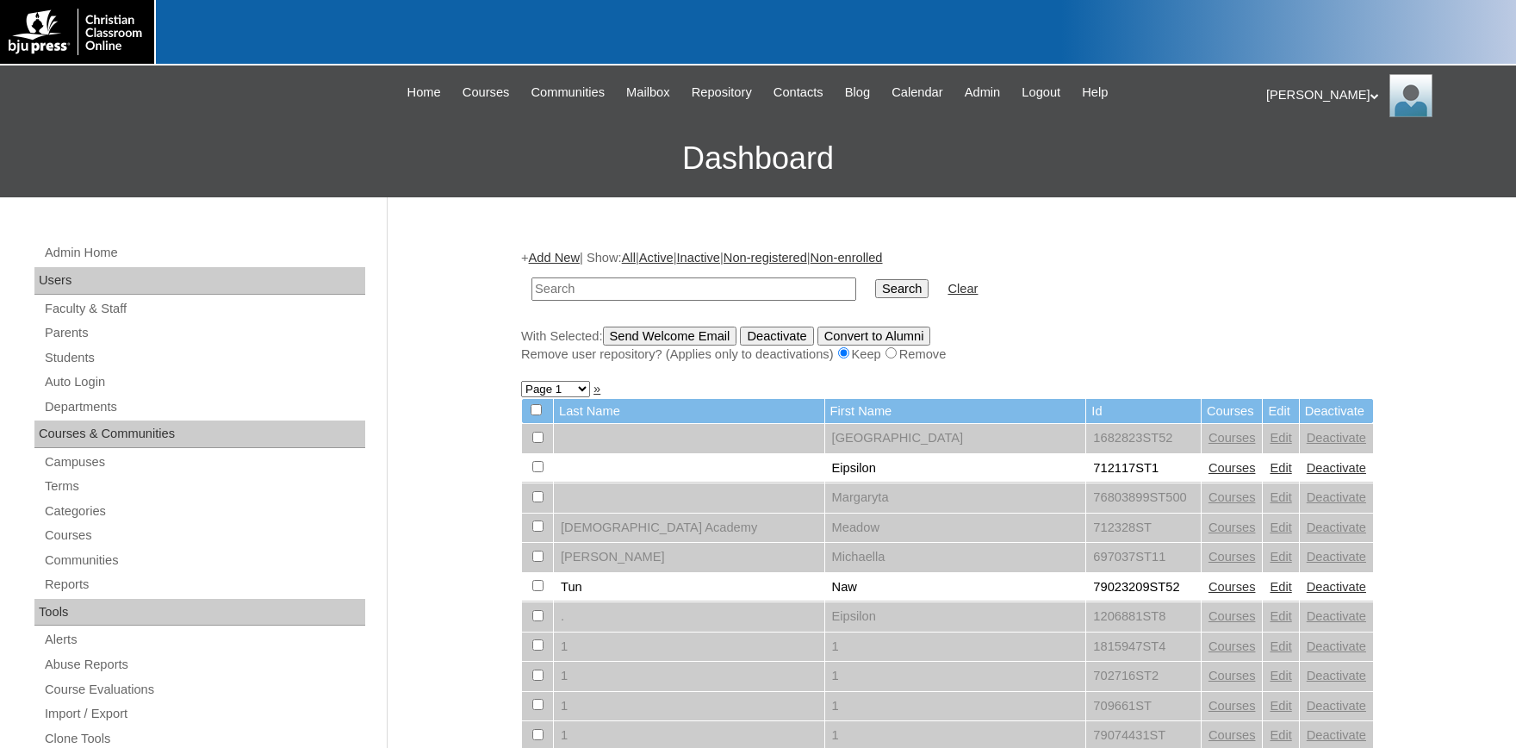
drag, startPoint x: 588, startPoint y: 290, endPoint x: 597, endPoint y: 289, distance: 9.5
click at [588, 289] on input "text" at bounding box center [694, 288] width 325 height 23
type input "500033717"
click at [875, 279] on input "Search" at bounding box center [901, 288] width 53 height 19
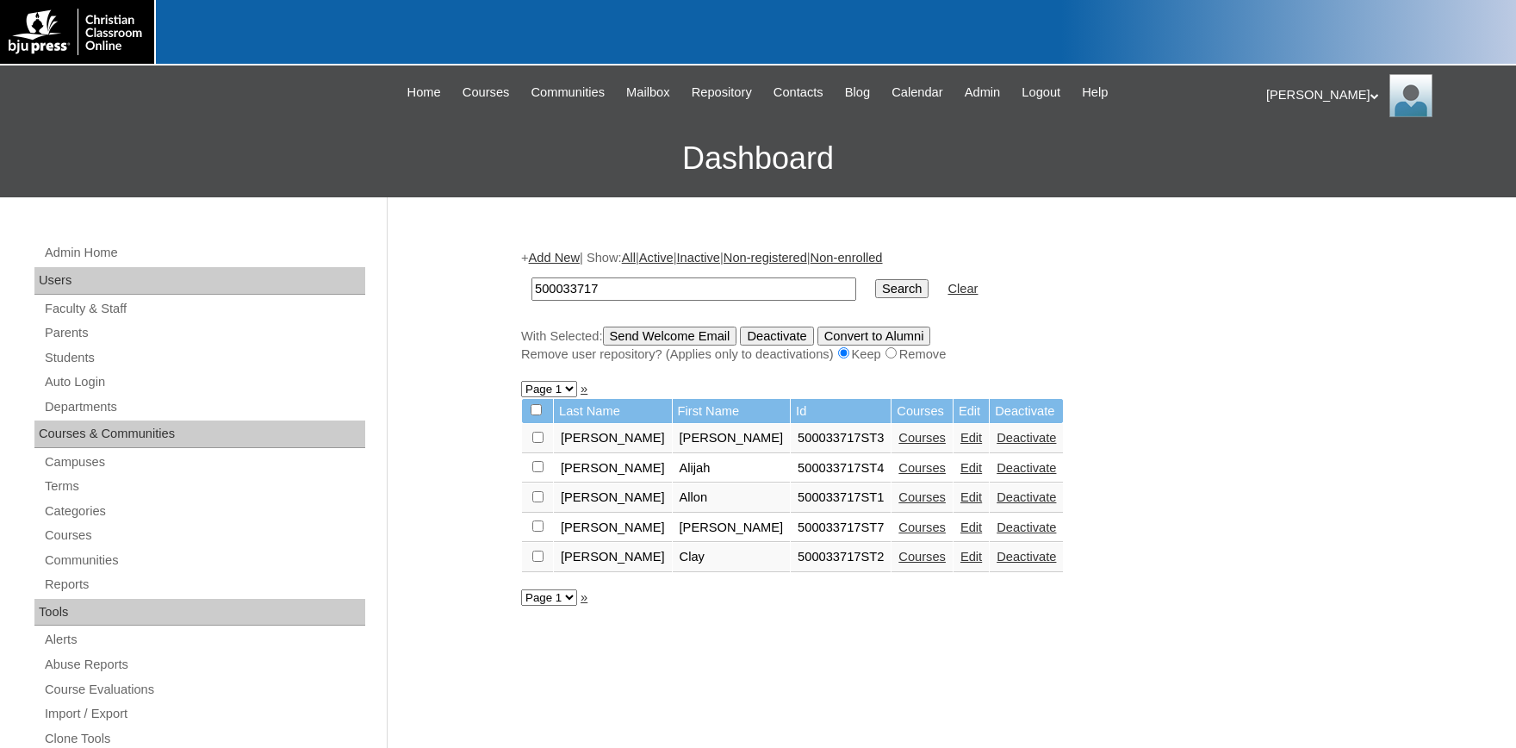
click at [961, 564] on link "Edit" at bounding box center [972, 557] width 22 height 14
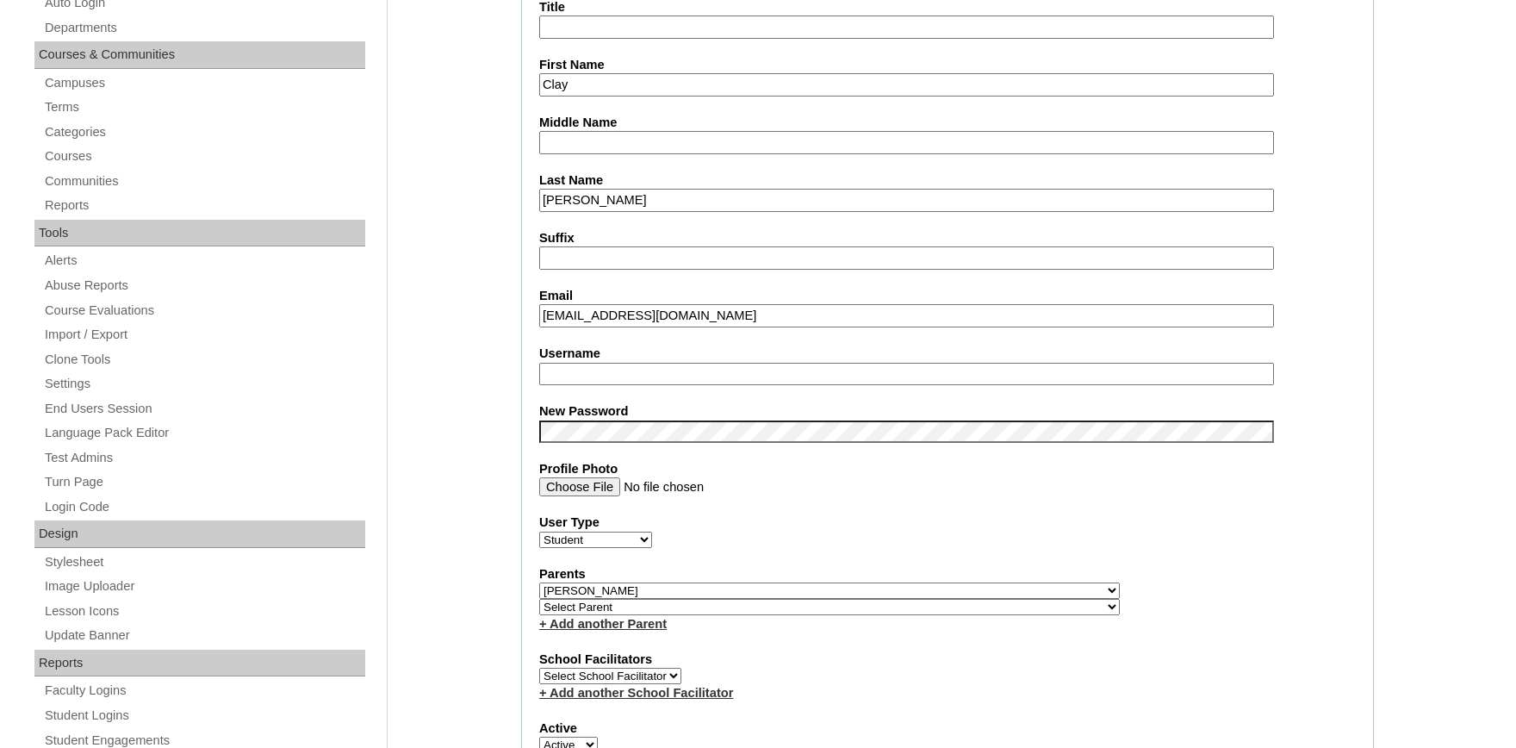
select select "37066"
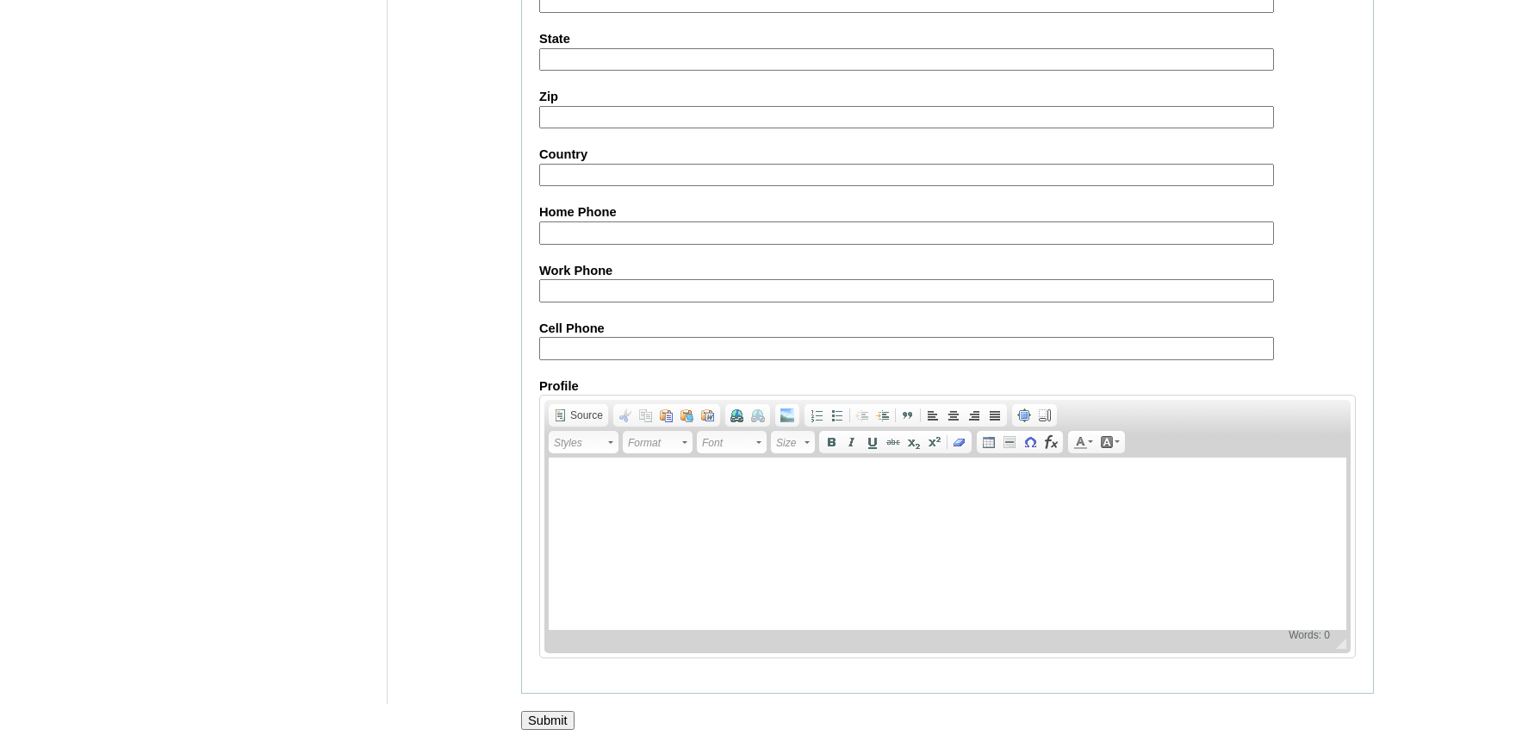
scroll to position [1899, 0]
click at [564, 725] on input "Submit" at bounding box center [547, 720] width 53 height 19
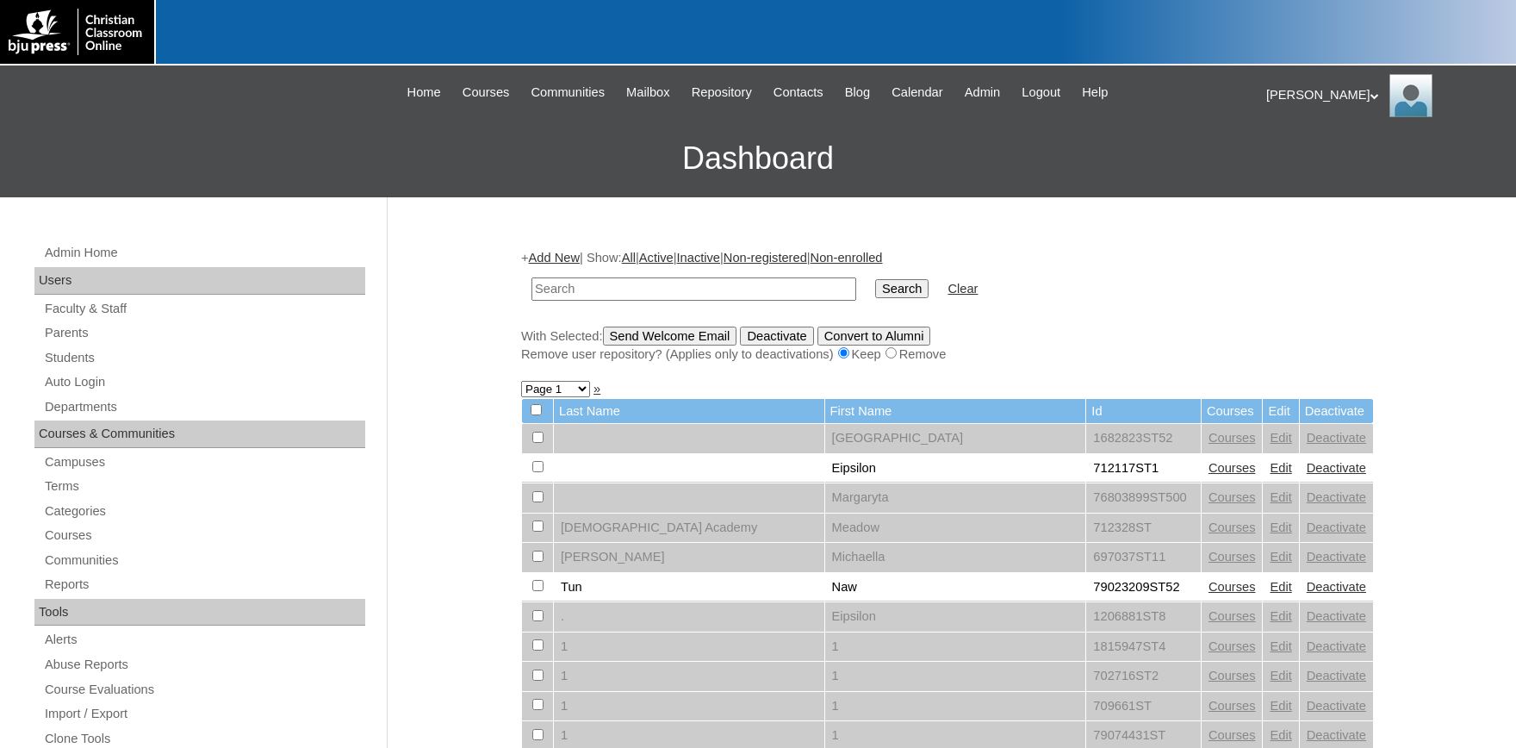
click at [785, 293] on input "text" at bounding box center [694, 288] width 325 height 23
type input "[PERSON_NAME]"
click at [875, 279] on input "Search" at bounding box center [901, 288] width 53 height 19
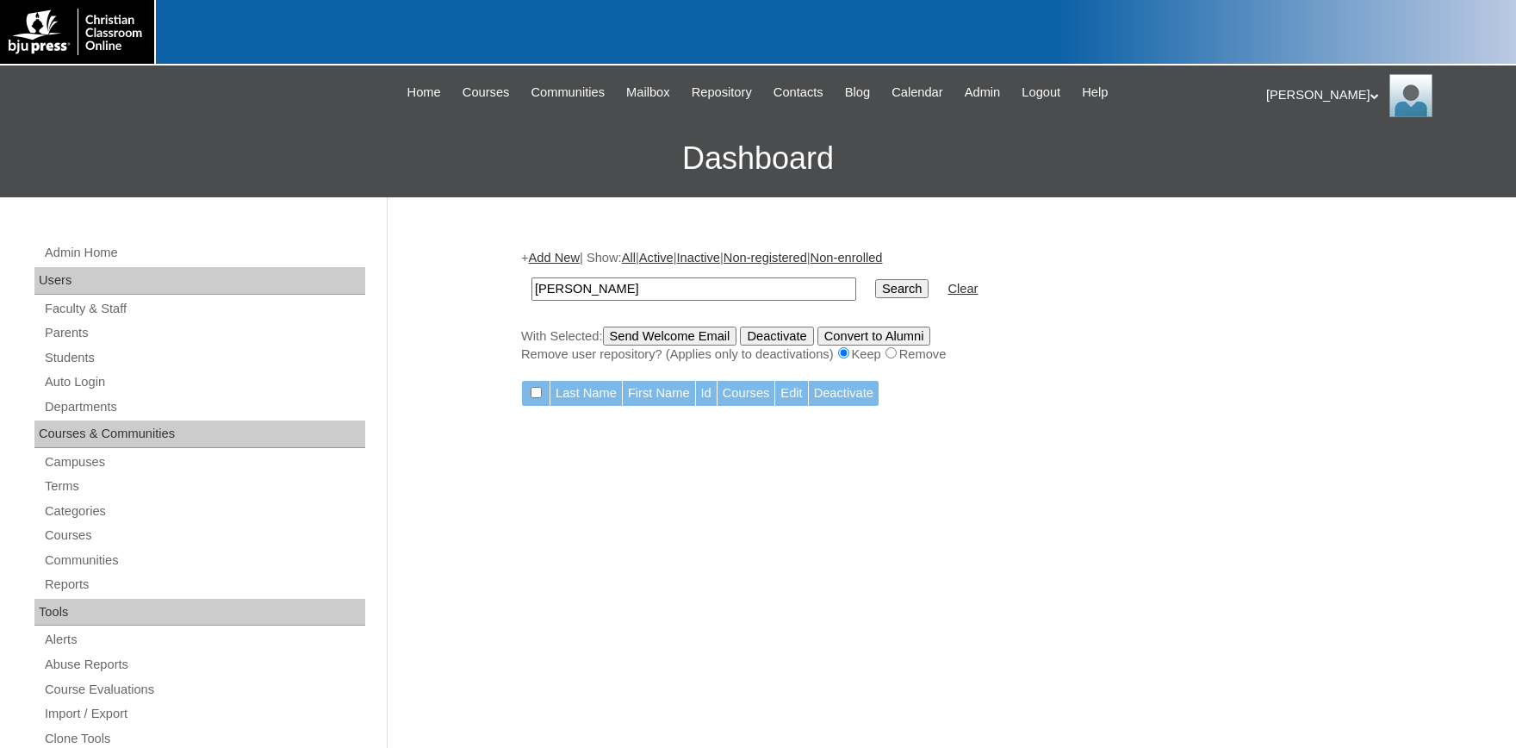
drag, startPoint x: 550, startPoint y: 286, endPoint x: 271, endPoint y: 296, distance: 278.5
click at [532, 294] on input "[PERSON_NAME]" at bounding box center [694, 288] width 325 height 23
type input "[PERSON_NAME]"
click at [875, 279] on input "Search" at bounding box center [901, 288] width 53 height 19
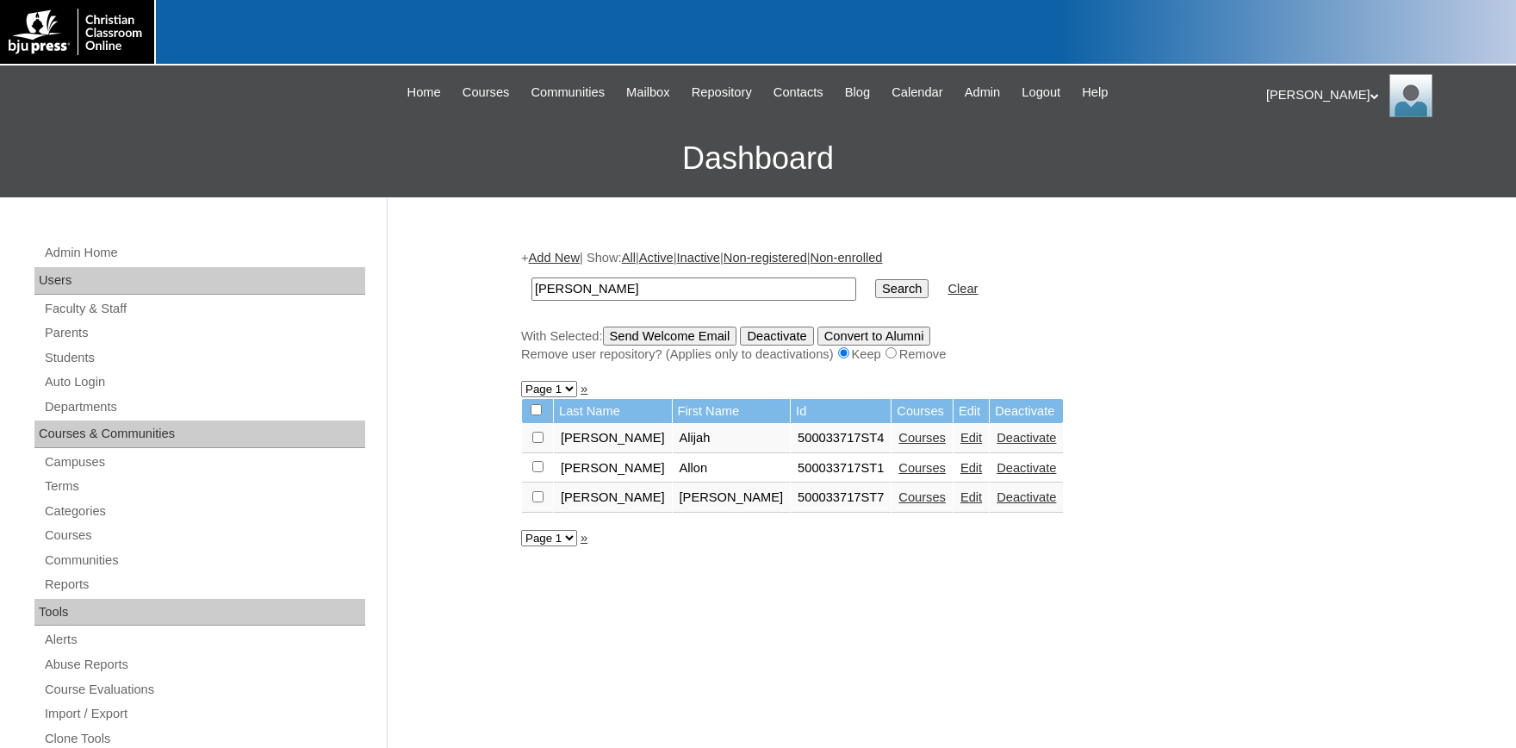
drag, startPoint x: 617, startPoint y: 293, endPoint x: 442, endPoint y: 284, distance: 175.1
click at [532, 284] on input "lapp" at bounding box center [694, 288] width 325 height 23
type input "Allon"
click at [875, 279] on input "Search" at bounding box center [901, 288] width 53 height 19
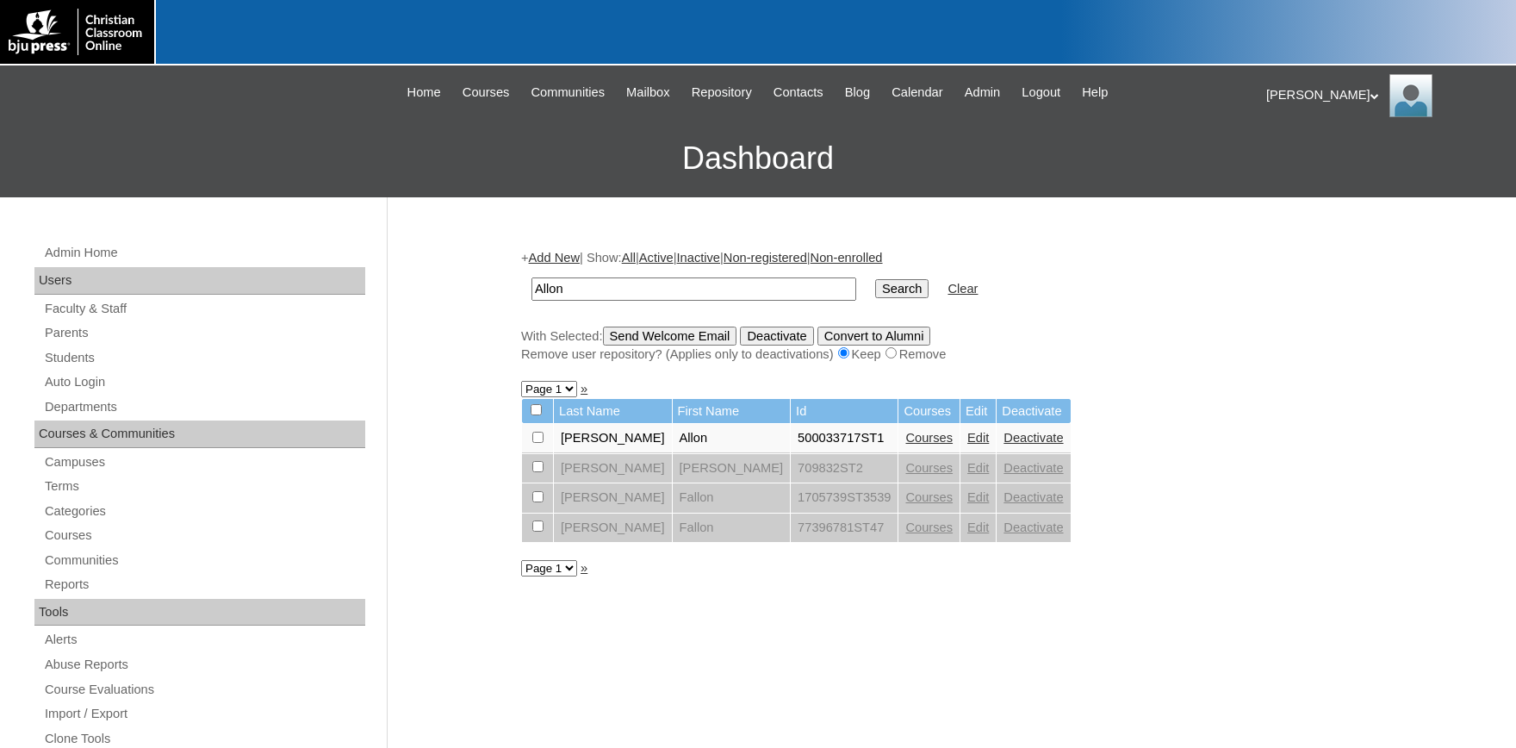
click at [906, 442] on link "Courses" at bounding box center [929, 438] width 47 height 14
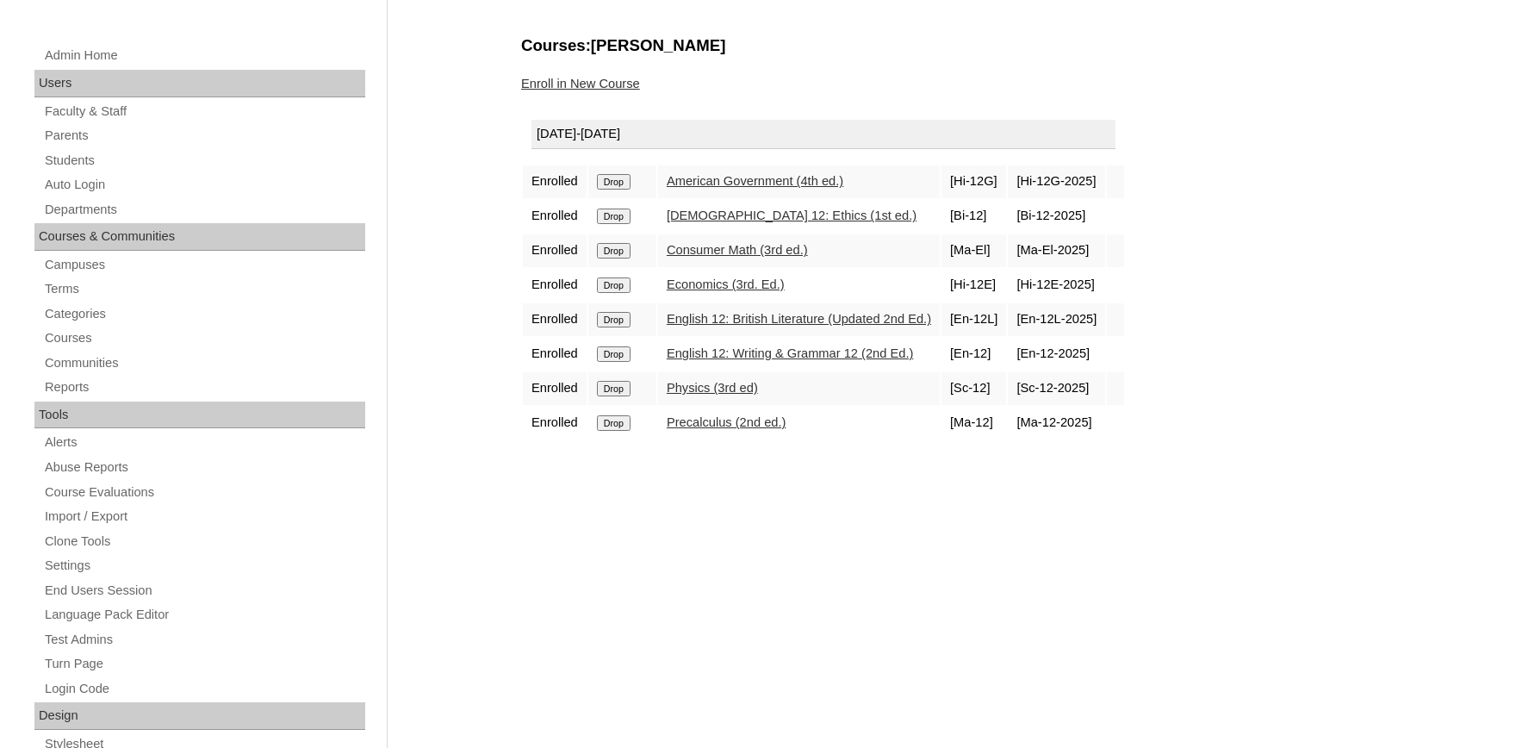
scroll to position [95, 0]
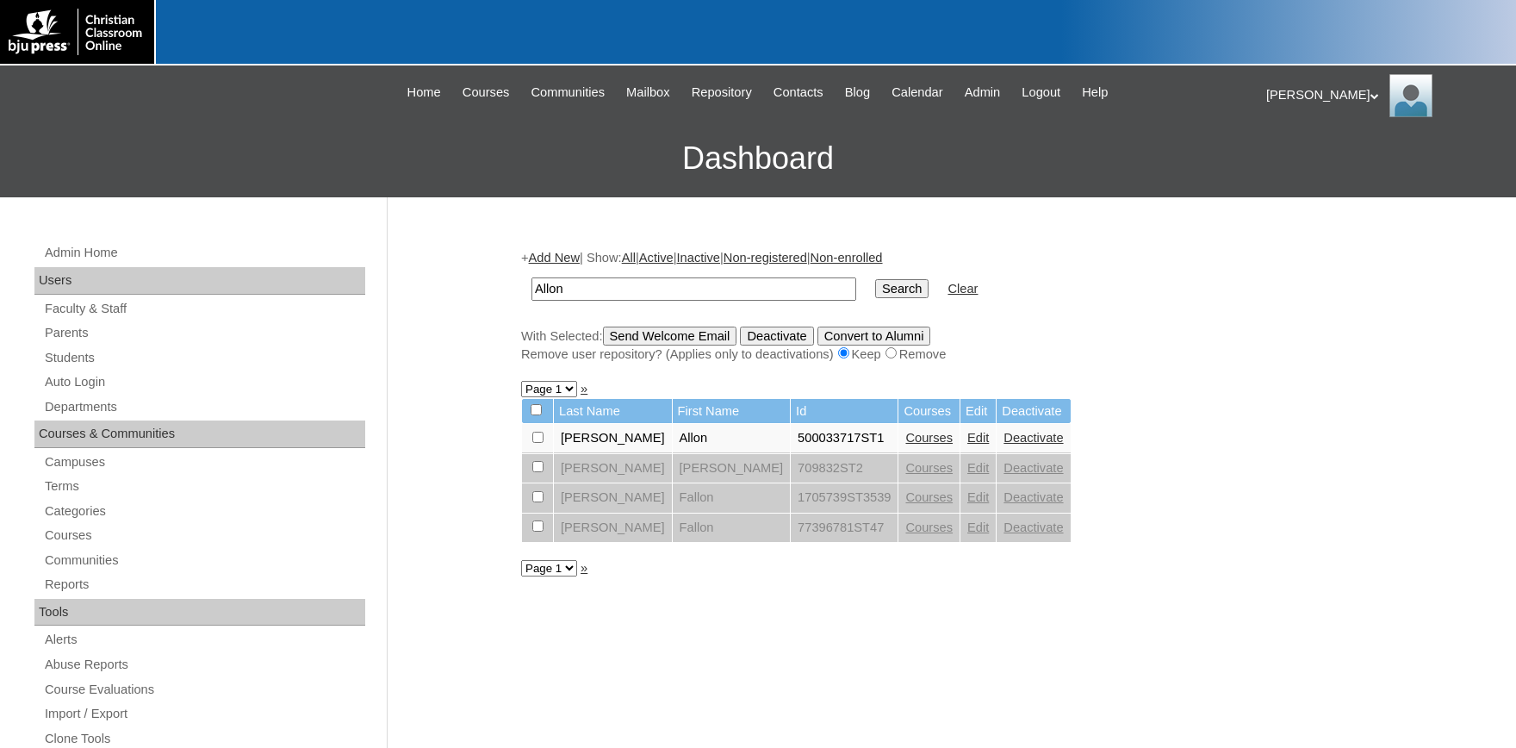
drag, startPoint x: 646, startPoint y: 286, endPoint x: 335, endPoint y: 268, distance: 311.6
click at [532, 277] on input "Allon" at bounding box center [694, 288] width 325 height 23
type input "[PERSON_NAME]"
click at [875, 279] on input "Search" at bounding box center [901, 288] width 53 height 19
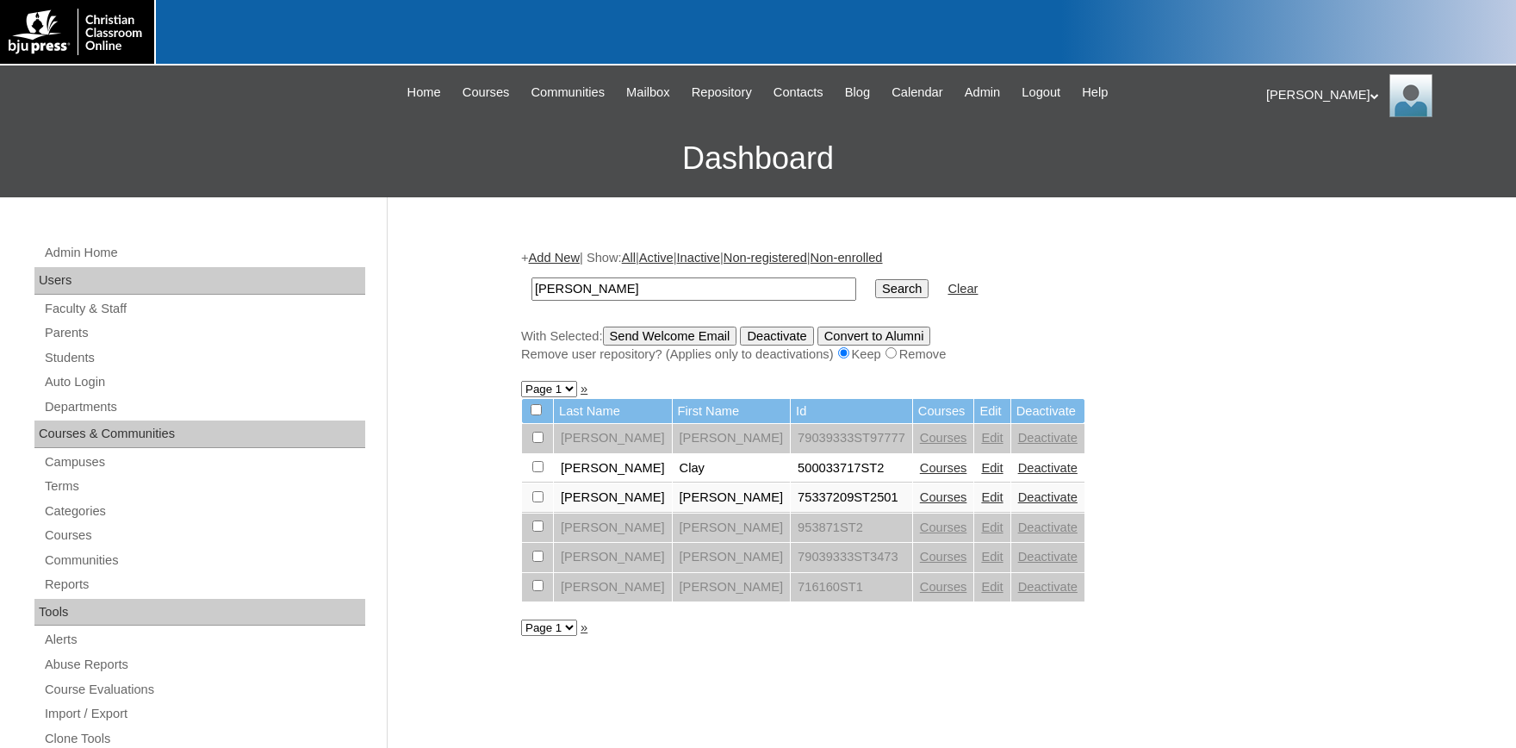
click at [920, 470] on link "Courses" at bounding box center [943, 468] width 47 height 14
